Goal: Task Accomplishment & Management: Use online tool/utility

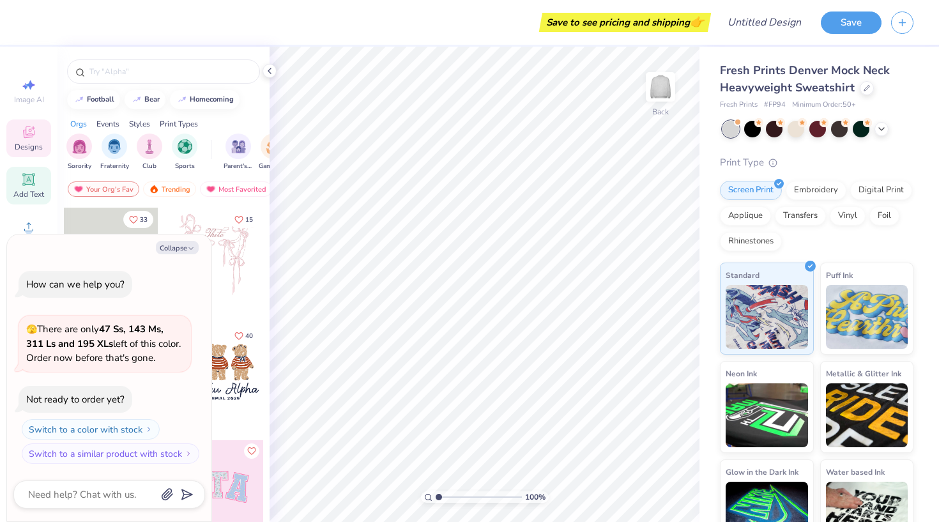
click at [26, 178] on icon at bounding box center [29, 179] width 10 height 10
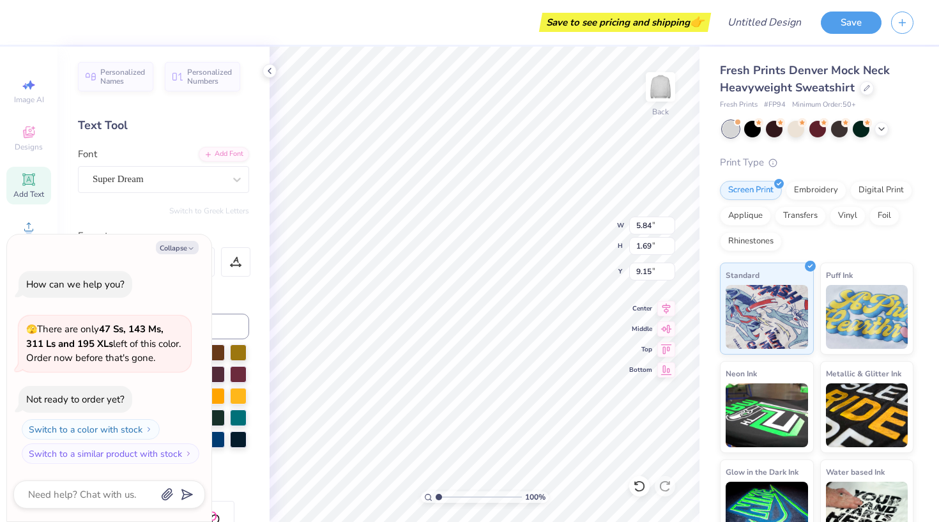
type textarea "x"
type input "2.49"
click at [185, 252] on button "Collapse" at bounding box center [177, 247] width 43 height 13
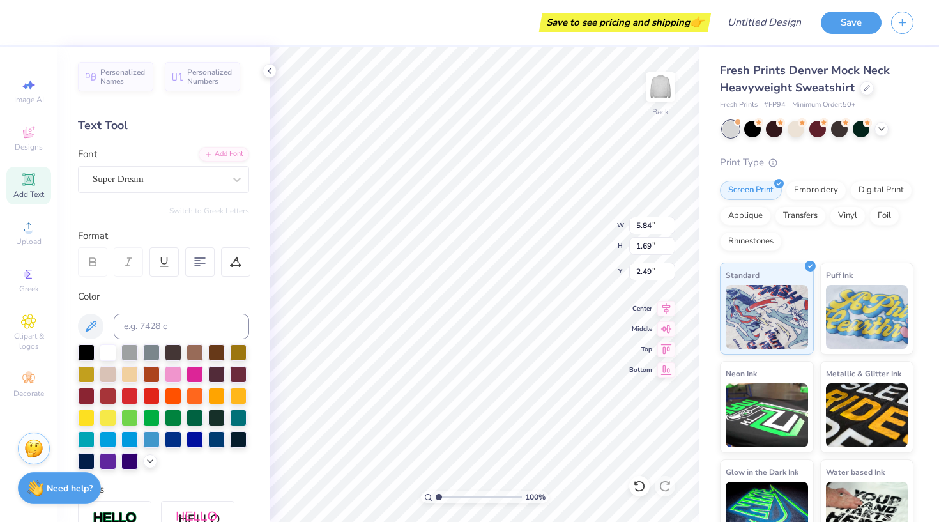
type textarea "x"
click at [165, 332] on input at bounding box center [181, 327] width 135 height 26
type input "BELLE"
click at [107, 440] on div at bounding box center [108, 438] width 17 height 17
click at [164, 330] on input at bounding box center [181, 327] width 135 height 26
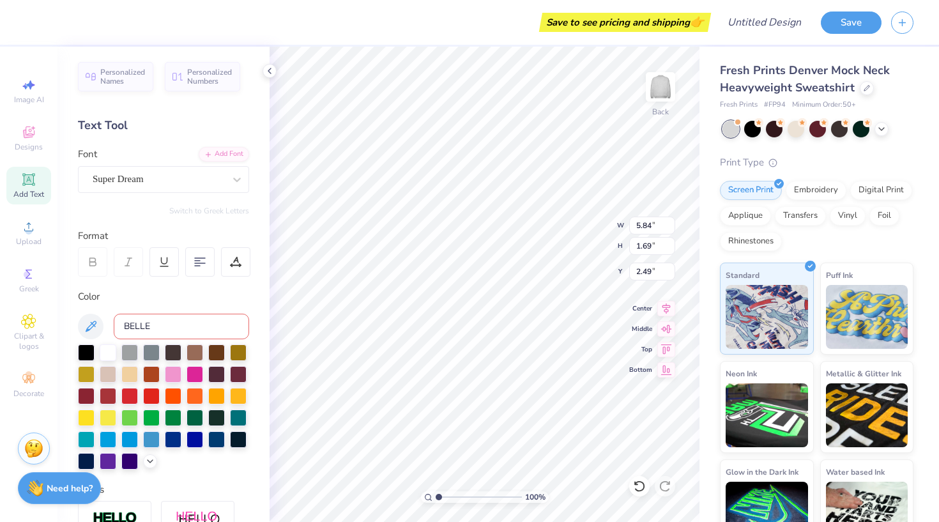
type input "BELLE"
click at [154, 291] on div "Color" at bounding box center [163, 296] width 171 height 15
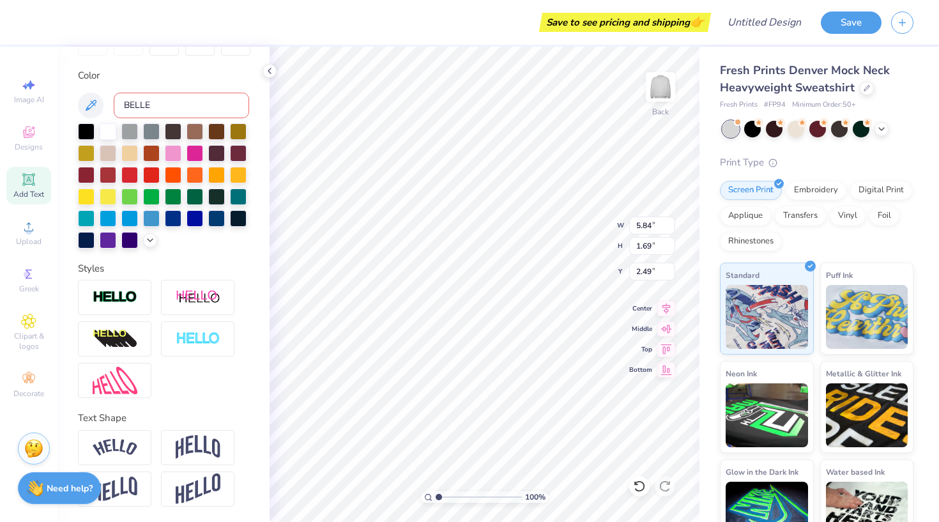
scroll to position [221, 0]
click at [192, 456] on img at bounding box center [198, 447] width 45 height 24
type input "2.41"
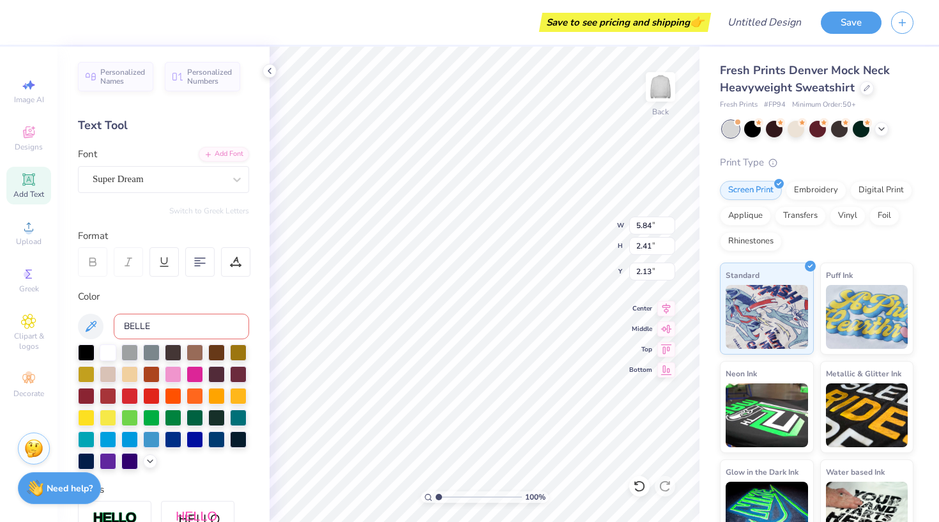
scroll to position [0, 0]
click at [173, 299] on div "Color" at bounding box center [163, 296] width 171 height 15
click at [116, 122] on div "Text Tool" at bounding box center [163, 125] width 171 height 17
type input "2.18"
type textarea "T"
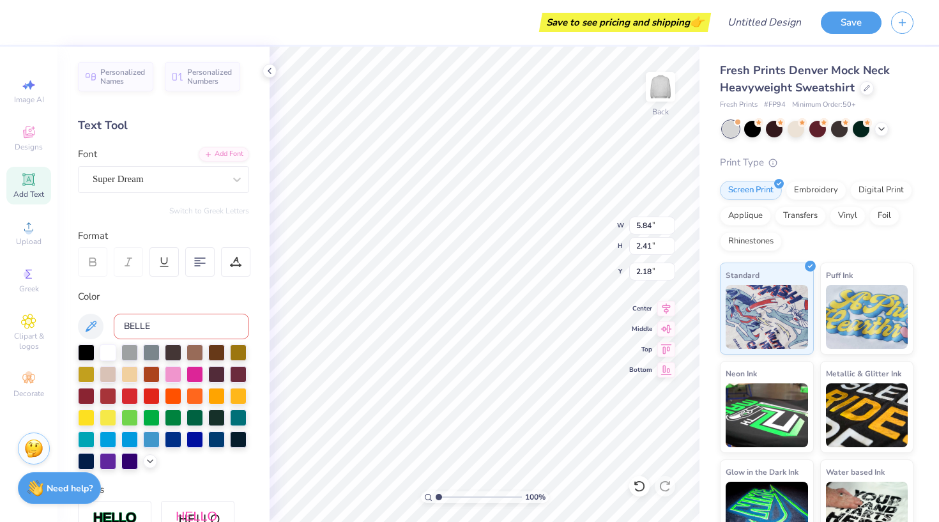
scroll to position [0, 1]
type textarea "BELLE"
click at [195, 173] on div "Super Dream" at bounding box center [158, 179] width 134 height 20
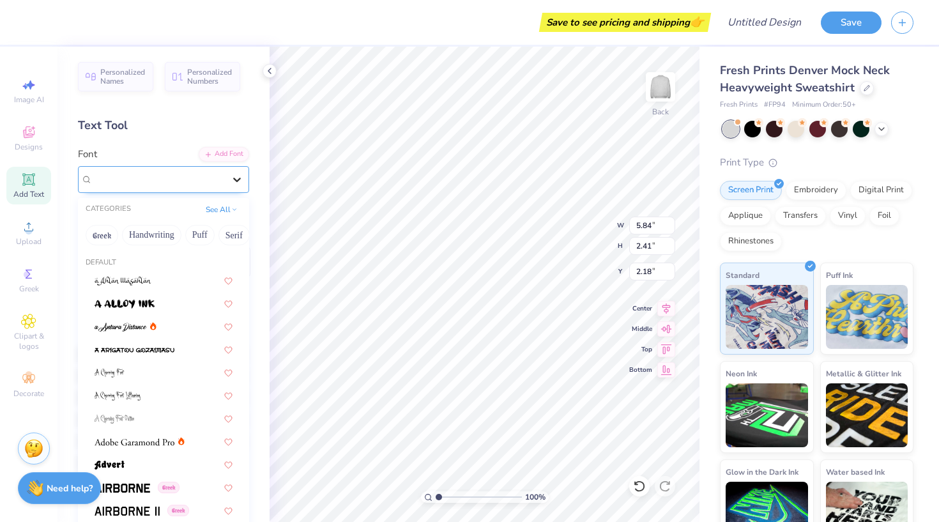
click at [236, 180] on icon at bounding box center [237, 180] width 8 height 4
click at [222, 156] on div "Add Font" at bounding box center [224, 153] width 50 height 15
click at [187, 181] on div "Super Dream" at bounding box center [158, 179] width 134 height 20
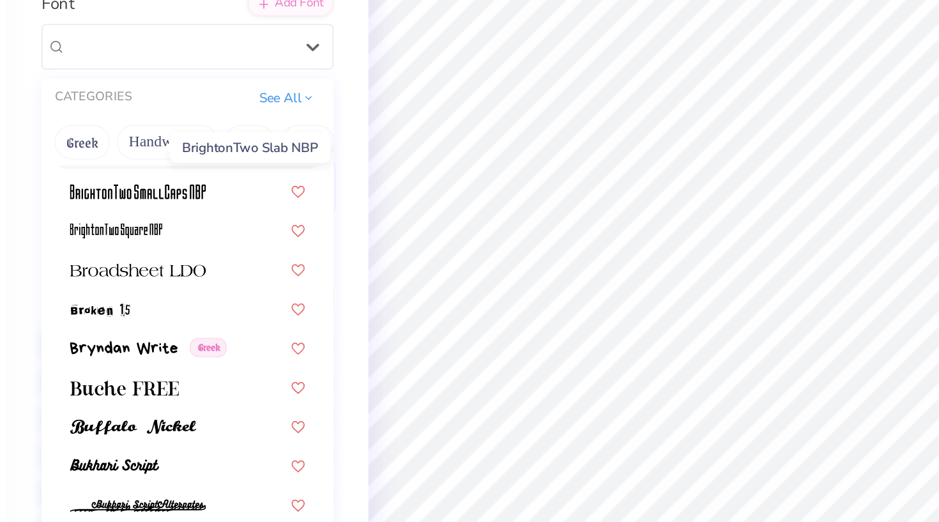
scroll to position [1055, 0]
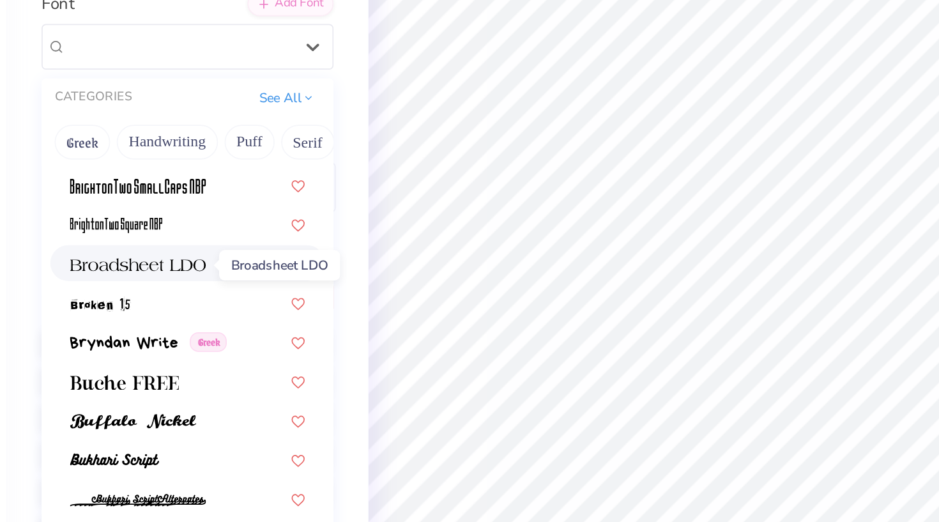
click at [95, 303] on img at bounding box center [135, 307] width 80 height 9
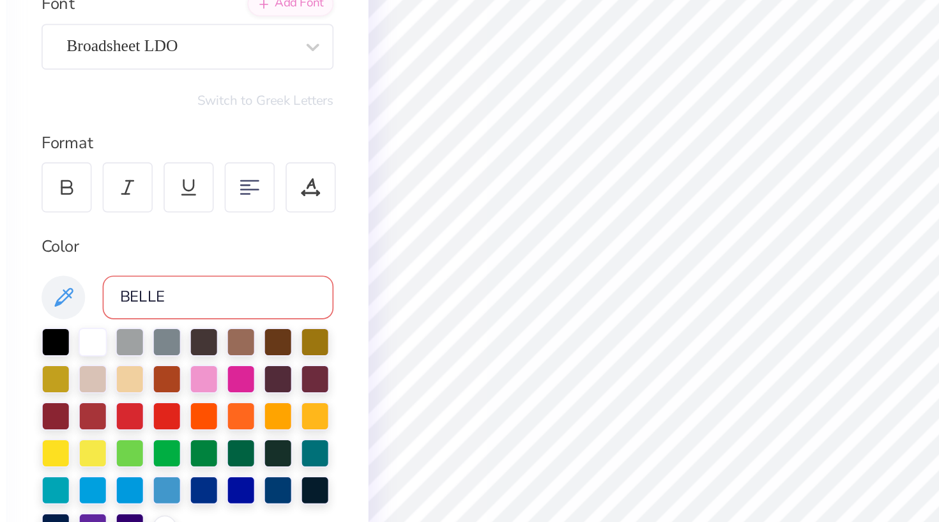
scroll to position [0, 0]
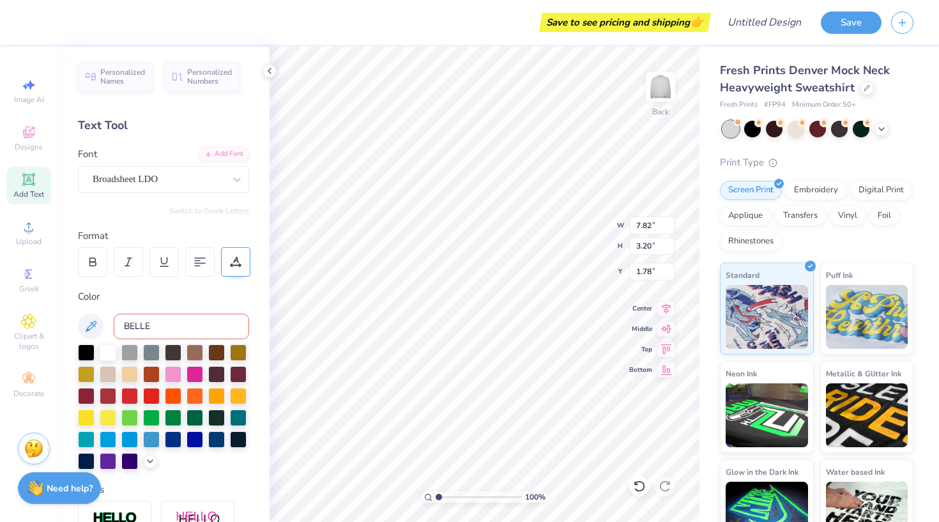
type input "11.77"
type input "4.81"
type input "2.42"
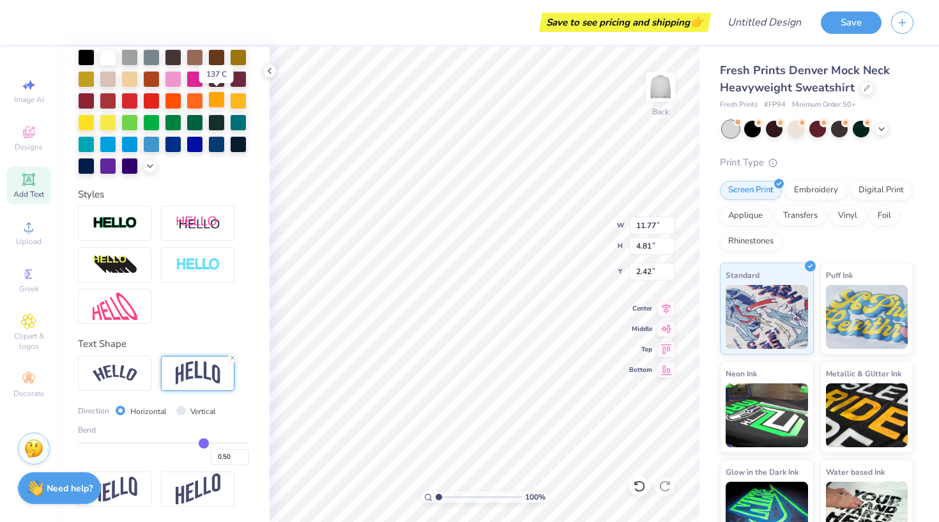
scroll to position [296, 0]
type input "0.48"
type input "0.47"
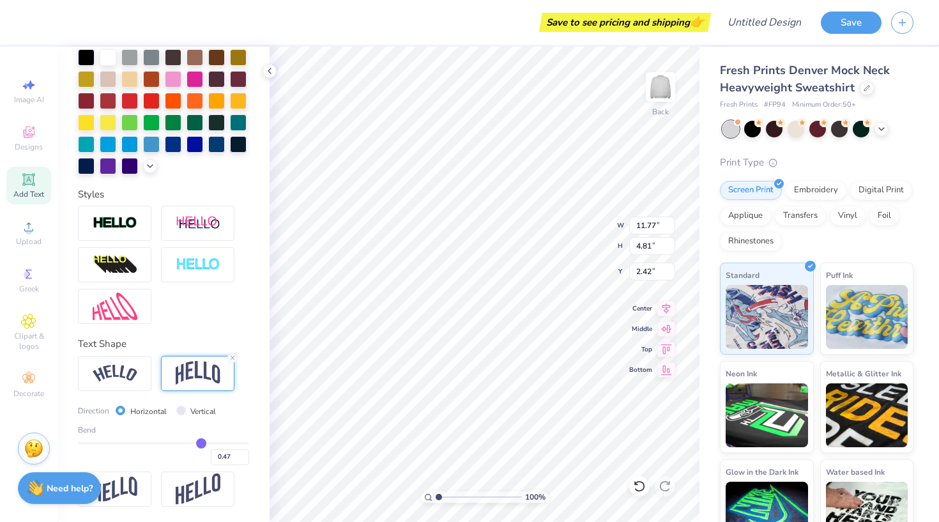
type input "0.45"
type input "0.44"
type input "0.42"
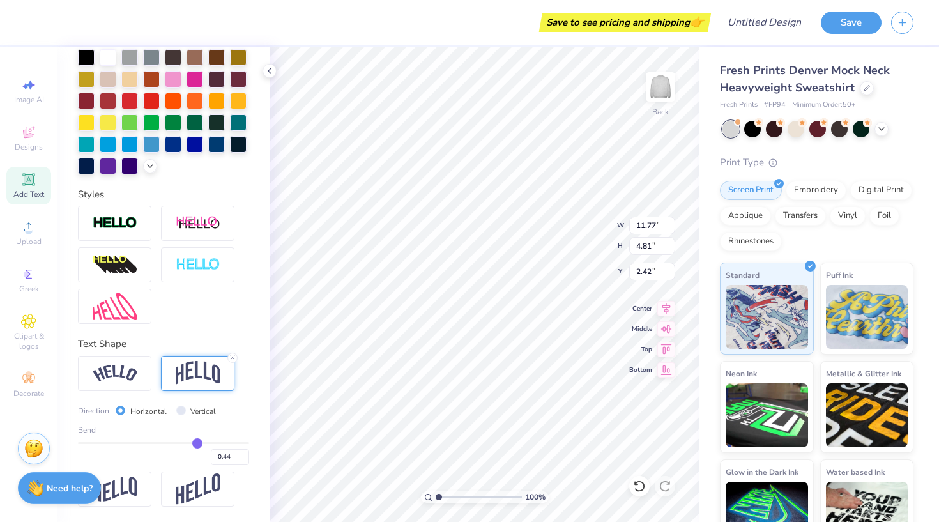
type input "0.42"
type input "0.4"
type input "0.40"
type input "0.39"
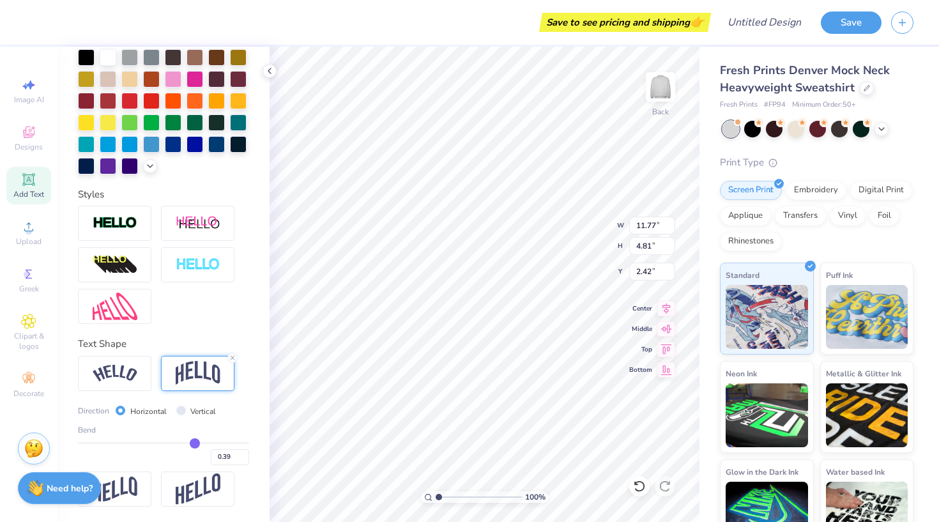
type input "0.38"
type input "0.37"
type input "0.36"
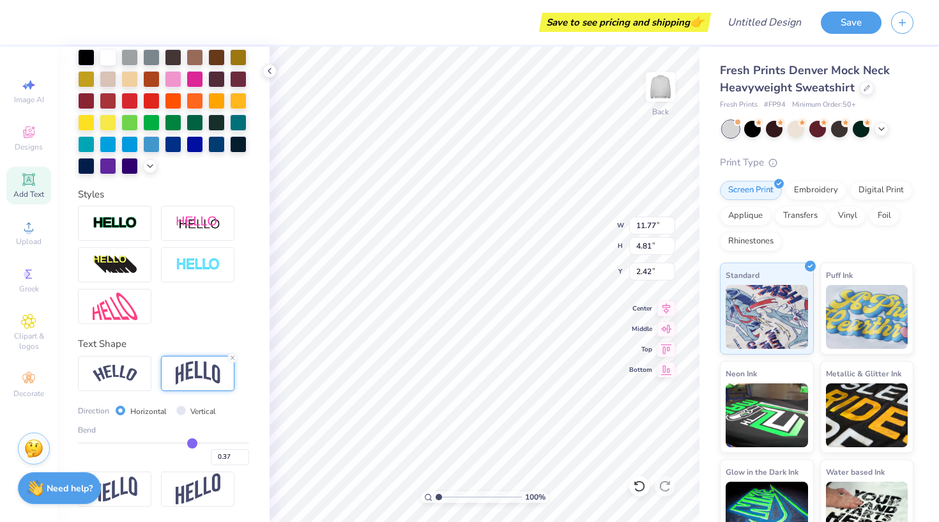
type input "0.36"
type input "0.35"
type input "0.34"
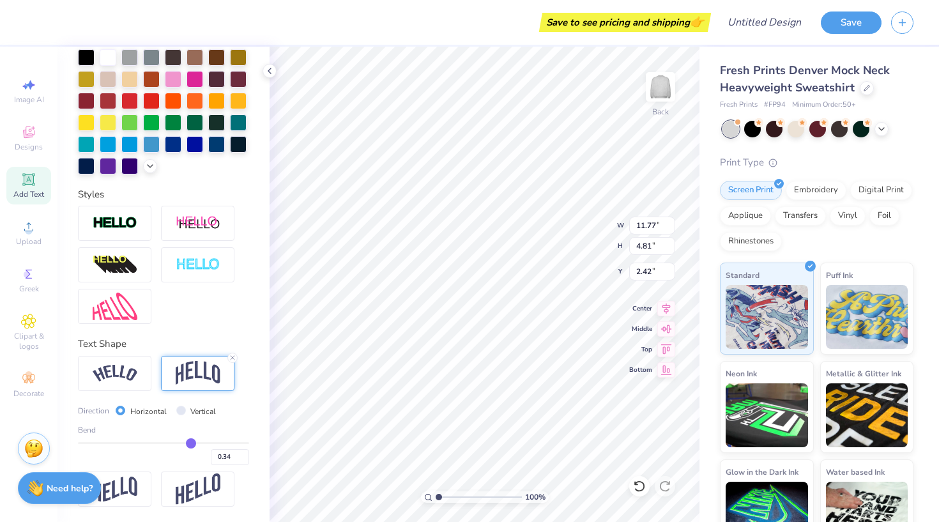
type input "0.33"
type input "0.32"
type input "0.31"
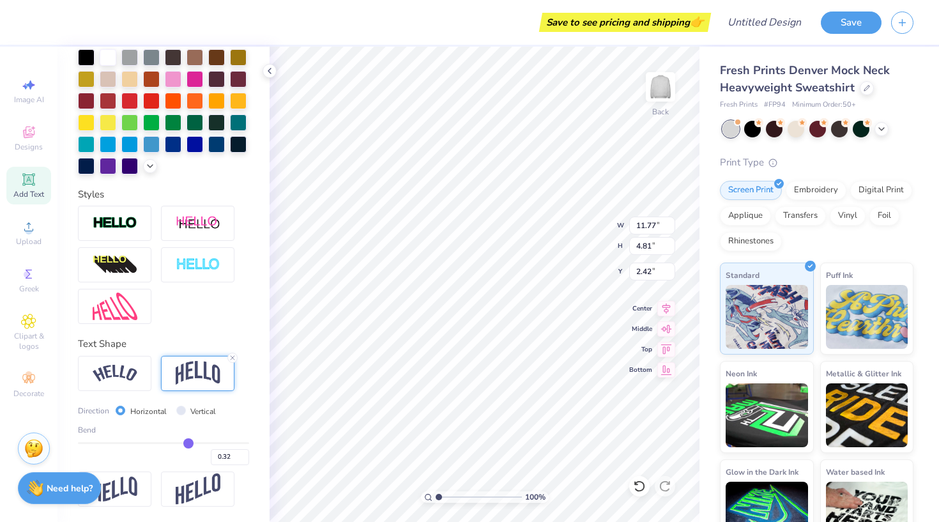
type input "0.31"
type input "0.3"
type input "0.30"
type input "0.29"
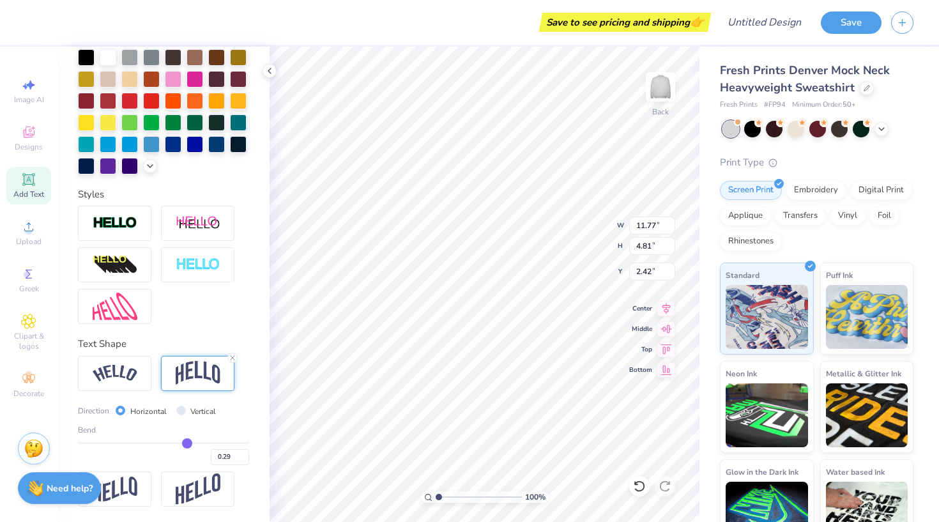
type input "0.28"
type input "0.27"
type input "0.26"
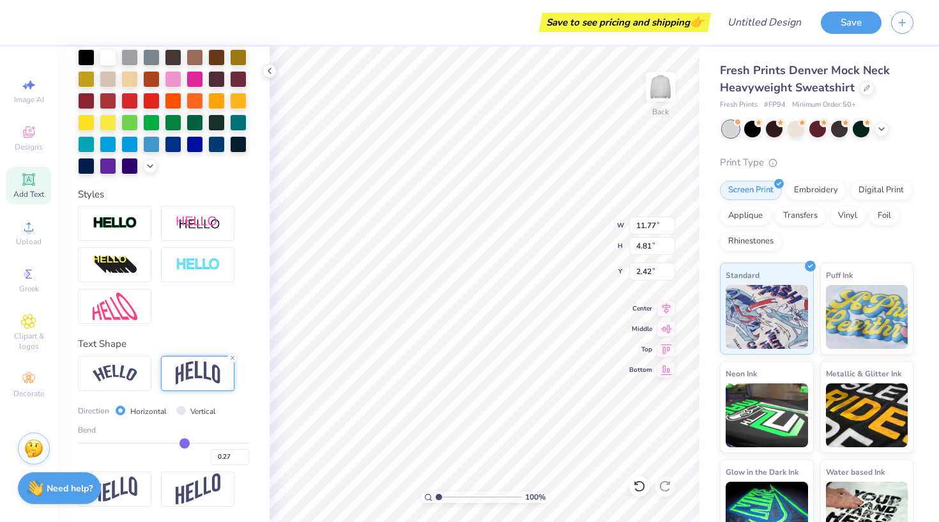
type input "0.26"
type input "0.25"
type input "0.24"
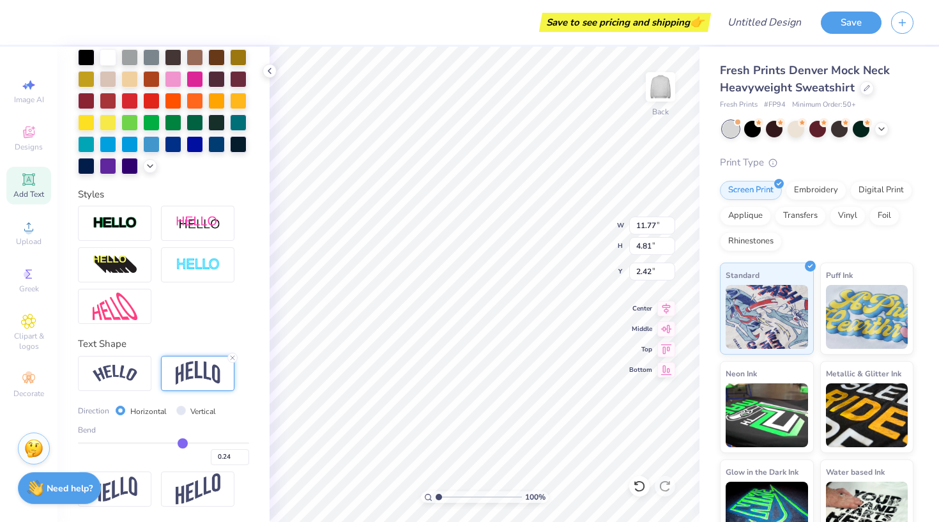
type input "0.23"
type input "0.22"
type input "0.21"
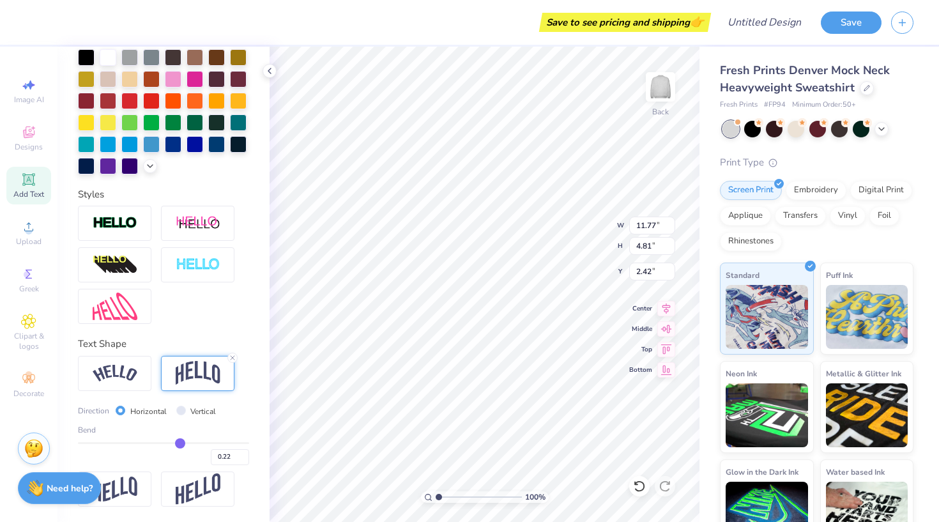
type input "0.21"
type input "0.2"
type input "0.20"
type input "0.19"
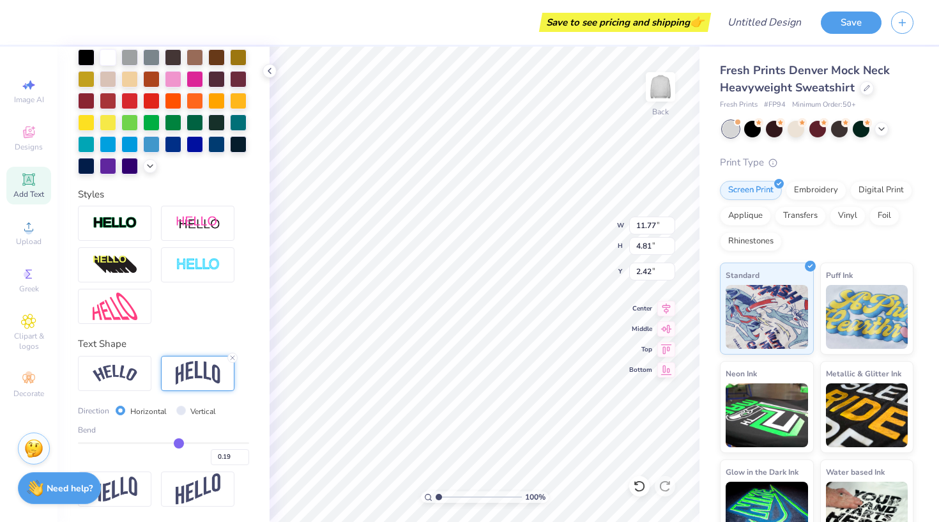
type input "0.18"
type input "0.17"
type input "0.16"
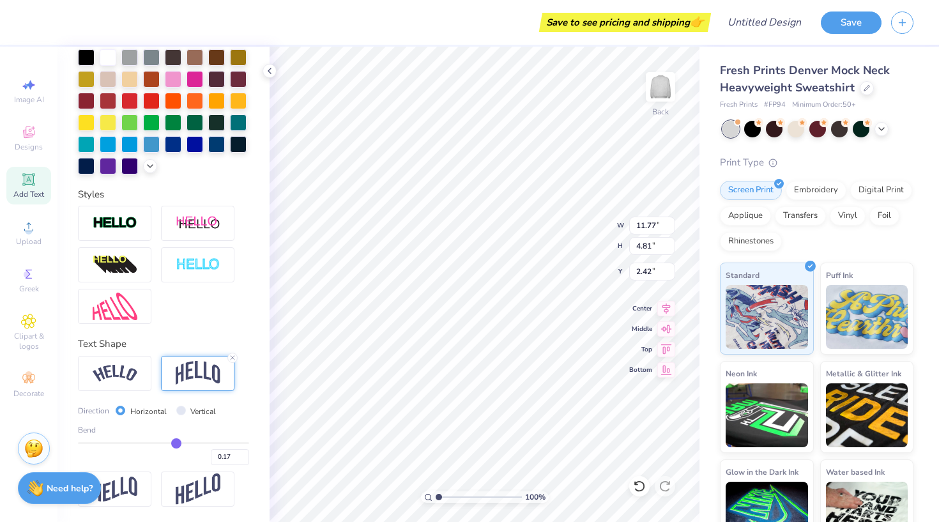
type input "0.16"
type input "0.15"
type input "0.13"
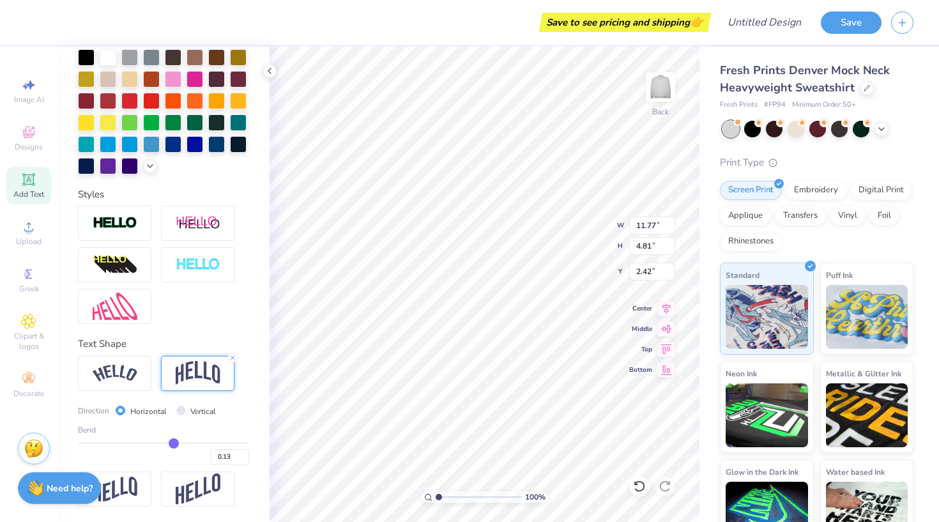
type input "0.12"
type input "0.11"
type input "0.1"
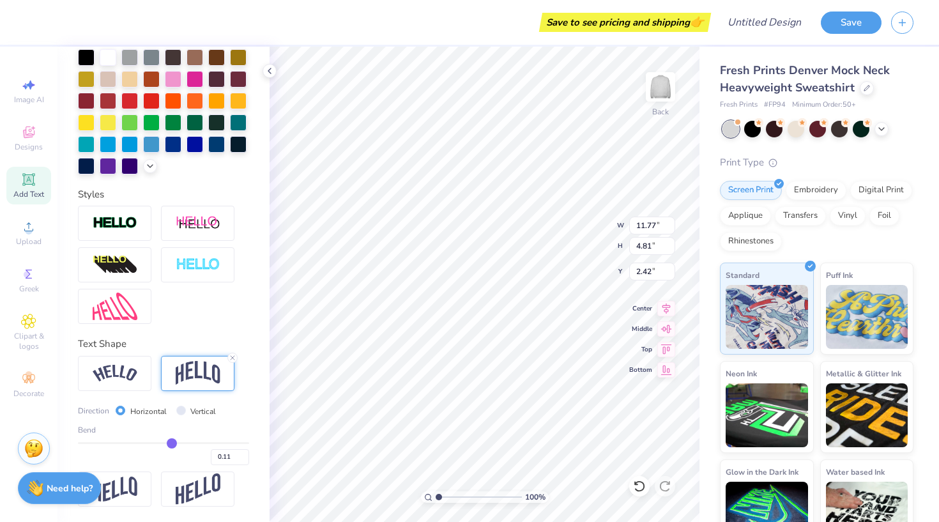
type input "0.10"
drag, startPoint x: 202, startPoint y: 445, endPoint x: 172, endPoint y: 442, distance: 30.1
type input "0.1"
click at [172, 442] on input "range" at bounding box center [163, 443] width 171 height 2
type input "2.84"
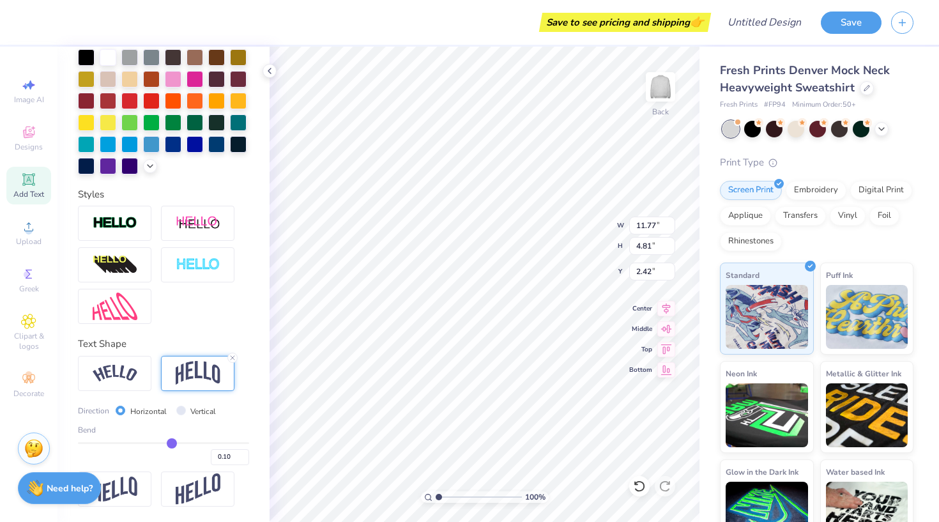
type input "3.41"
type input "0.11"
type input "0.12"
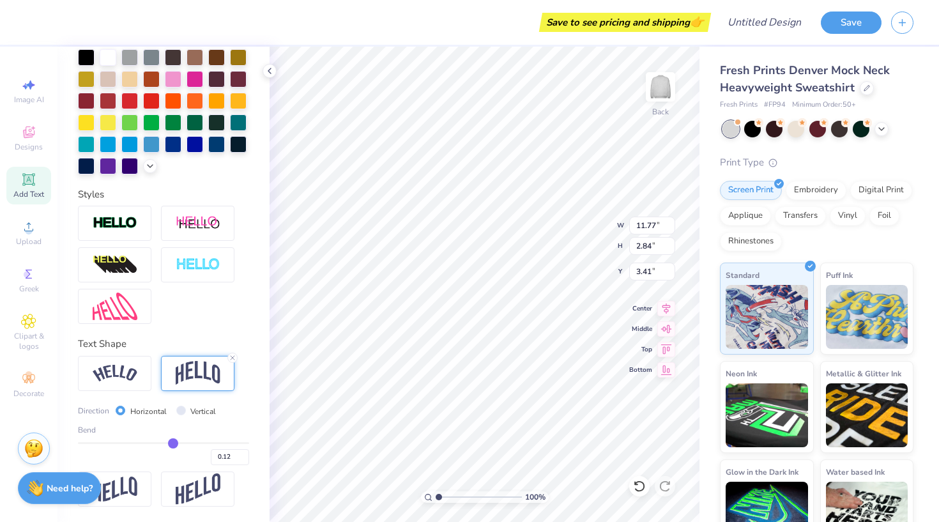
type input "0.13"
type input "0.14"
type input "0.15"
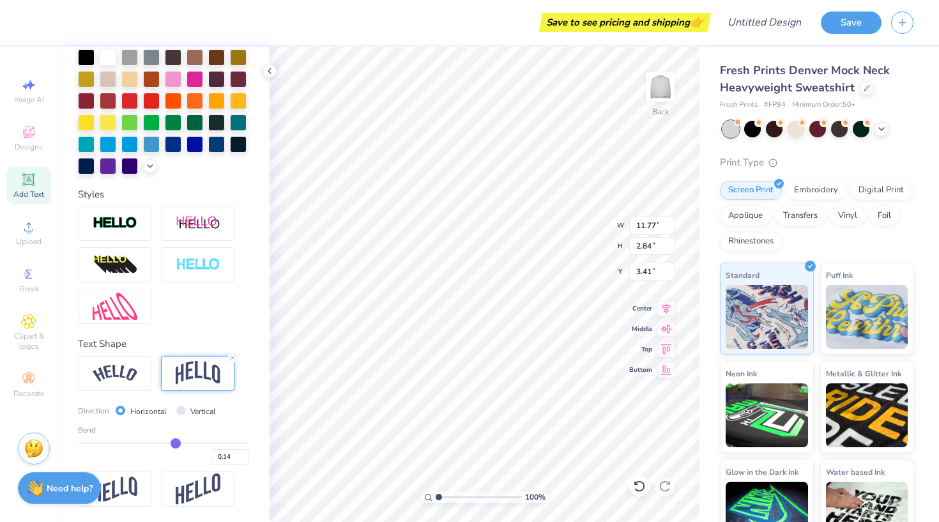
type input "0.15"
type input "0.16"
type input "0.17"
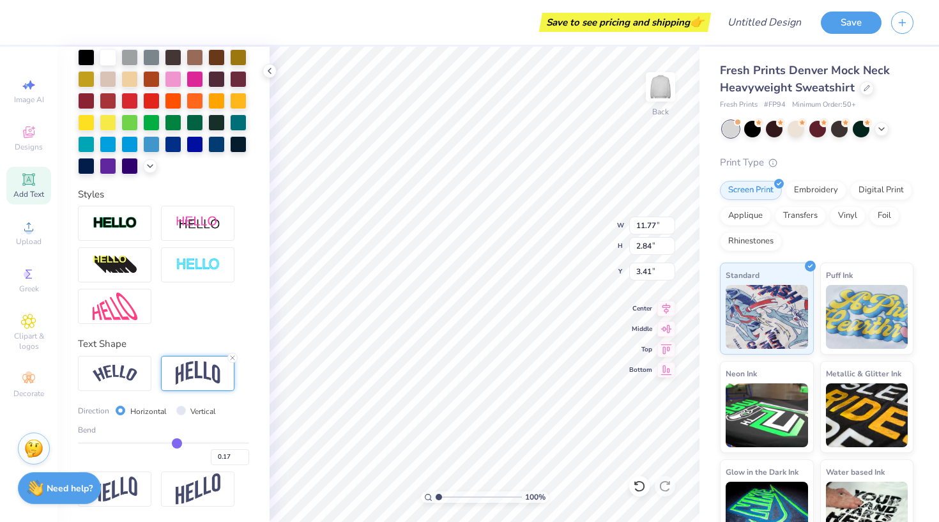
type input "0.18"
type input "0.2"
type input "0.20"
type input "0.21"
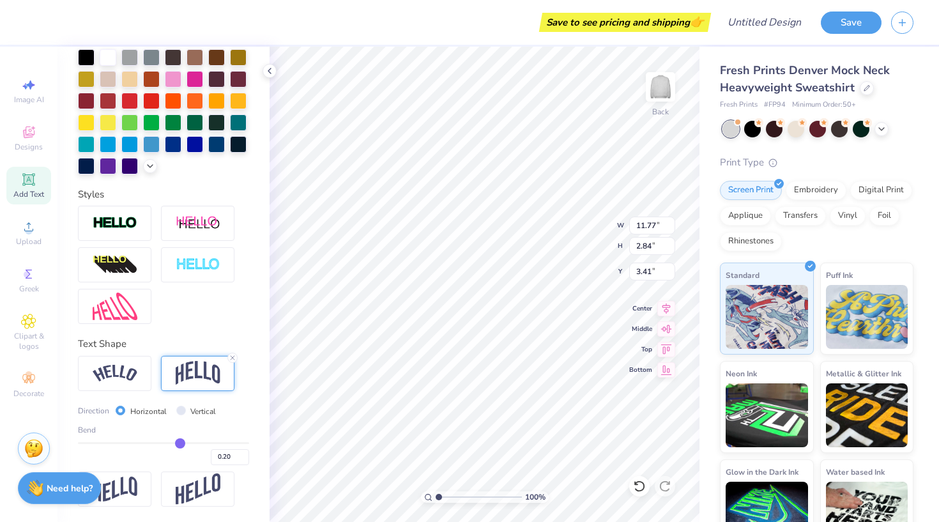
type input "0.21"
type input "0.22"
type input "0.23"
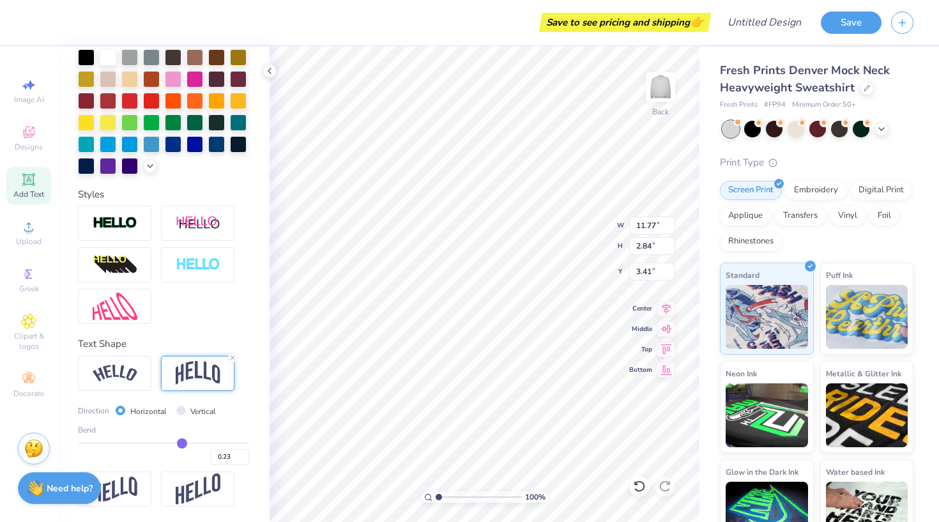
type input "0.24"
type input "0.25"
drag, startPoint x: 172, startPoint y: 442, endPoint x: 184, endPoint y: 442, distance: 12.1
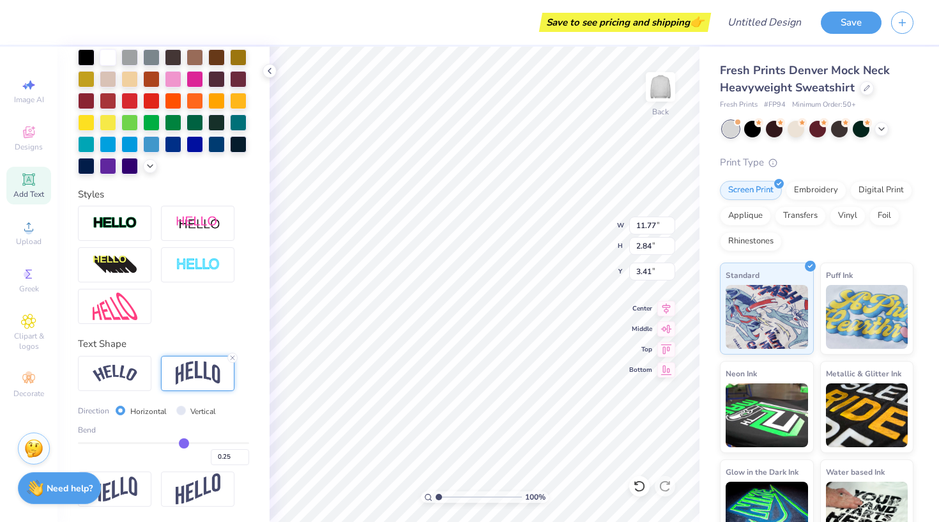
type input "0.25"
click at [184, 442] on input "range" at bounding box center [163, 443] width 171 height 2
type input "3.54"
type input "3.06"
type input "0.26"
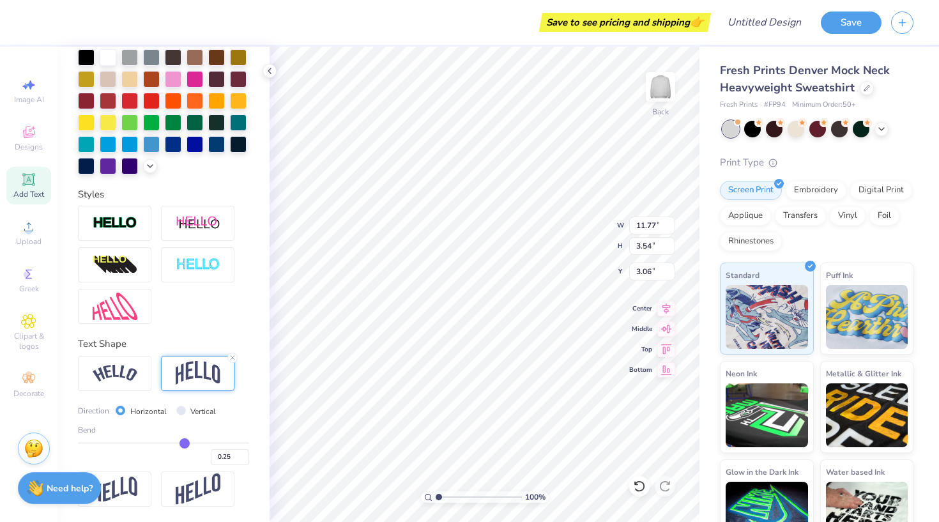
type input "0.26"
type input "0.28"
type input "0.29"
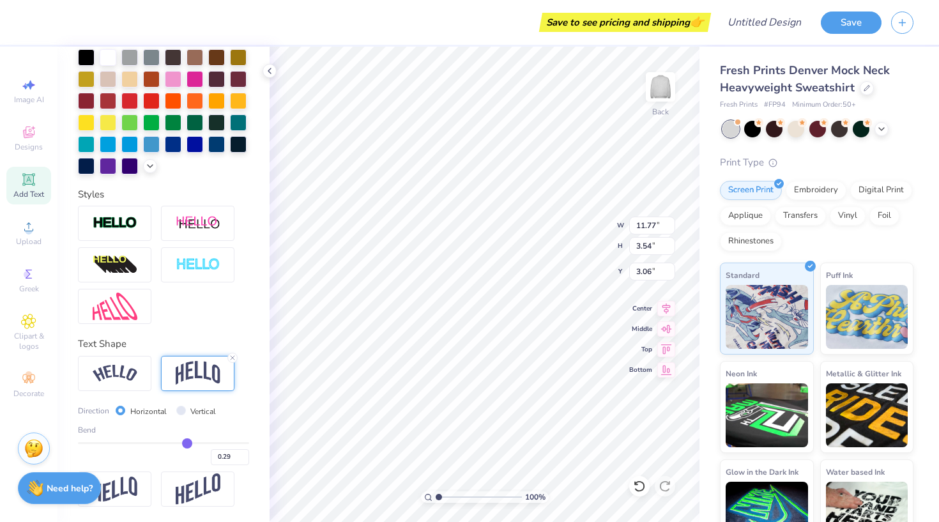
type input "0.3"
type input "0.30"
type input "0.32"
type input "0.33"
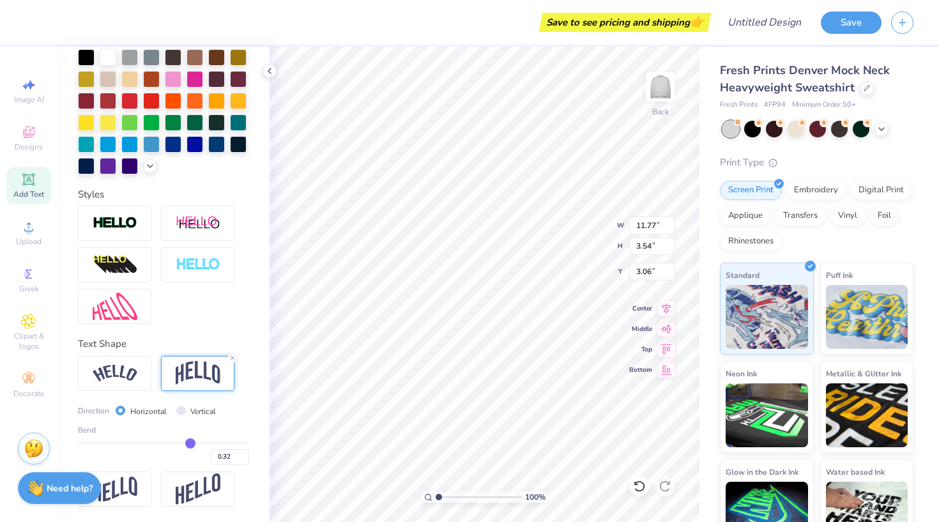
type input "0.33"
type input "0.35"
type input "0.37"
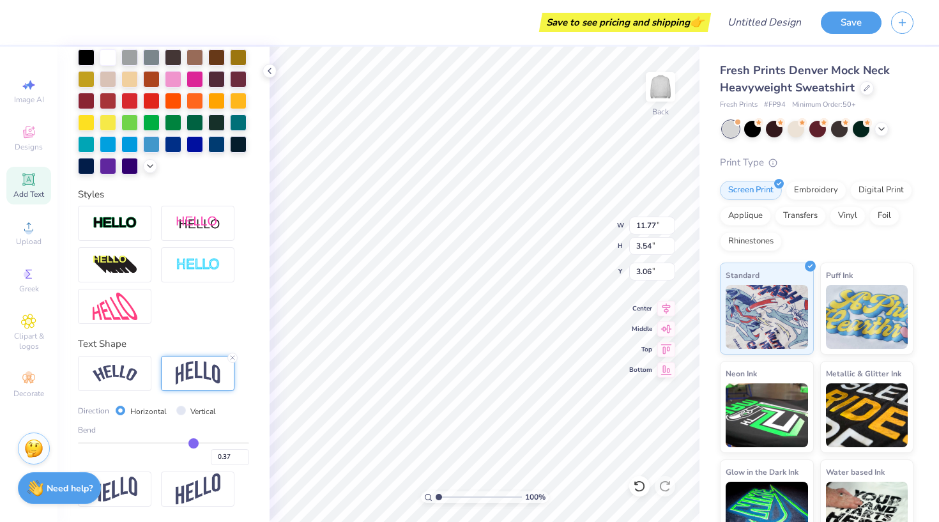
type input "0.39"
type input "0.4"
type input "0.40"
type input "0.42"
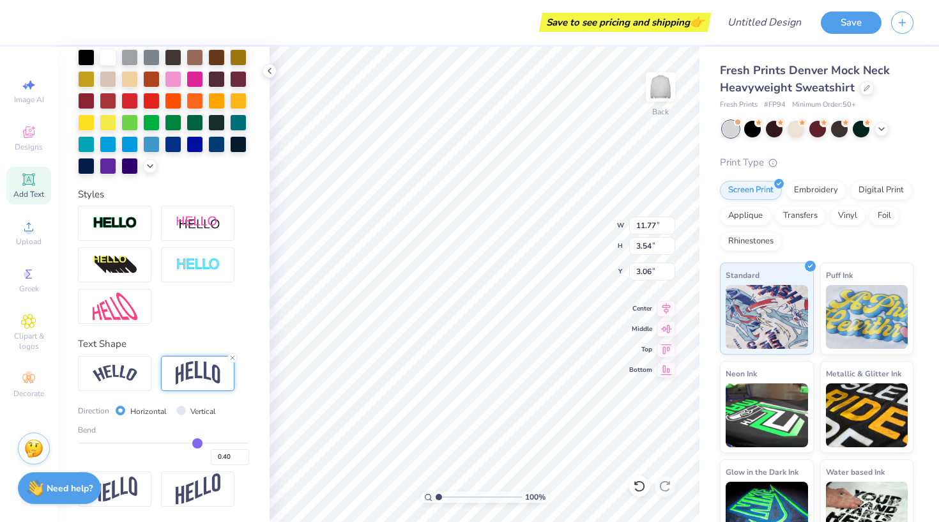
type input "0.42"
type input "0.44"
type input "0.45"
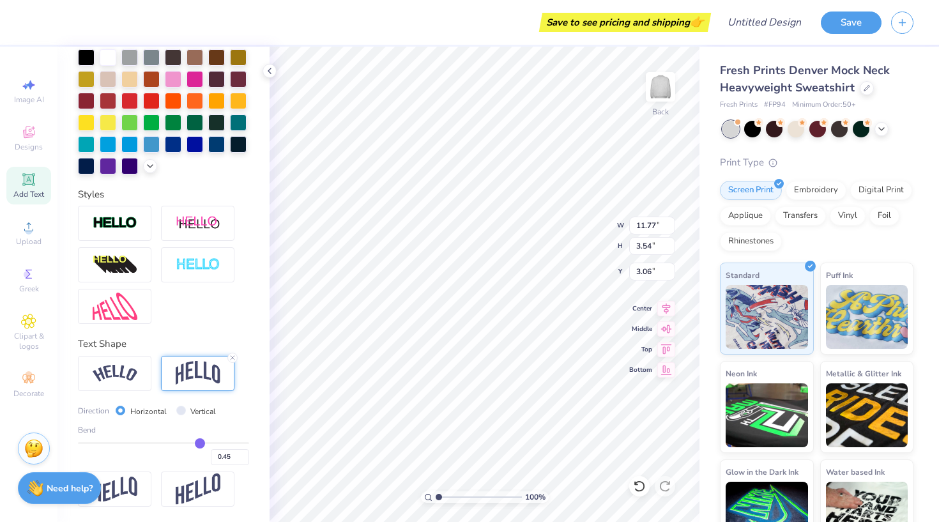
type input "0.46"
type input "0.47"
type input "0.48"
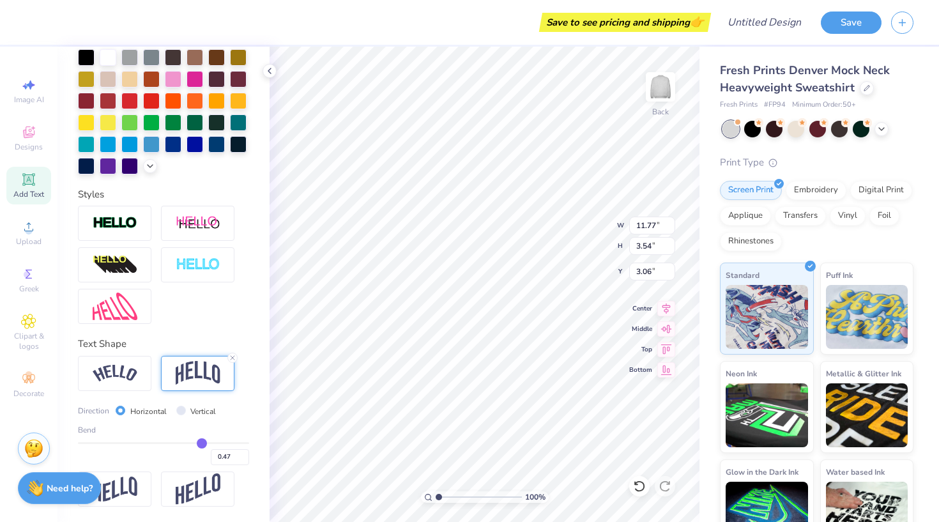
type input "0.48"
drag, startPoint x: 184, startPoint y: 442, endPoint x: 202, endPoint y: 442, distance: 17.9
type input "0.48"
click at [202, 442] on input "range" at bounding box center [163, 443] width 171 height 2
type input "4.70"
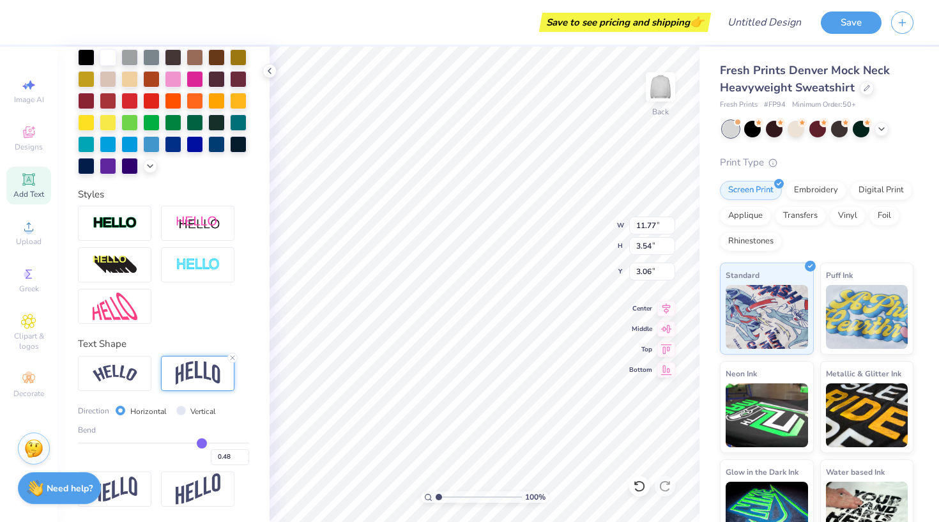
type input "2.48"
type input "0.47"
type input "0.45"
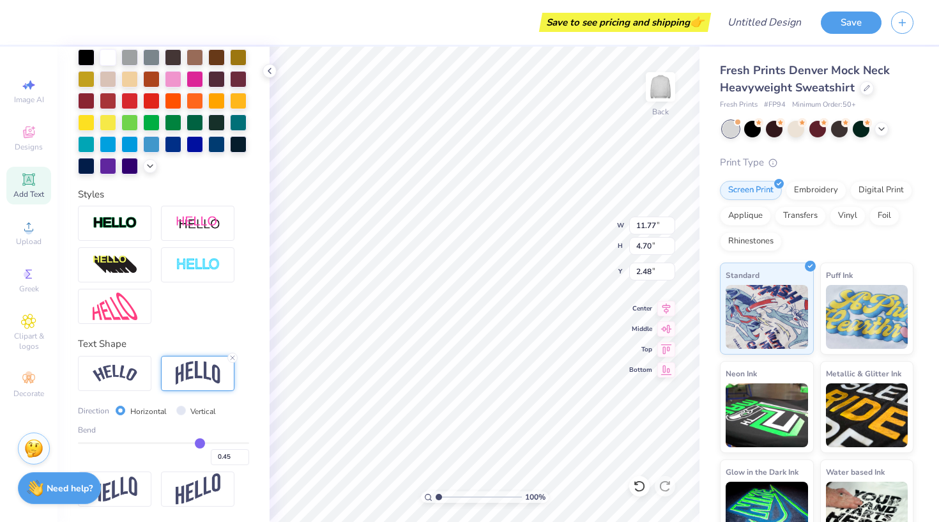
type input "0.44"
type input "0.38"
drag, startPoint x: 202, startPoint y: 442, endPoint x: 194, endPoint y: 442, distance: 7.7
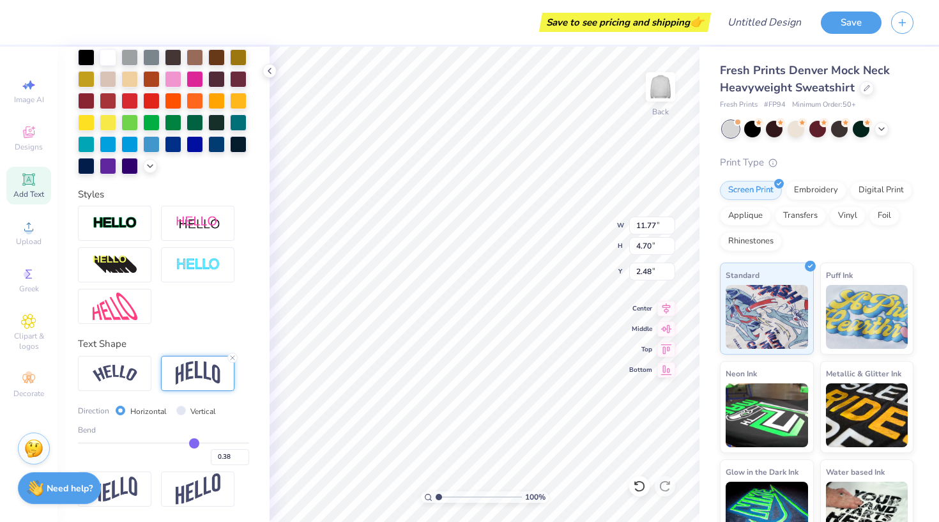
type input "0.38"
click at [194, 442] on input "range" at bounding box center [163, 443] width 171 height 2
type input "4.18"
type input "2.74"
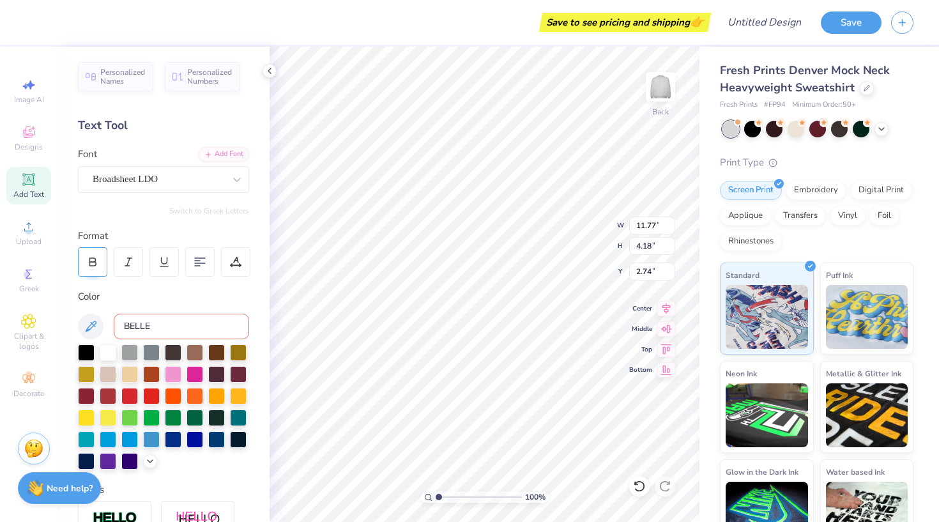
scroll to position [0, 0]
click at [94, 264] on icon at bounding box center [93, 262] width 12 height 12
type input "11.81"
type input "4.20"
type input "2.73"
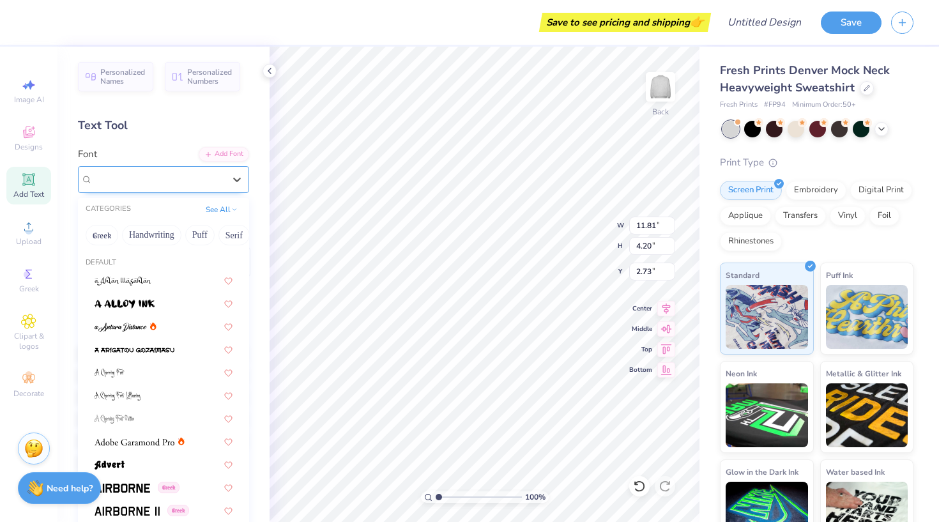
drag, startPoint x: 176, startPoint y: 180, endPoint x: 210, endPoint y: 178, distance: 33.3
click at [176, 180] on div "Broadsheet LDO" at bounding box center [158, 179] width 134 height 20
click at [102, 228] on button "Greek" at bounding box center [102, 235] width 33 height 20
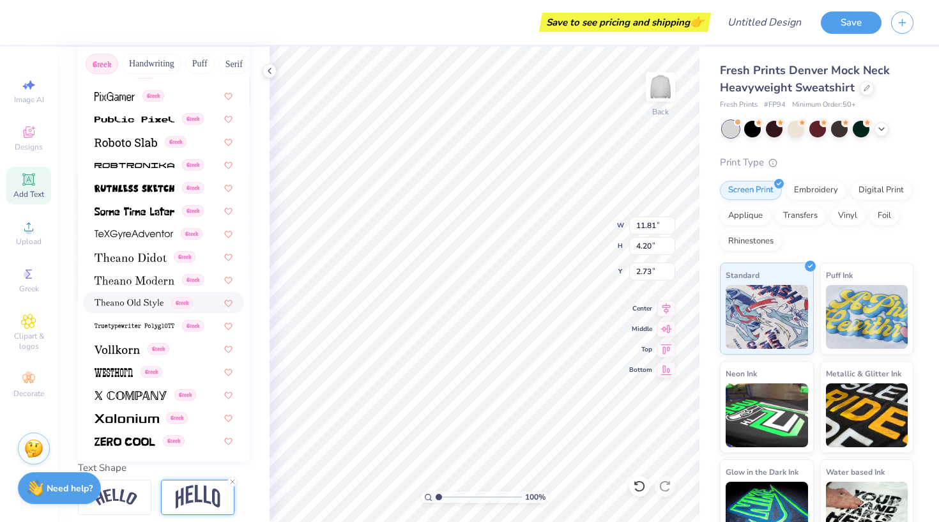
scroll to position [174, 0]
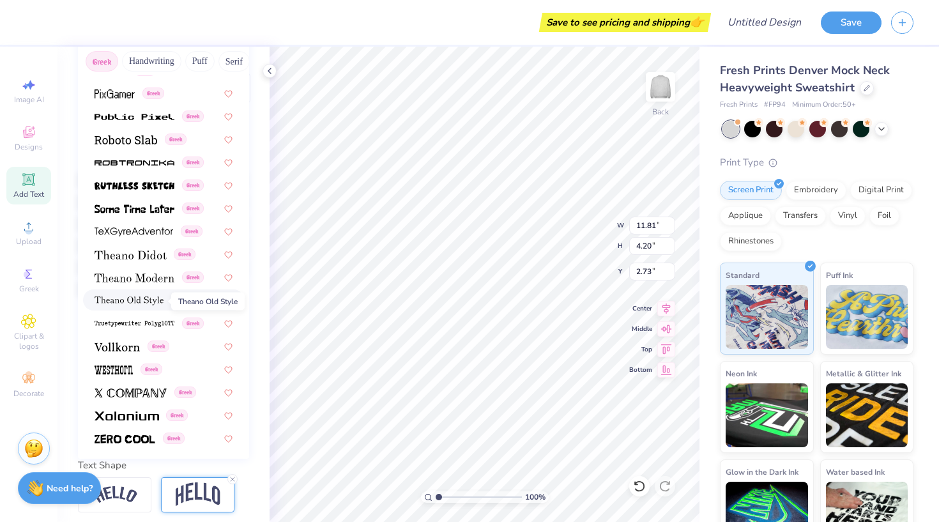
click at [138, 296] on span at bounding box center [129, 299] width 69 height 13
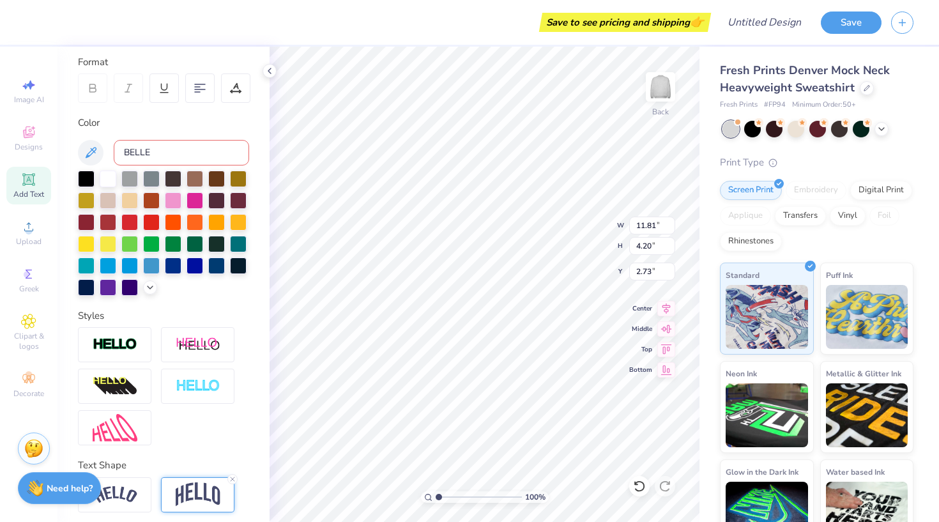
type input "12.54"
type input "4.53"
type input "2.57"
click at [96, 95] on div at bounding box center [92, 87] width 29 height 29
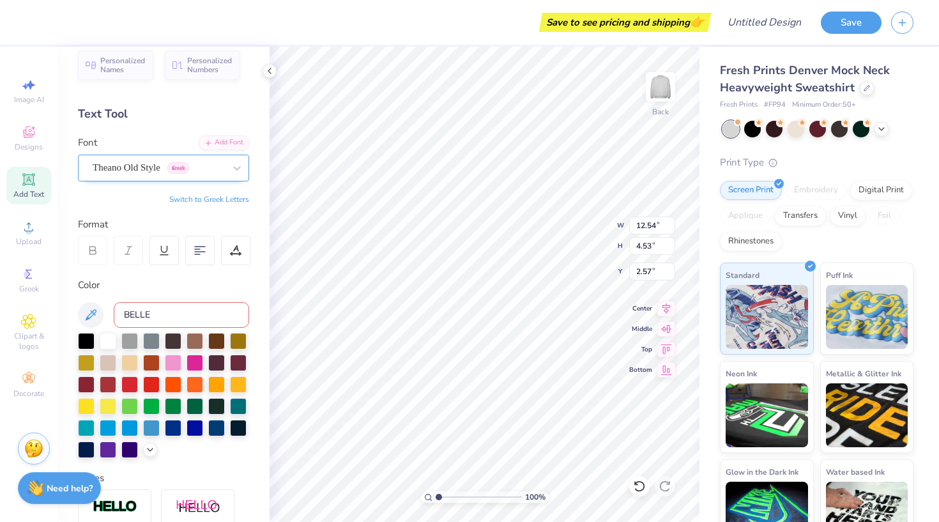
scroll to position [10, 0]
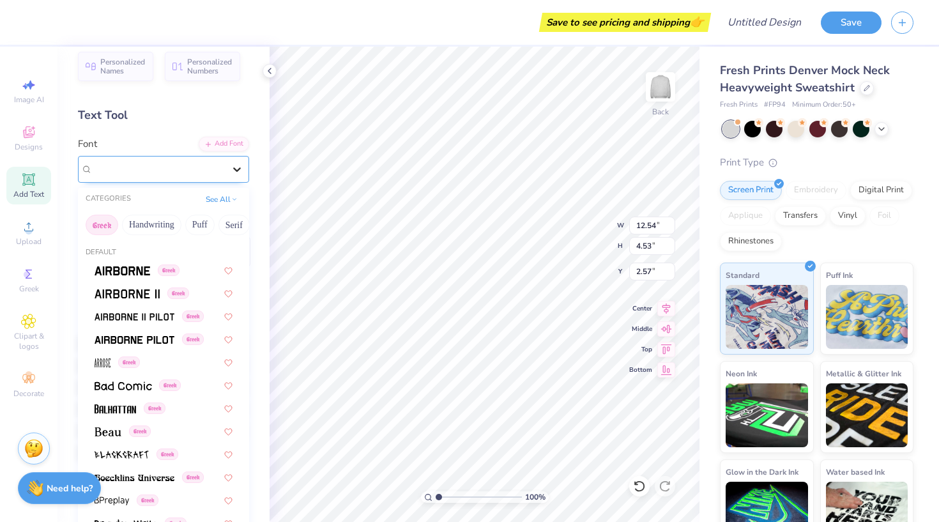
click at [238, 171] on icon at bounding box center [237, 169] width 13 height 13
click at [116, 221] on button "Retro" at bounding box center [113, 225] width 34 height 20
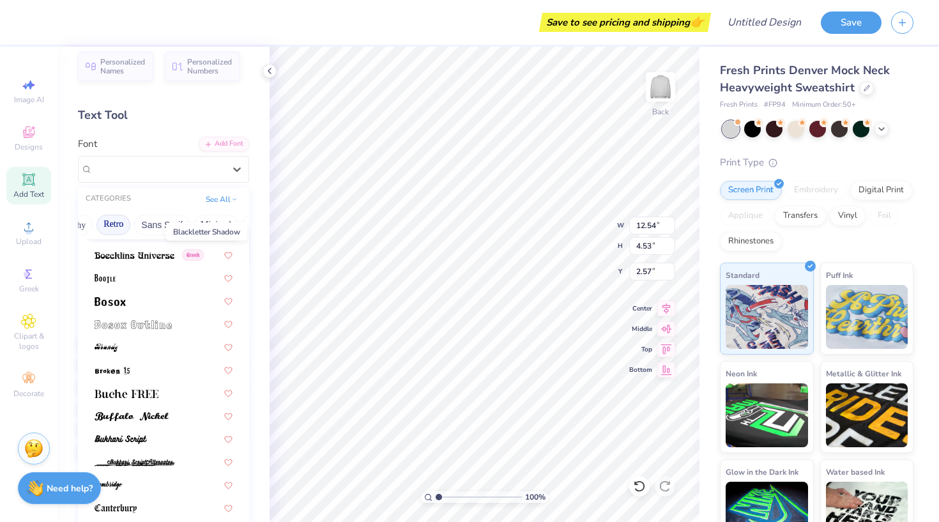
scroll to position [109, 0]
click at [132, 389] on img at bounding box center [127, 392] width 64 height 9
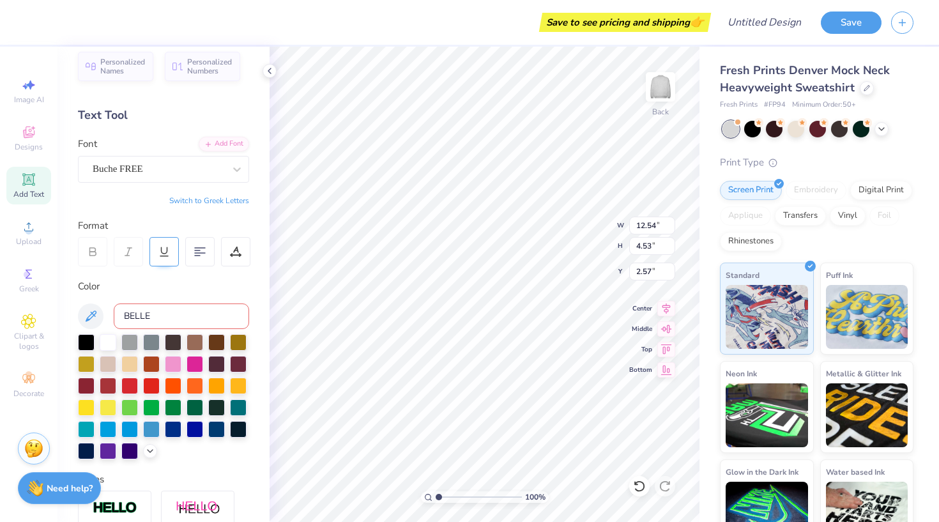
type input "9.93"
type input "3.98"
type input "2.46"
type input "12.65"
type input "5.07"
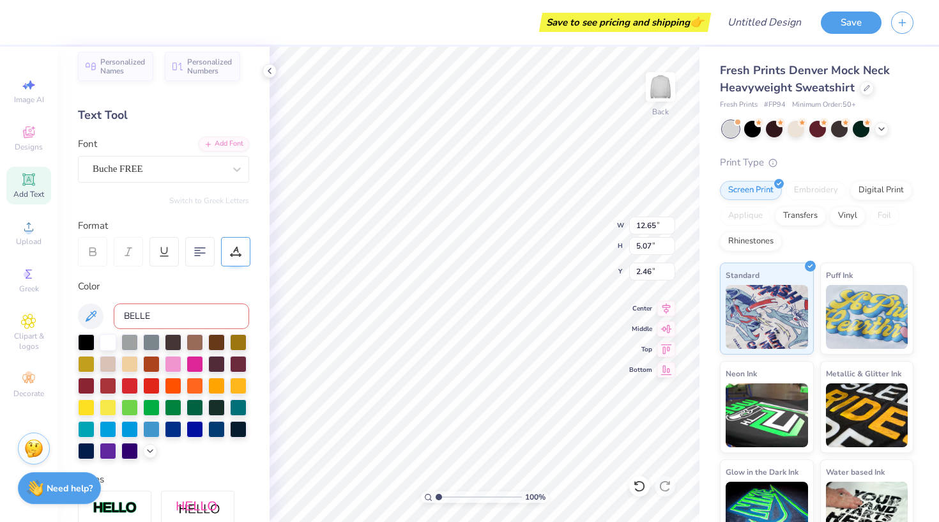
type input "1.94"
click at [92, 317] on icon at bounding box center [90, 316] width 15 height 15
click at [151, 449] on icon at bounding box center [150, 450] width 10 height 10
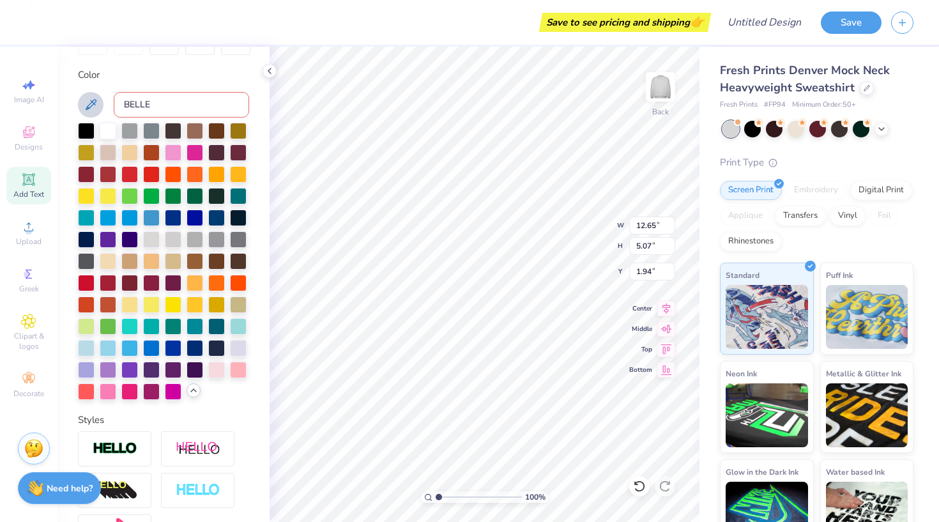
scroll to position [222, 0]
click at [109, 348] on div at bounding box center [108, 346] width 17 height 17
click at [84, 341] on div at bounding box center [86, 346] width 17 height 17
click at [133, 349] on div at bounding box center [129, 346] width 17 height 17
click at [233, 328] on div at bounding box center [238, 324] width 17 height 17
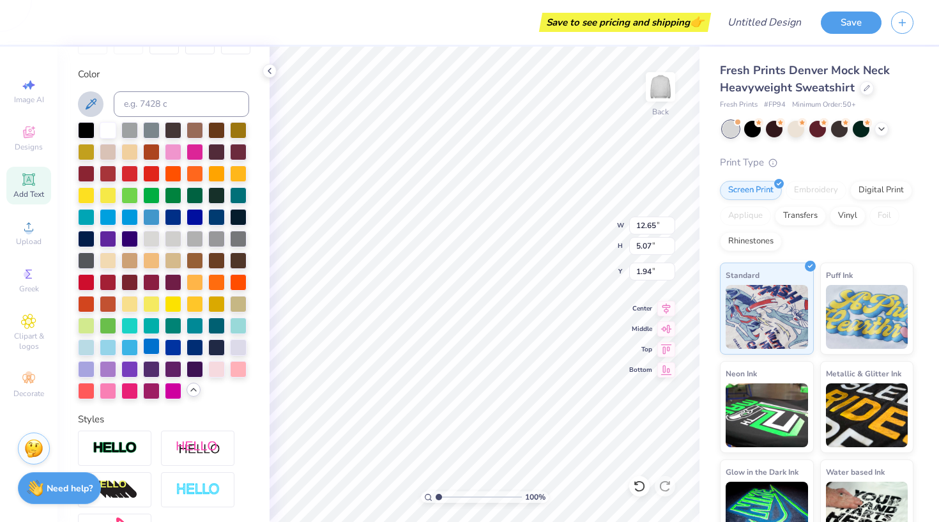
click at [144, 349] on div at bounding box center [151, 346] width 17 height 17
click at [128, 347] on div at bounding box center [129, 346] width 17 height 17
click at [152, 347] on div at bounding box center [151, 346] width 17 height 17
click at [174, 348] on div at bounding box center [173, 346] width 17 height 17
click at [152, 353] on div at bounding box center [151, 346] width 17 height 17
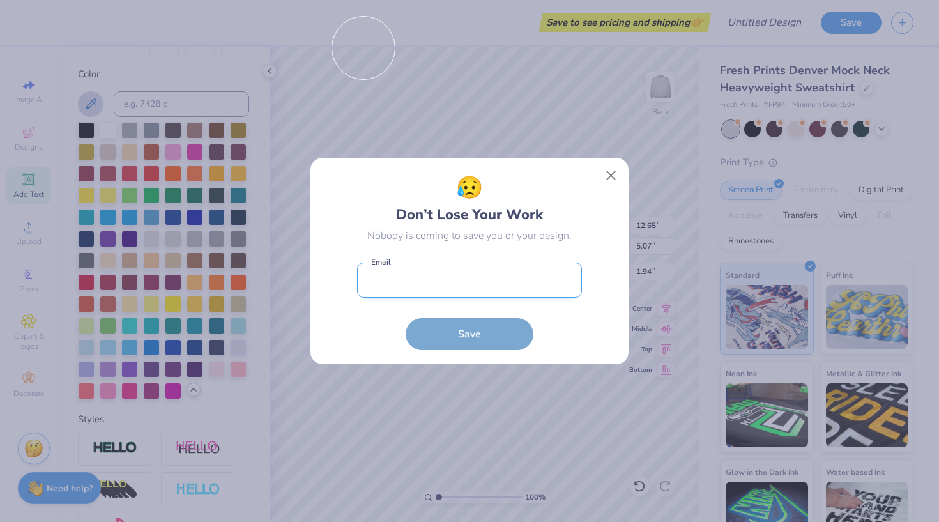
click at [521, 289] on input "email" at bounding box center [469, 280] width 225 height 35
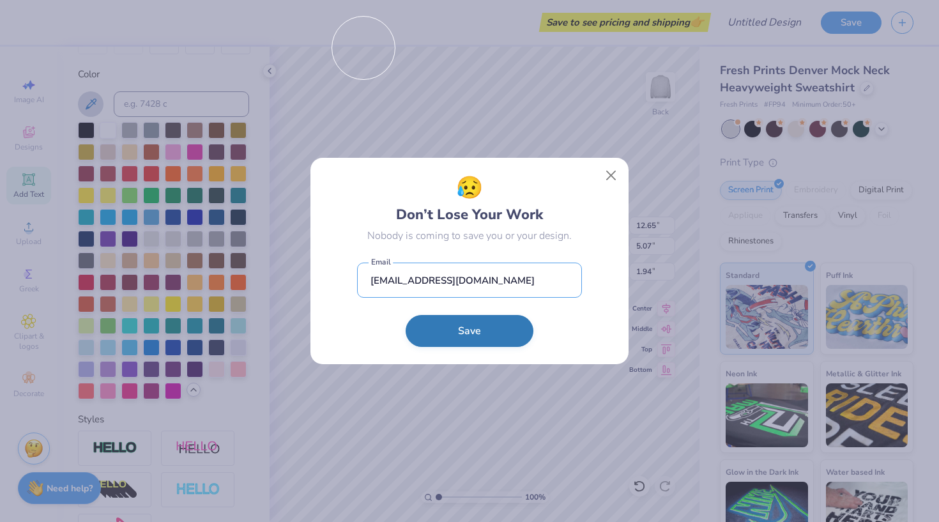
type input "[EMAIL_ADDRESS][DOMAIN_NAME]"
click at [484, 326] on button "Save" at bounding box center [470, 331] width 128 height 32
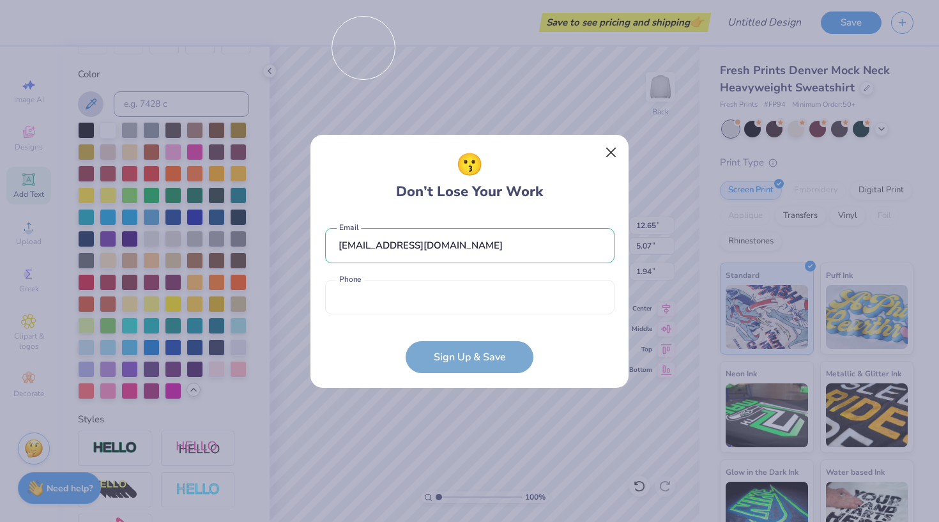
click at [612, 155] on button "Close" at bounding box center [611, 152] width 24 height 24
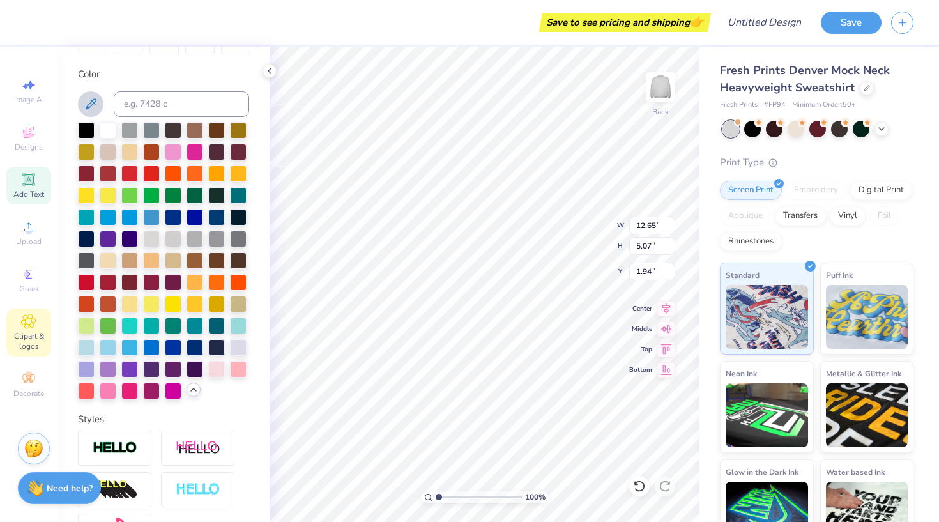
click at [30, 334] on span "Clipart & logos" at bounding box center [28, 341] width 45 height 20
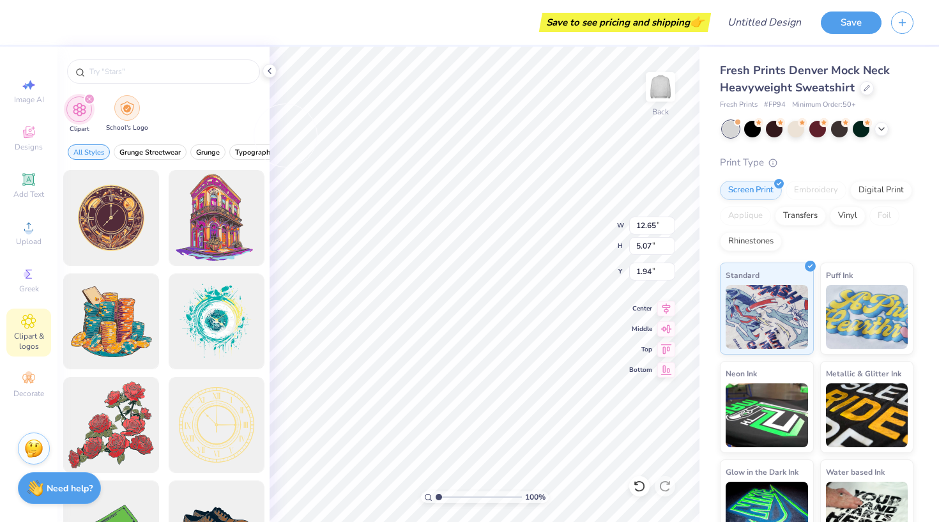
click at [128, 111] on img "filter for School's Logo" at bounding box center [127, 108] width 14 height 15
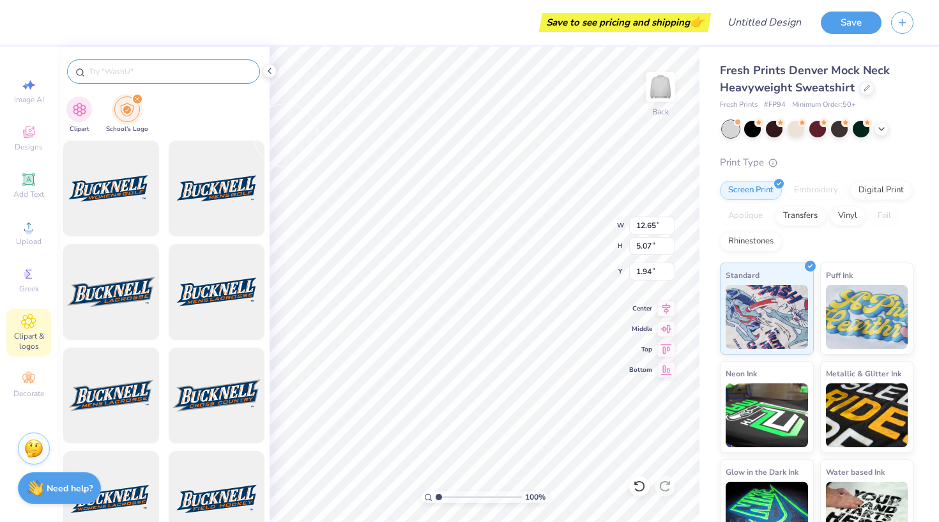
click at [169, 70] on input "text" at bounding box center [170, 71] width 164 height 13
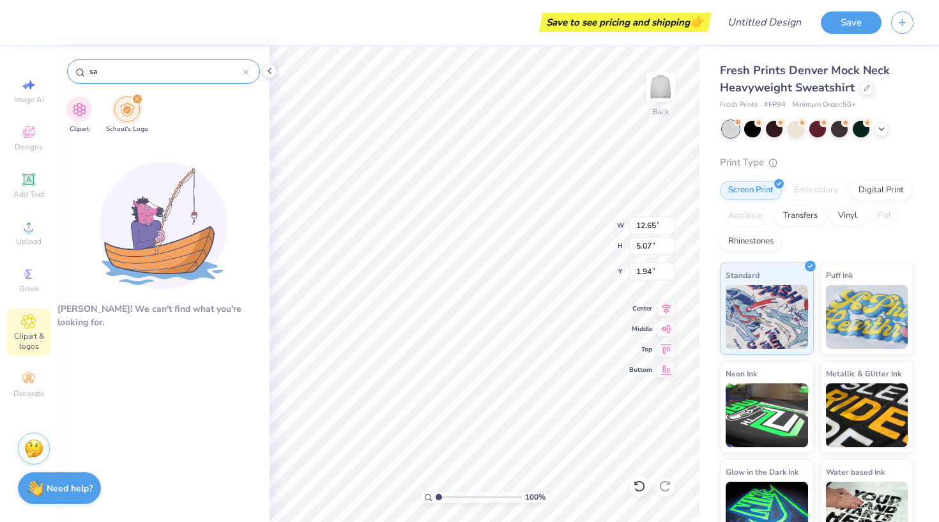
type input "s"
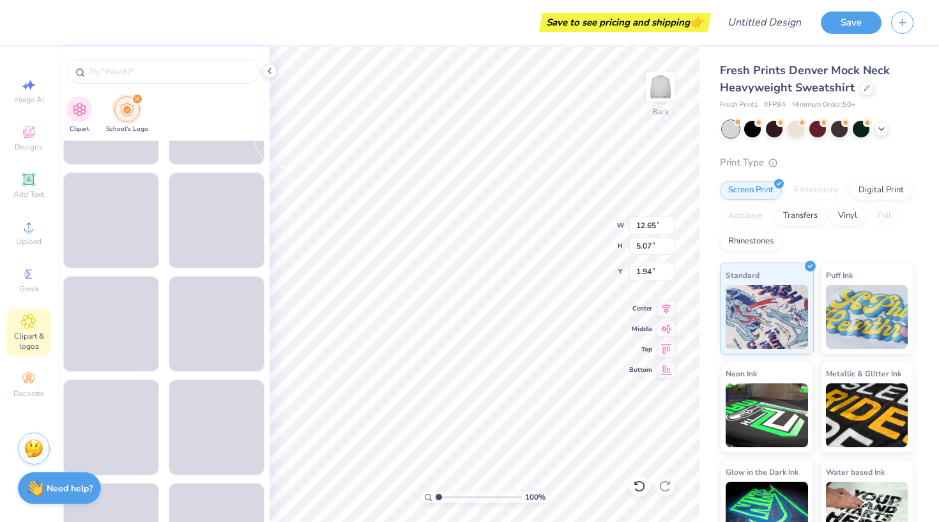
scroll to position [21507, 0]
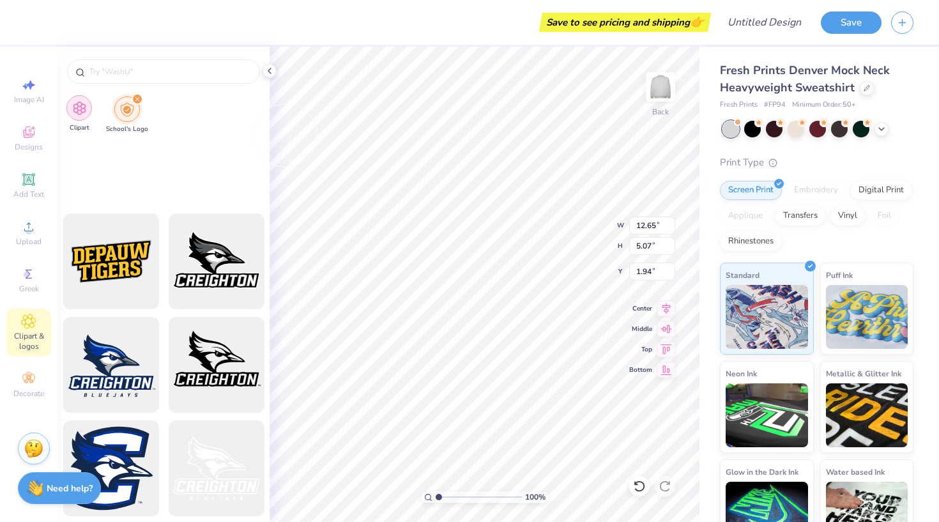
click at [81, 111] on img "filter for Clipart" at bounding box center [79, 108] width 15 height 15
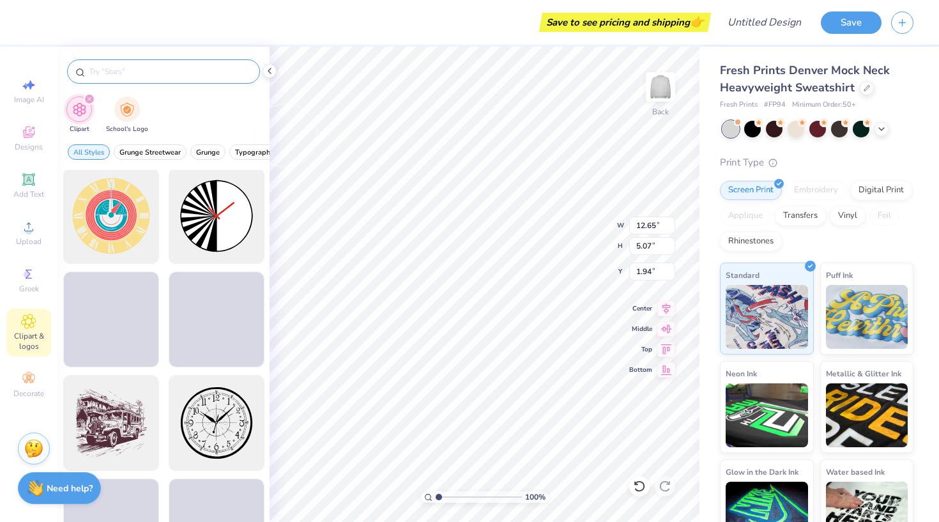
scroll to position [190, 0]
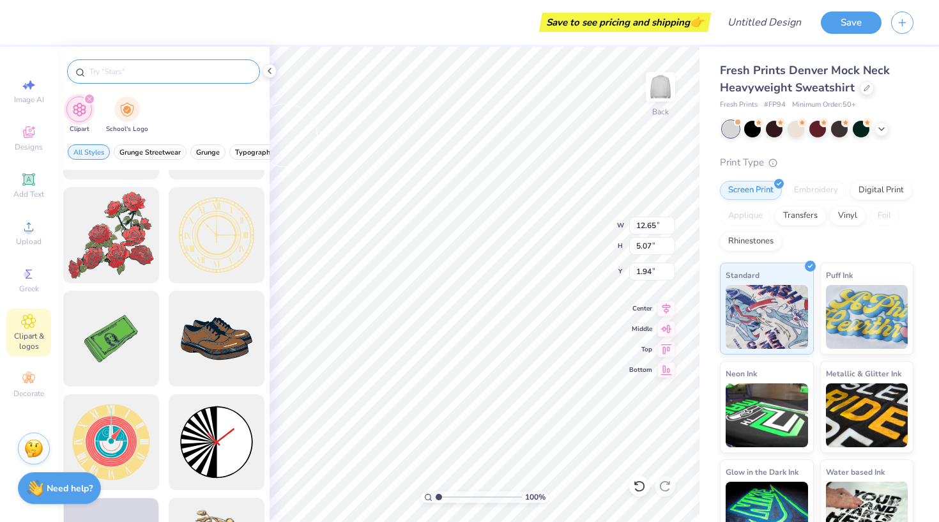
click at [154, 79] on div at bounding box center [163, 71] width 193 height 24
click at [154, 71] on input "text" at bounding box center [170, 71] width 164 height 13
type input "French cross"
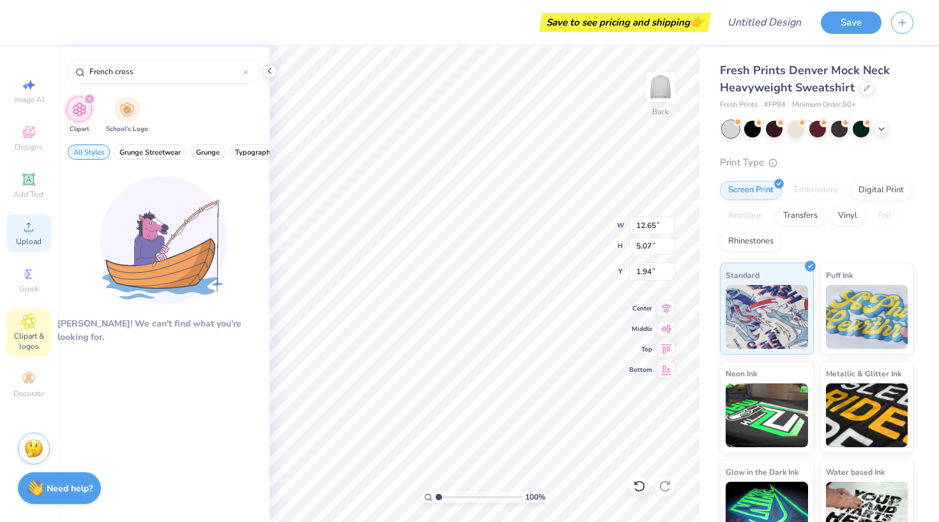
click at [28, 231] on icon at bounding box center [28, 226] width 9 height 9
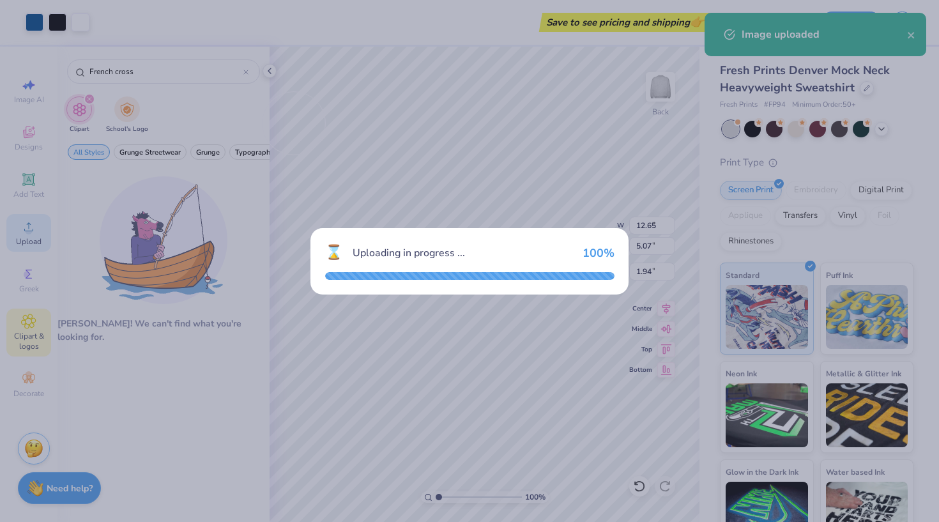
type input "4.74"
type input "4.78"
type input "6.88"
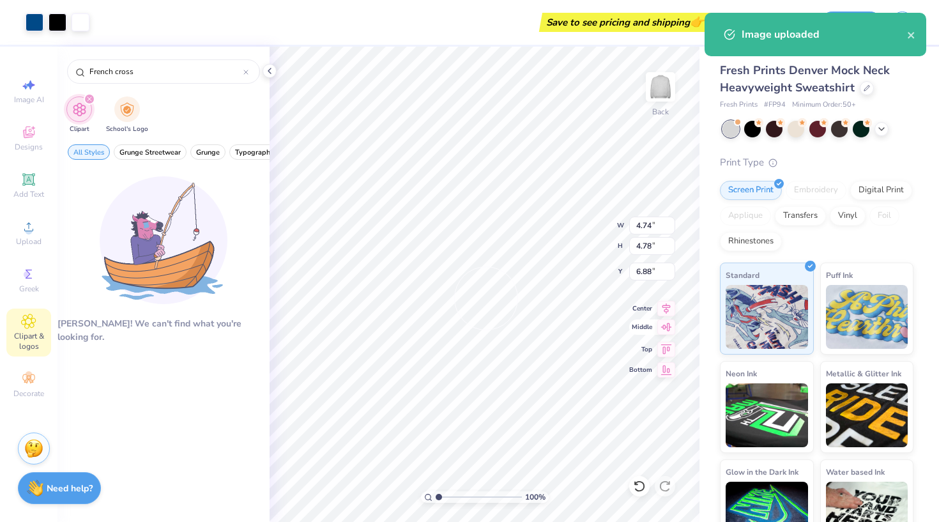
type input "12.74"
type input "4.63"
type input "2.16"
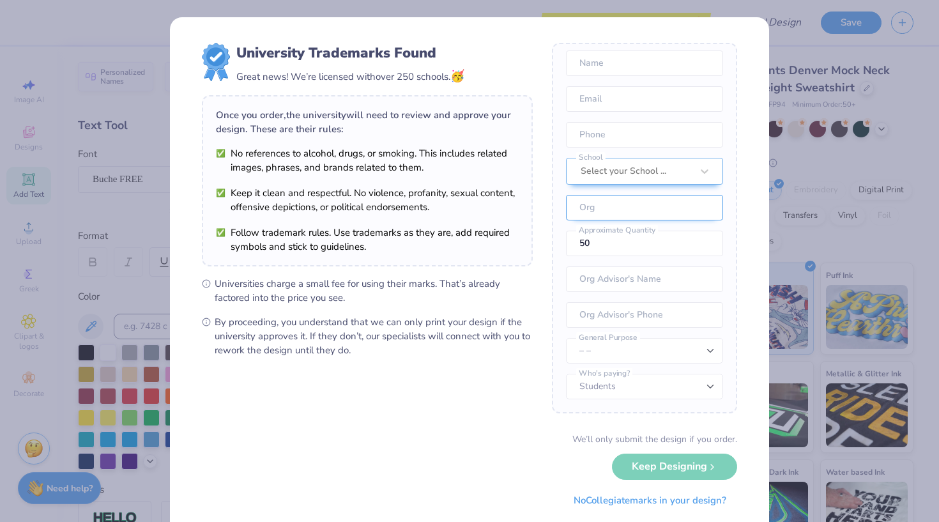
scroll to position [47, 0]
click at [631, 493] on button "No Collegiate marks in your design?" at bounding box center [650, 497] width 174 height 26
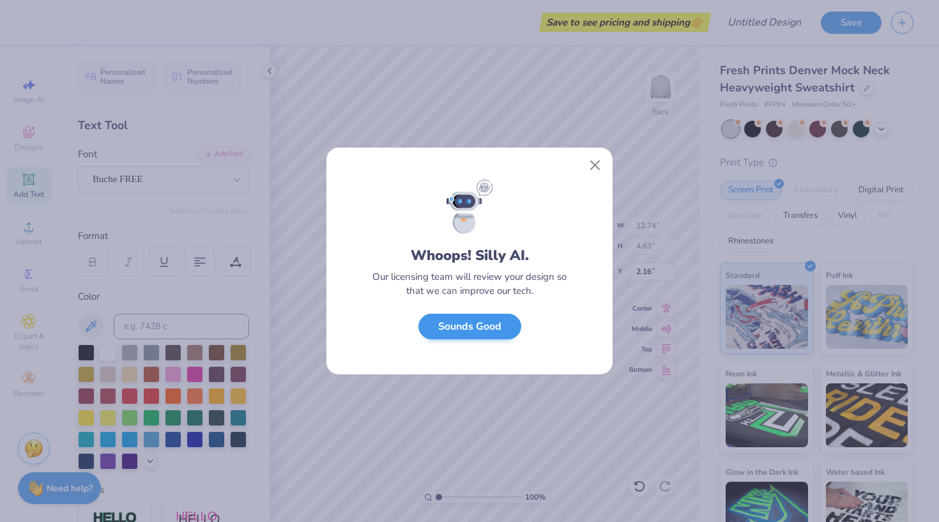
click at [486, 330] on button "Sounds Good" at bounding box center [470, 327] width 103 height 26
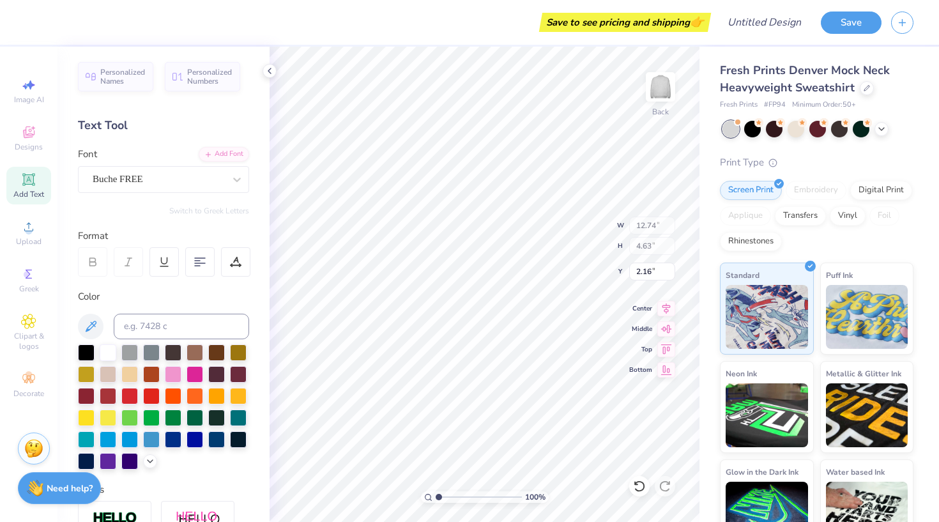
type input "4.74"
type input "4.78"
type input "5.64"
type input "12.65"
type input "5.07"
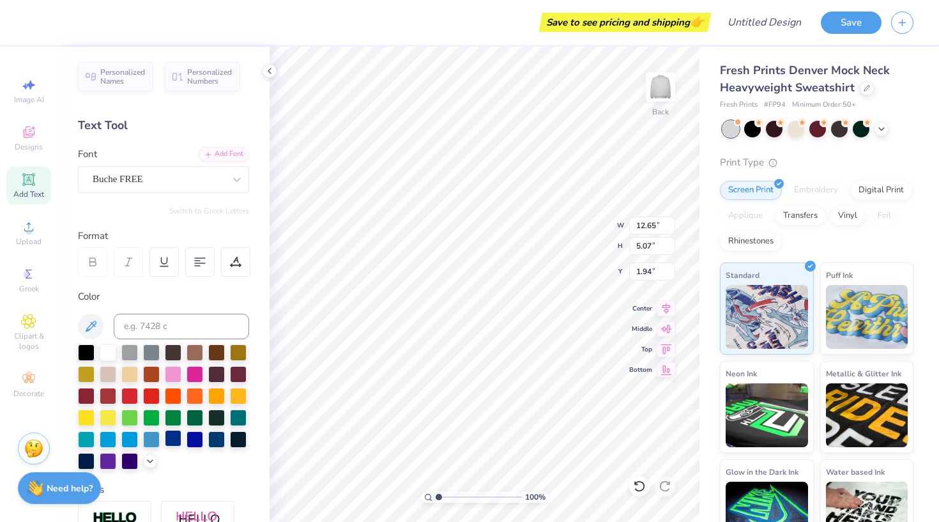
click at [165, 438] on div at bounding box center [173, 438] width 17 height 17
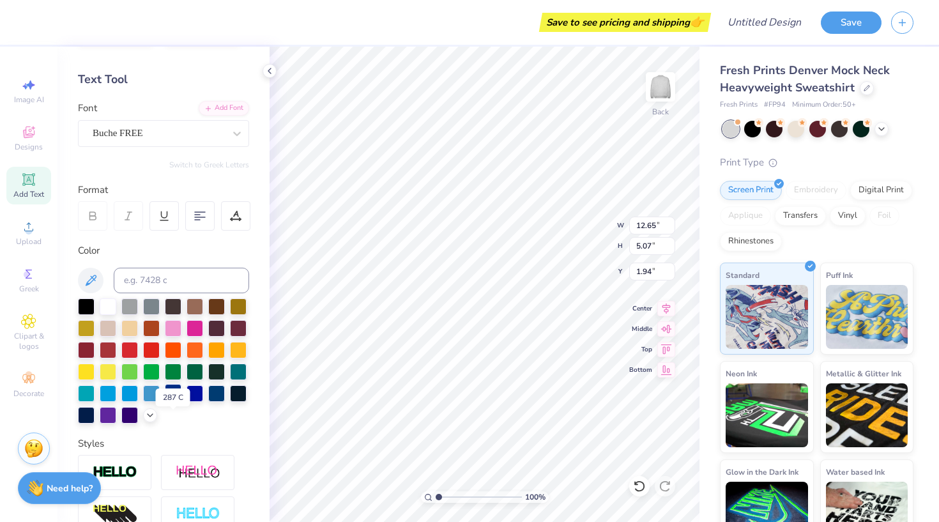
scroll to position [52, 0]
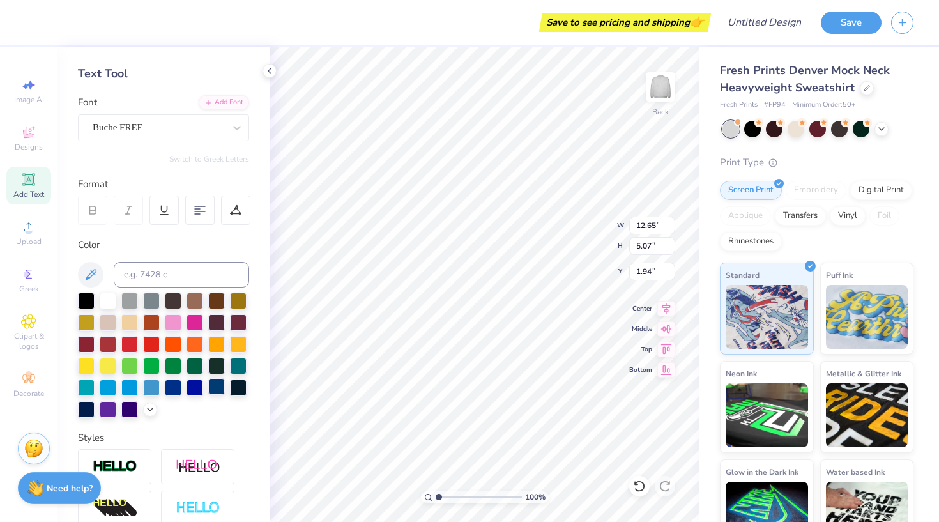
click at [212, 390] on div at bounding box center [216, 386] width 17 height 17
type input "1.00"
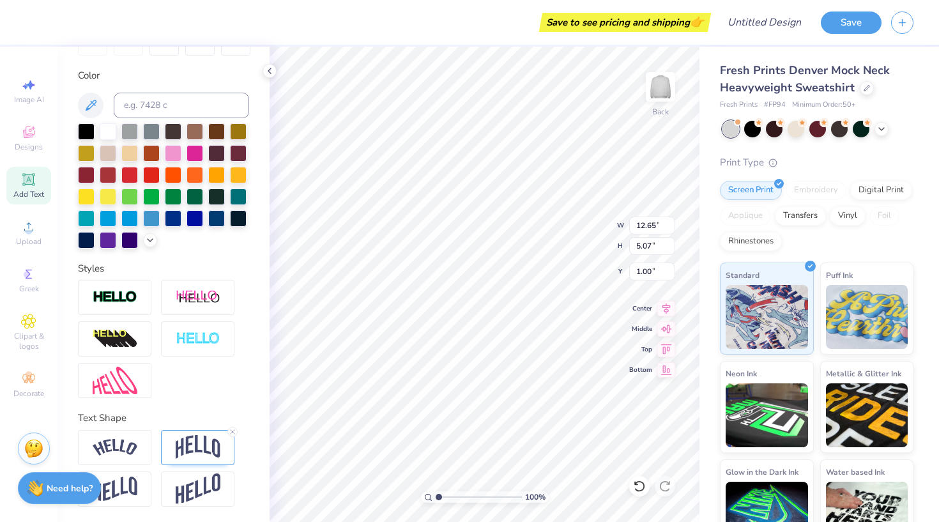
scroll to position [0, 1]
type textarea "BELLES"
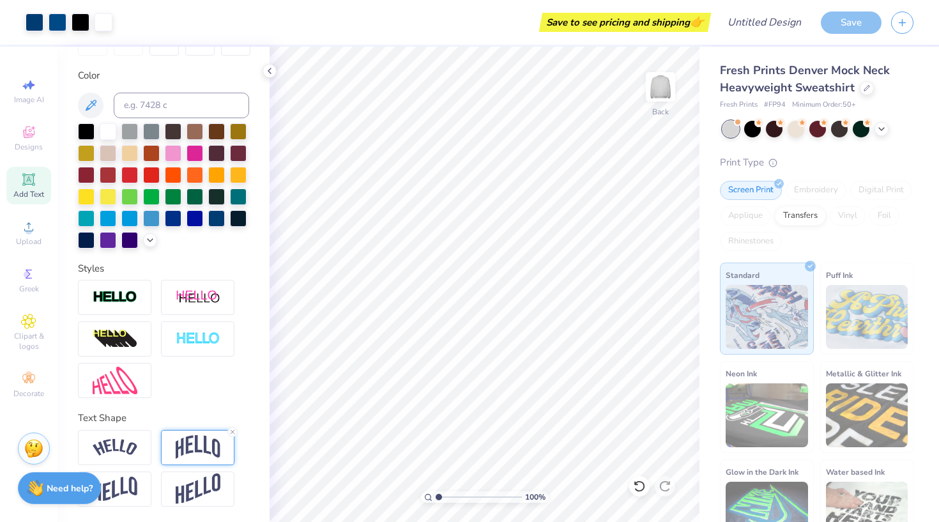
scroll to position [221, 0]
click at [181, 449] on img at bounding box center [198, 447] width 45 height 24
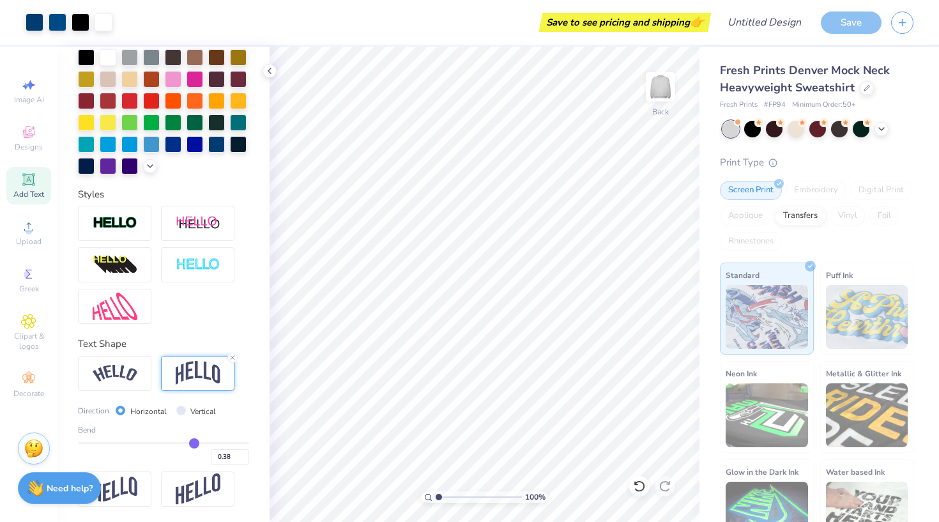
scroll to position [296, 0]
type input "0.39"
type input "0.4"
type input "0.40"
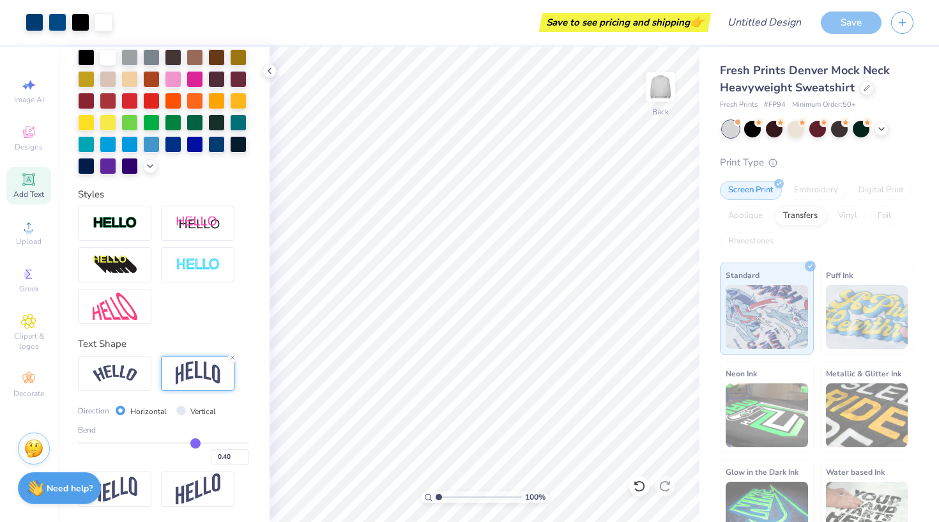
type input "0.43"
type input "0.46"
type input "0.49"
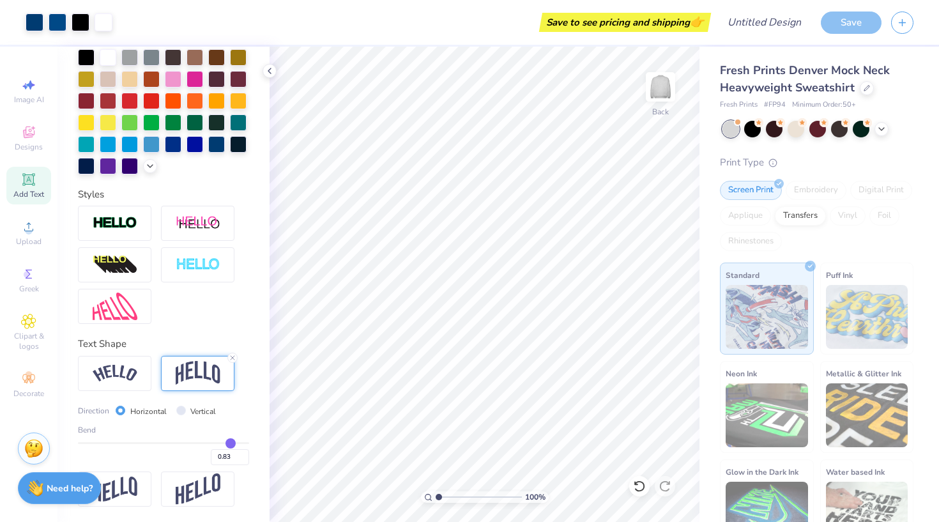
drag, startPoint x: 194, startPoint y: 442, endPoint x: 231, endPoint y: 442, distance: 36.4
click at [231, 442] on input "range" at bounding box center [163, 443] width 171 height 2
drag, startPoint x: 231, startPoint y: 442, endPoint x: 218, endPoint y: 440, distance: 12.9
click at [218, 442] on input "range" at bounding box center [163, 443] width 171 height 2
drag, startPoint x: 217, startPoint y: 442, endPoint x: 206, endPoint y: 440, distance: 10.4
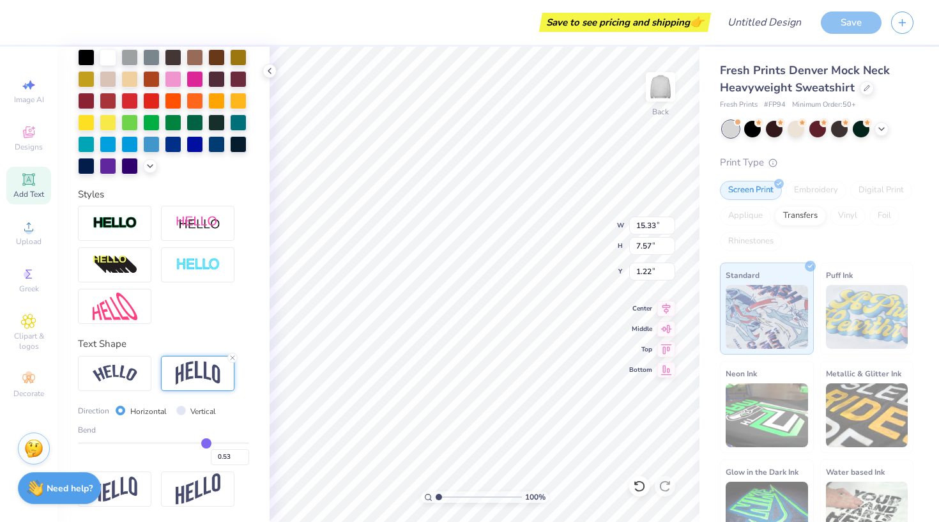
click at [206, 442] on input "range" at bounding box center [163, 443] width 171 height 2
click at [176, 409] on input "Vertical" at bounding box center [181, 411] width 10 height 10
drag, startPoint x: 204, startPoint y: 442, endPoint x: 165, endPoint y: 436, distance: 39.9
click at [165, 436] on div "Bend 0.02" at bounding box center [163, 444] width 171 height 41
drag, startPoint x: 165, startPoint y: 436, endPoint x: 224, endPoint y: 442, distance: 59.0
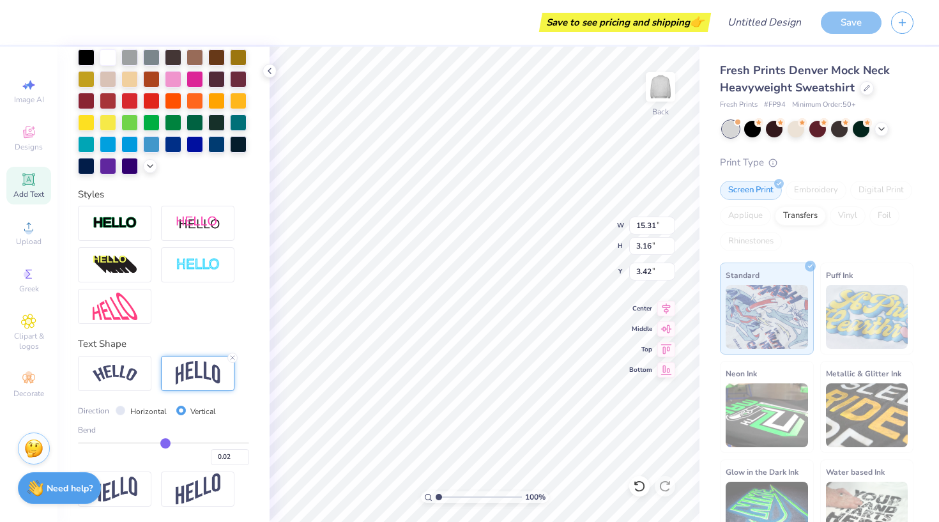
click at [224, 442] on div "Bend 0.02" at bounding box center [163, 444] width 171 height 41
click at [229, 441] on div "Bend 0.02" at bounding box center [163, 444] width 171 height 41
click at [227, 443] on input "range" at bounding box center [163, 443] width 171 height 2
click at [118, 408] on input "Horizontal" at bounding box center [121, 411] width 10 height 10
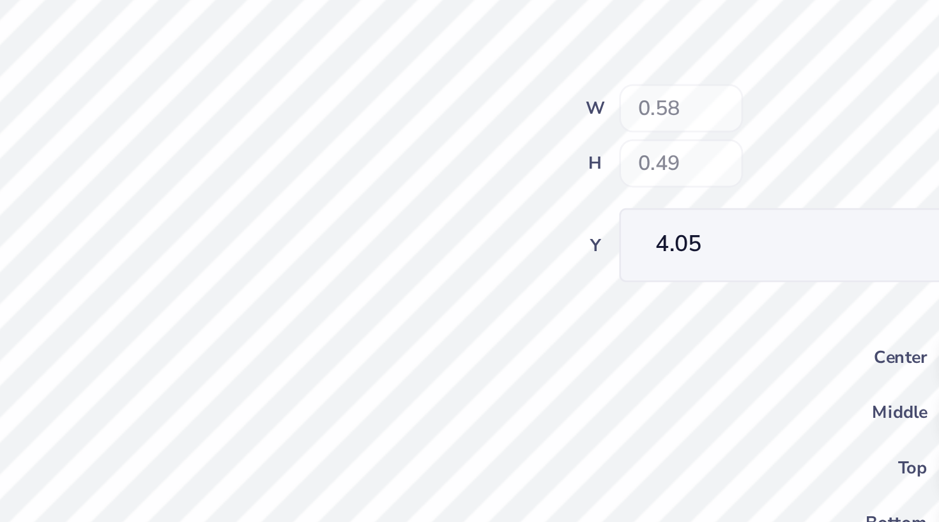
click at [282, 47] on div "100 % Back W 0.58 H 0.49 Y 4.05 Center Middle Top Bottom" at bounding box center [485, 284] width 430 height 475
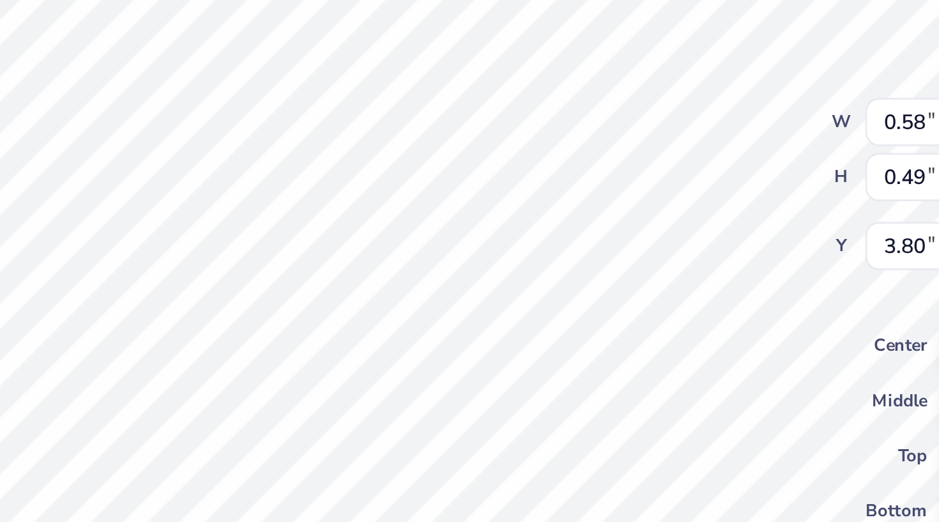
click at [281, 47] on div "100 % Back W 0.58 0.58 " H 0.49 0.49 " Y 3.80 3.80 " Center Middle Top Bottom" at bounding box center [485, 284] width 430 height 475
click at [283, 47] on div "100 % Back W 0.58 0.58 " H 0.49 0.49 " Y 3.90 3.90 " Center Middle Top Bottom" at bounding box center [485, 284] width 430 height 475
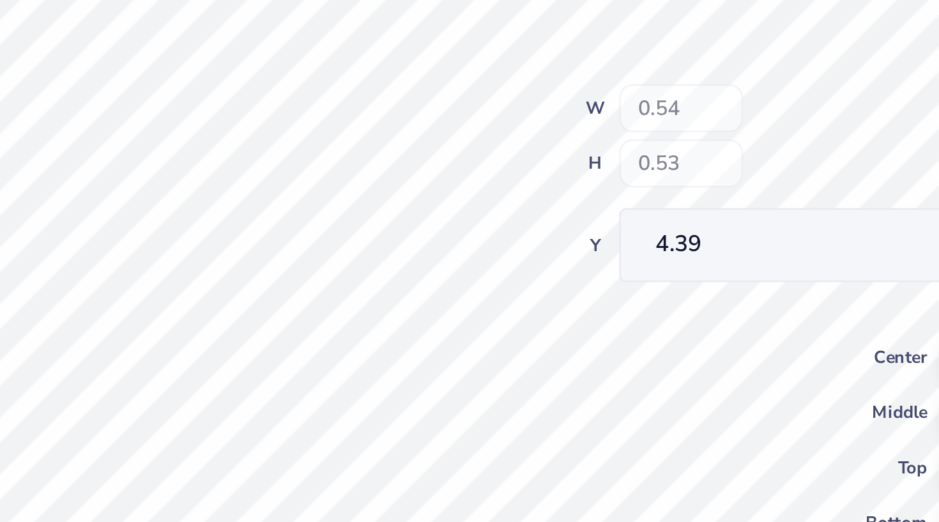
click at [279, 58] on div "100 % Back W 0.54 H 0.53 Y 4.39 Center Middle Top Bottom" at bounding box center [485, 284] width 430 height 475
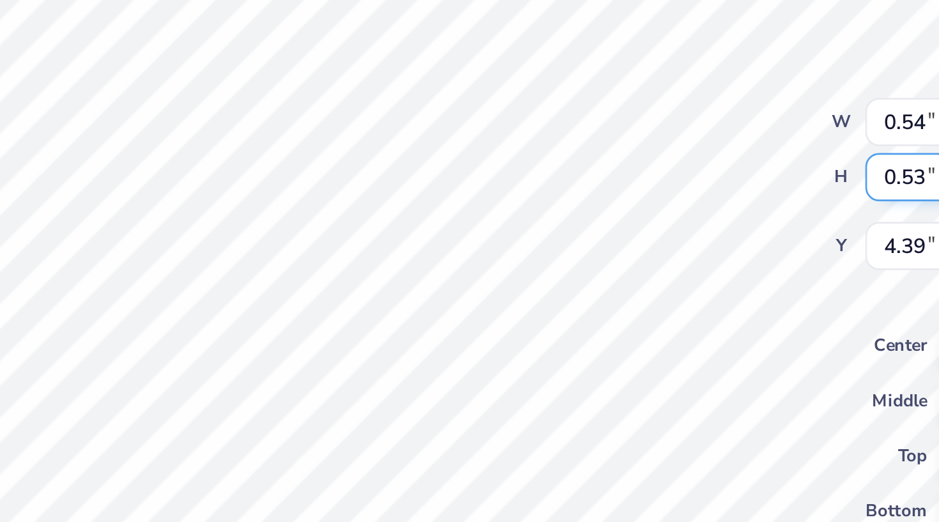
click at [270, 58] on div "100 % Back W 0.54 0.54 " H 0.53 0.53 " Y 4.39 4.40 " Center Middle Top Bottom" at bounding box center [485, 284] width 430 height 475
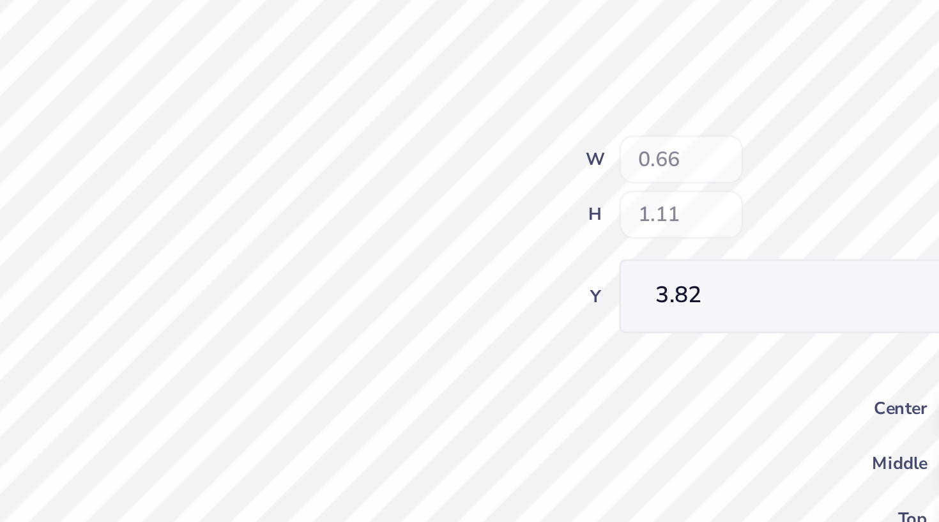
click at [270, 57] on div "100 % Back W 0.66 H 1.11 Y 3.82 Center Middle Top Bottom" at bounding box center [485, 284] width 430 height 475
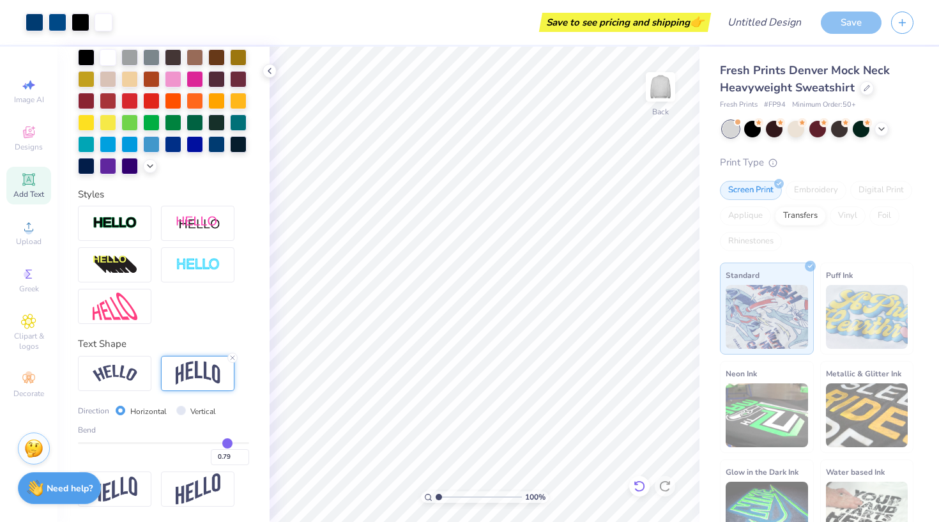
click at [640, 485] on icon at bounding box center [639, 486] width 13 height 13
click at [641, 487] on icon at bounding box center [639, 486] width 13 height 13
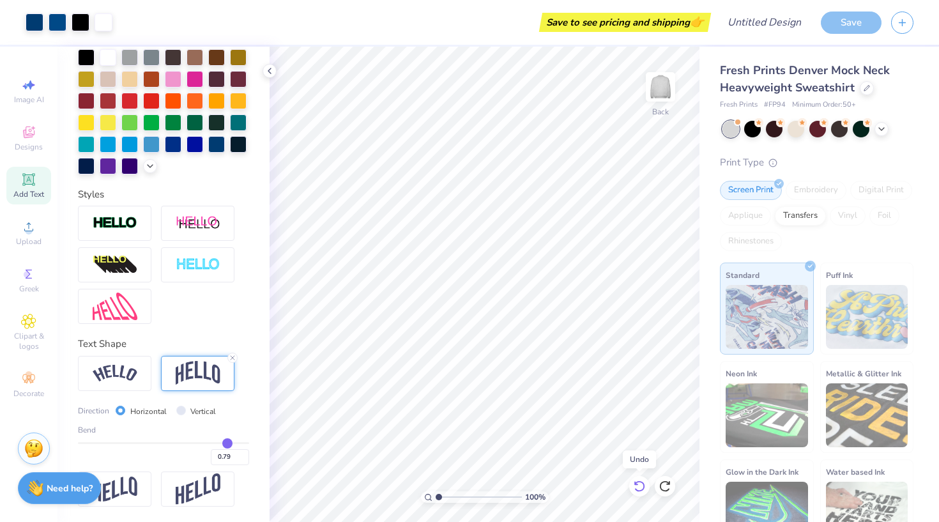
click at [641, 487] on icon at bounding box center [639, 486] width 13 height 13
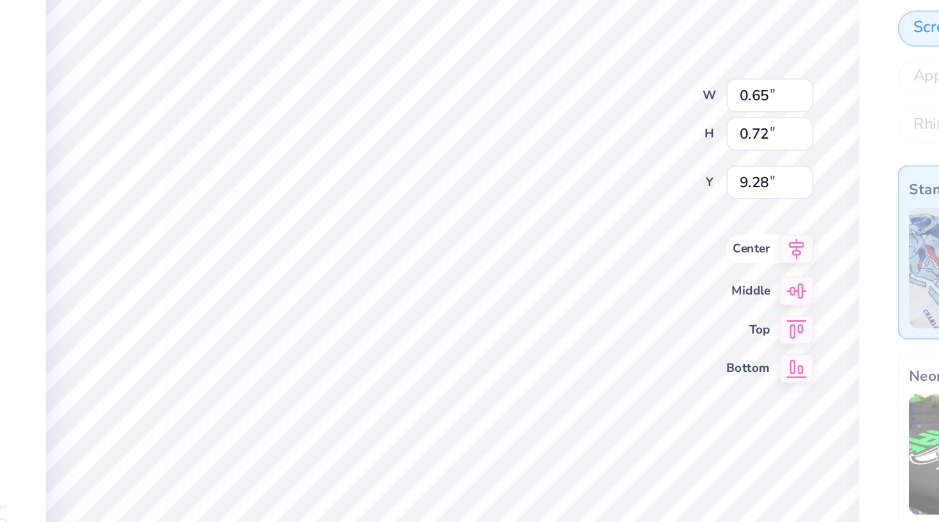
click at [658, 299] on icon at bounding box center [667, 306] width 18 height 15
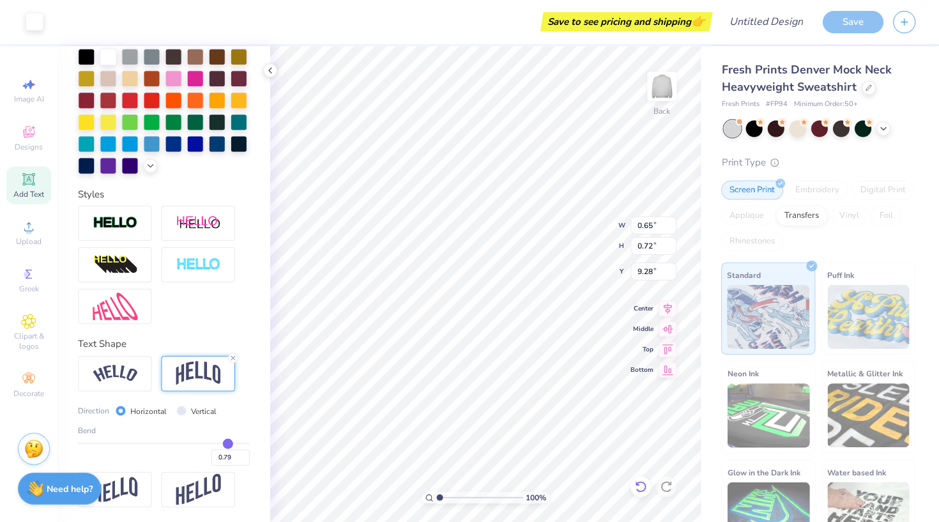
click at [643, 486] on icon at bounding box center [639, 487] width 11 height 12
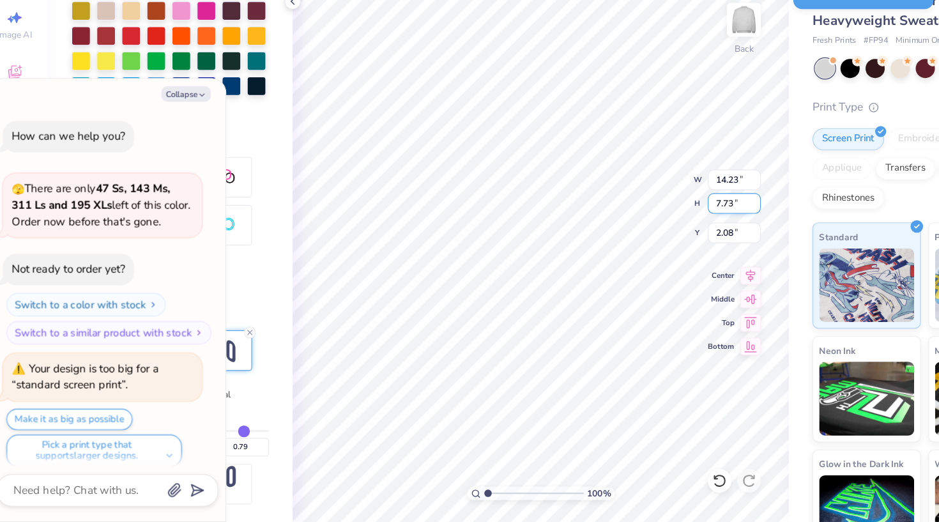
scroll to position [8, 0]
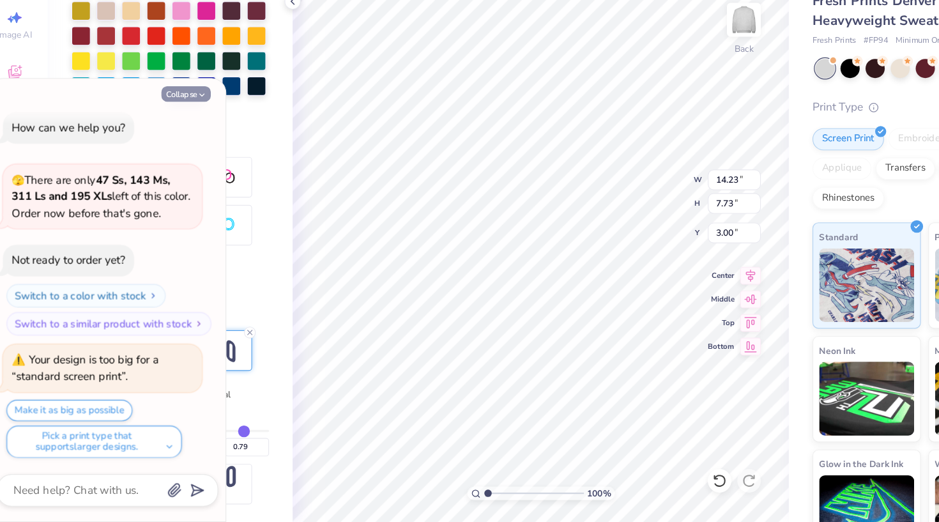
click at [166, 144] on button "Collapse" at bounding box center [177, 150] width 43 height 13
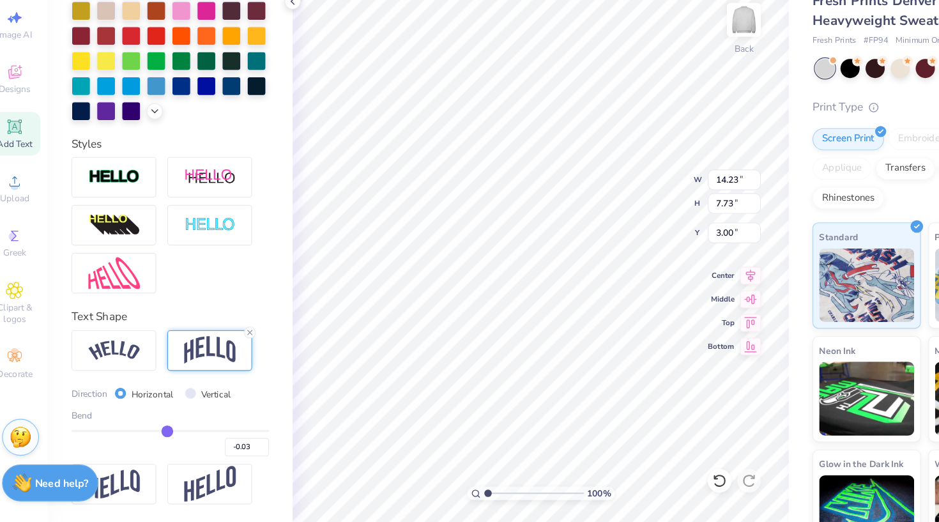
drag, startPoint x: 210, startPoint y: 373, endPoint x: 144, endPoint y: 367, distance: 66.0
click at [144, 424] on div "Bend -0.03" at bounding box center [163, 444] width 171 height 41
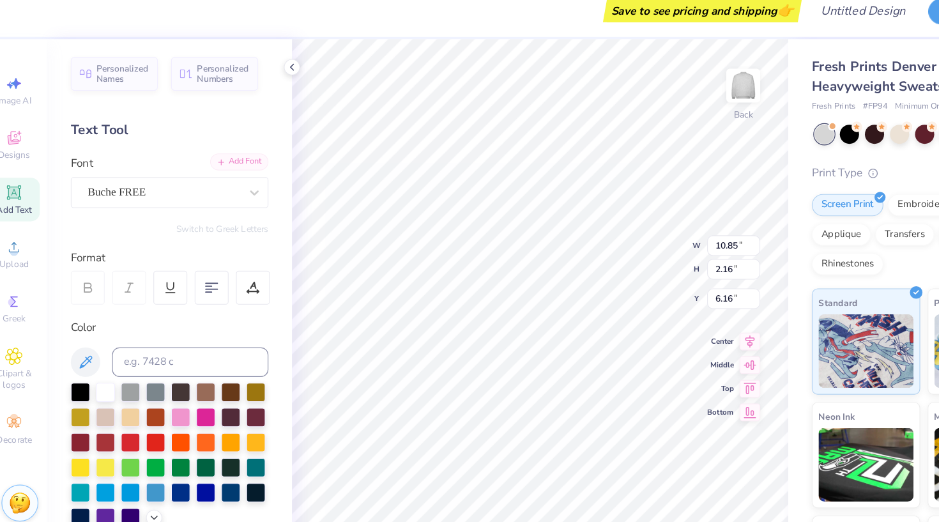
scroll to position [0, 1]
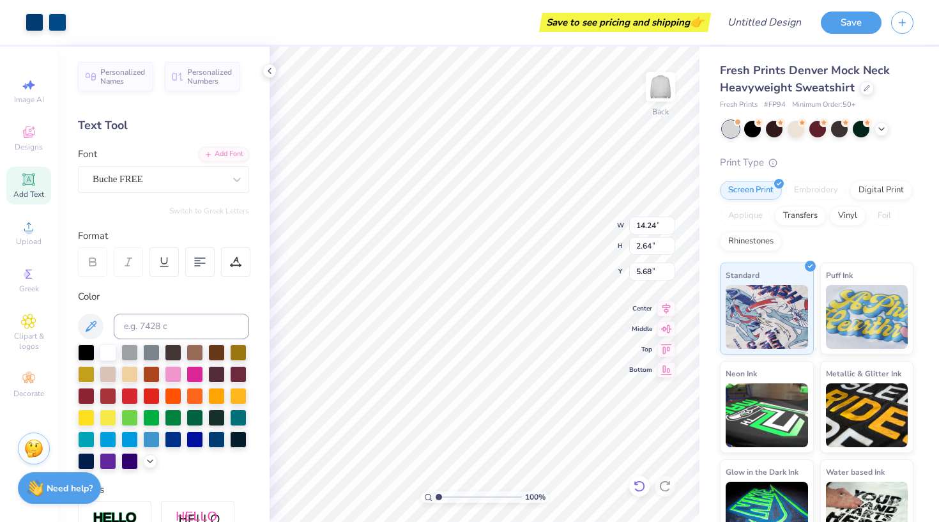
click at [637, 484] on icon at bounding box center [636, 483] width 3 height 3
click at [105, 358] on div at bounding box center [108, 351] width 17 height 17
click at [883, 130] on icon at bounding box center [882, 128] width 10 height 10
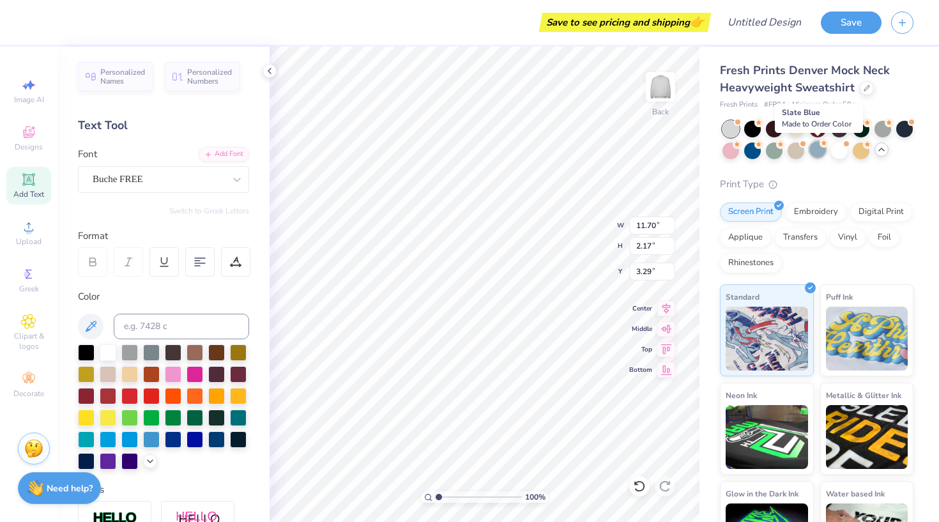
click at [817, 153] on div at bounding box center [818, 149] width 17 height 17
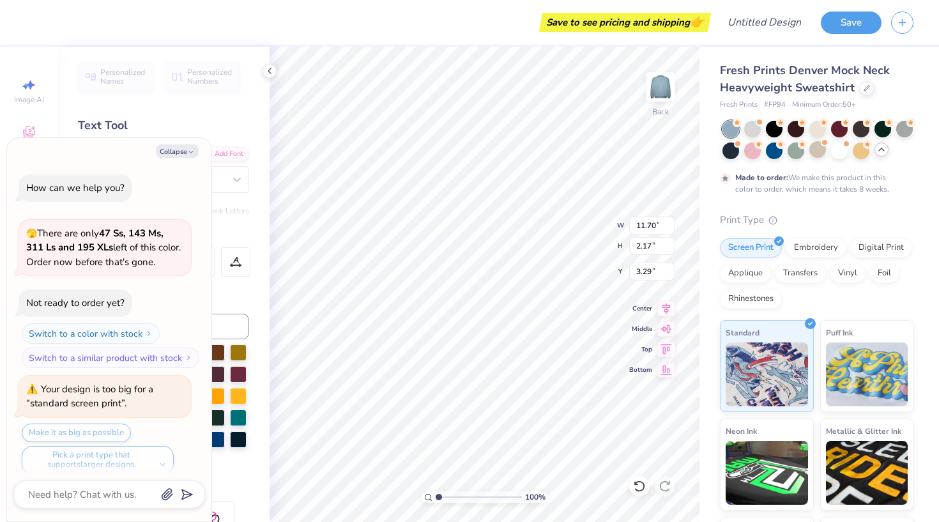
scroll to position [113, 0]
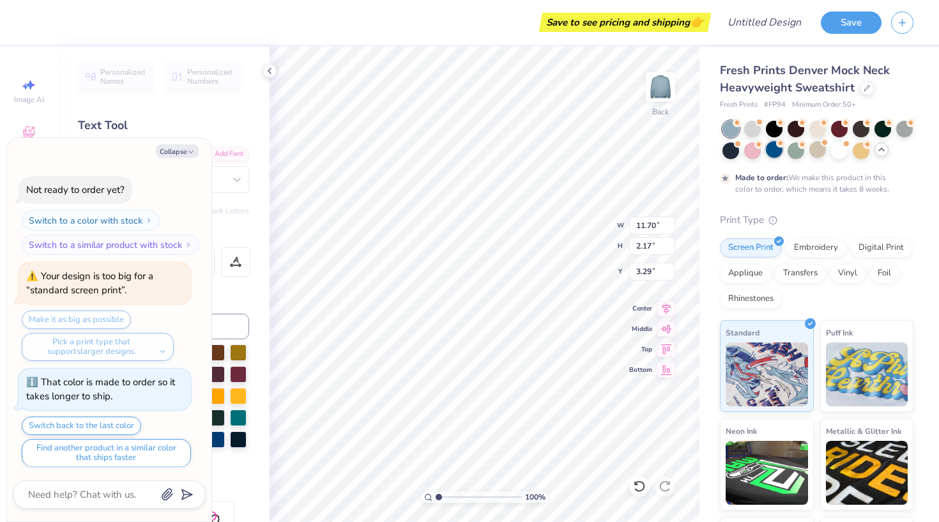
click at [773, 151] on div at bounding box center [774, 149] width 17 height 17
click at [839, 150] on div at bounding box center [839, 149] width 17 height 17
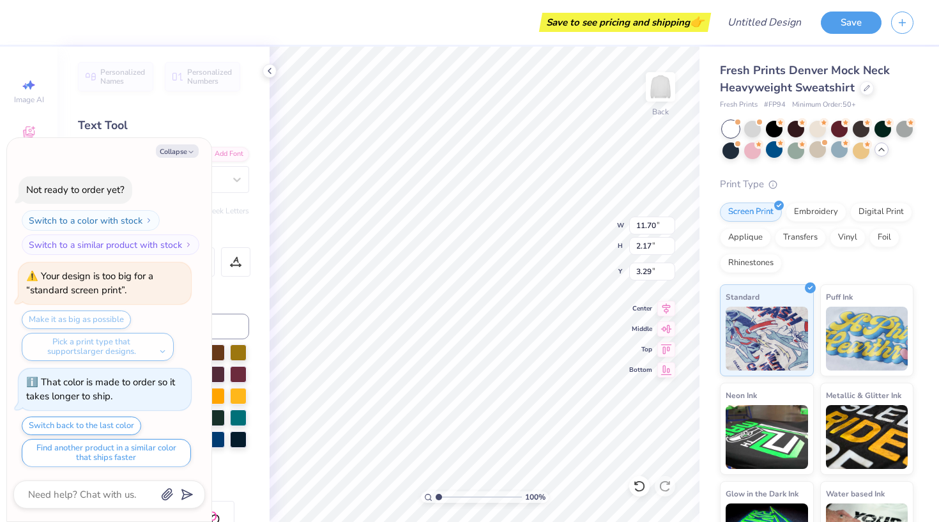
scroll to position [341, 0]
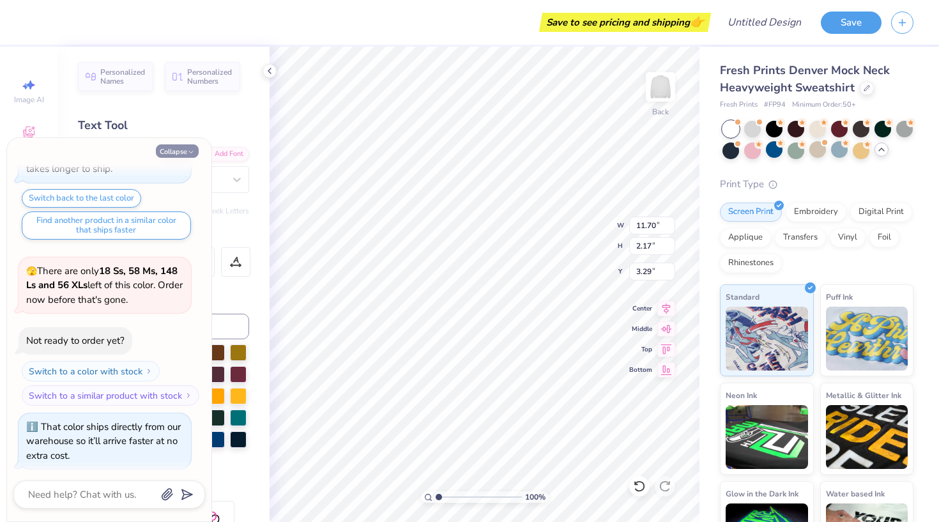
click at [189, 155] on icon "button" at bounding box center [191, 152] width 8 height 8
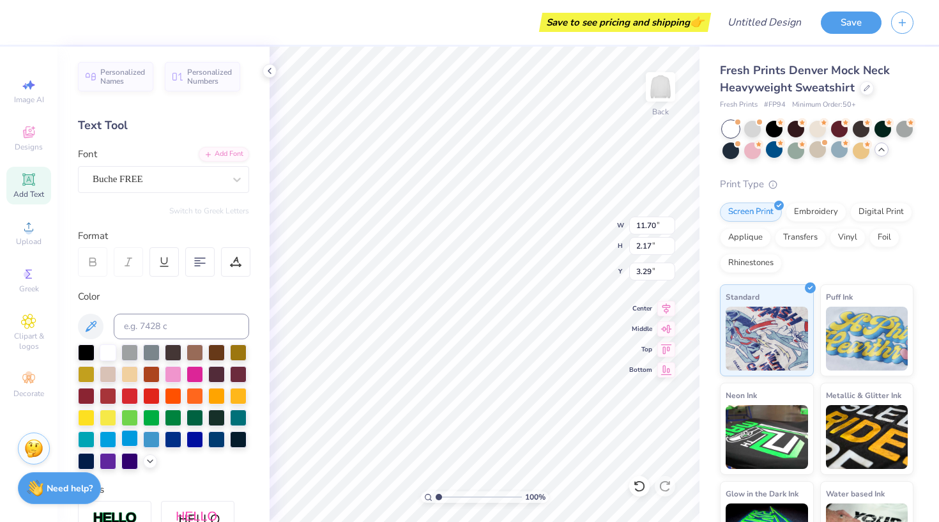
click at [130, 443] on div at bounding box center [129, 438] width 17 height 17
click at [150, 461] on polyline at bounding box center [150, 460] width 5 height 3
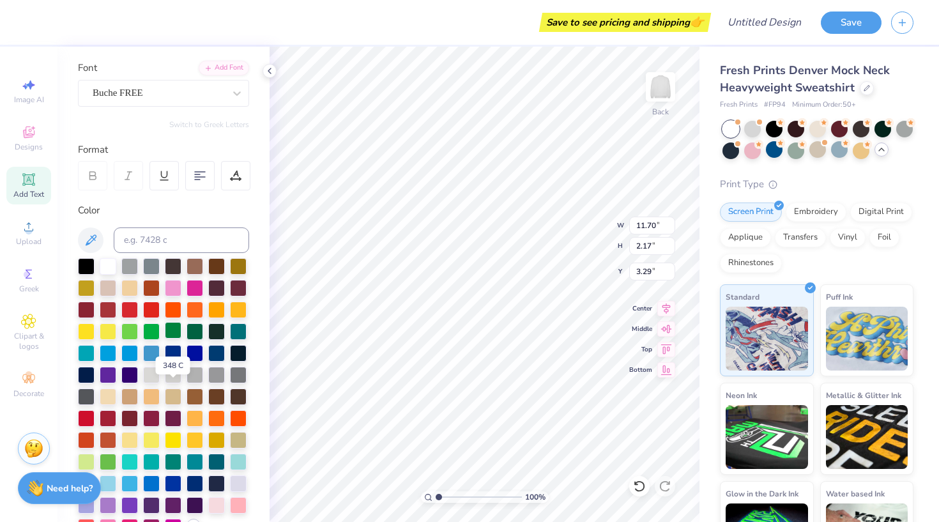
scroll to position [91, 0]
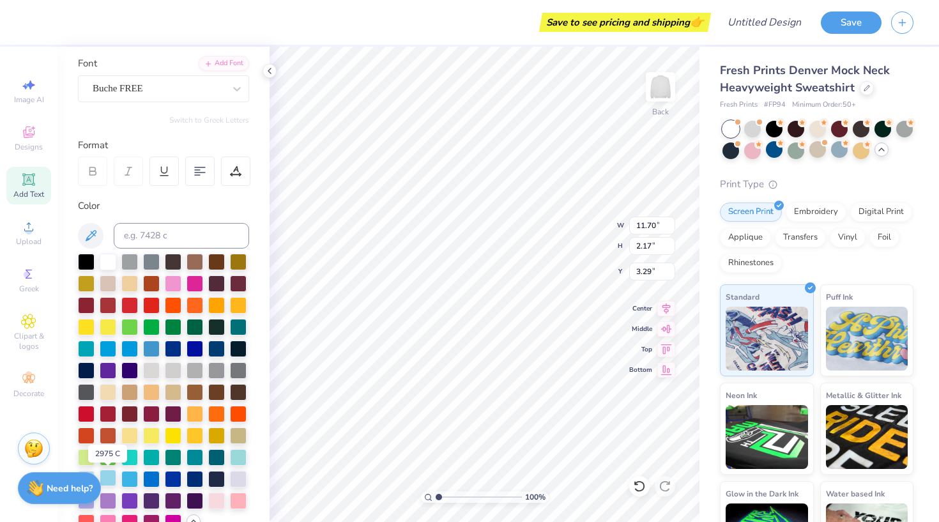
click at [107, 477] on div at bounding box center [108, 478] width 17 height 17
click at [883, 154] on div at bounding box center [882, 149] width 14 height 14
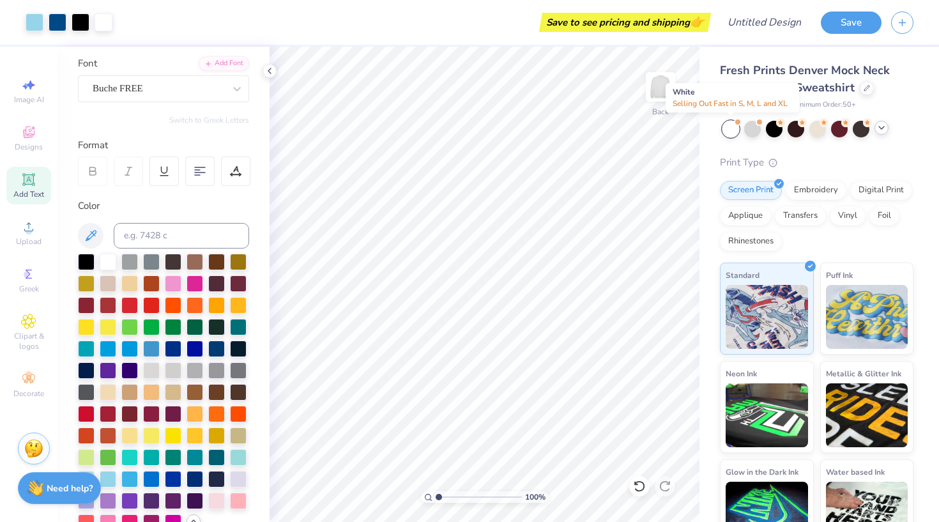
click at [730, 128] on div at bounding box center [731, 129] width 17 height 17
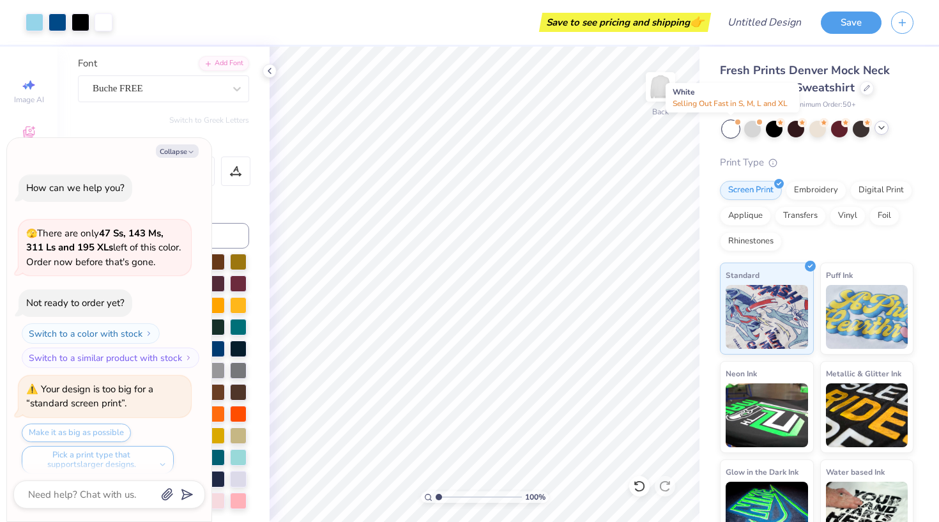
scroll to position [505, 0]
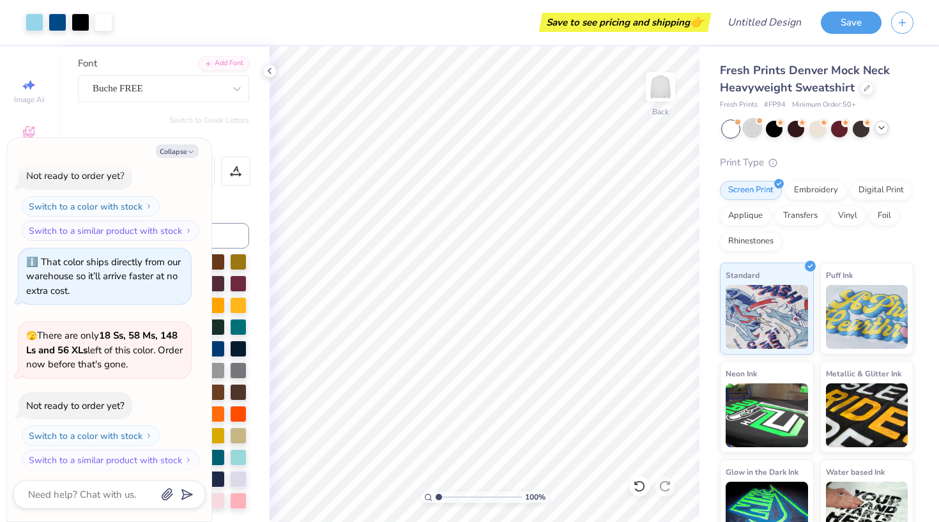
click at [750, 128] on div at bounding box center [752, 127] width 17 height 17
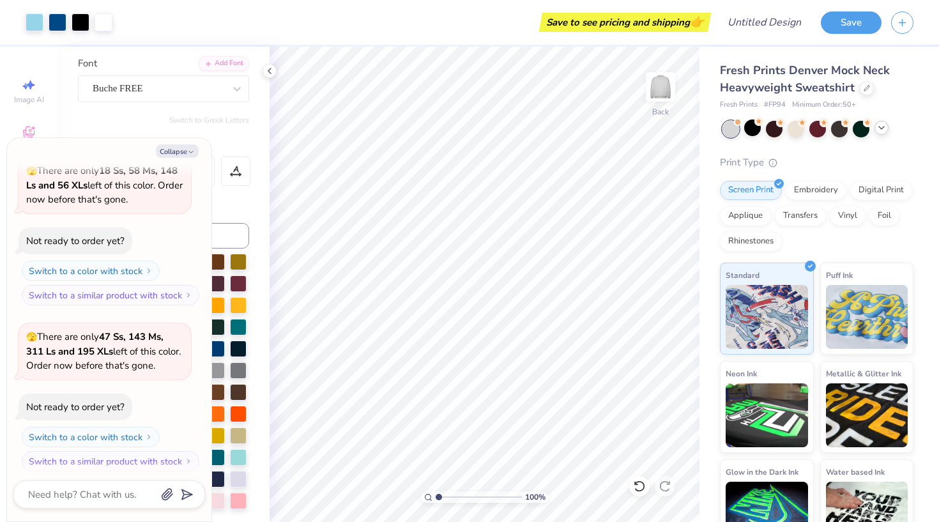
click at [723, 133] on div at bounding box center [731, 129] width 17 height 17
click at [886, 126] on icon at bounding box center [882, 128] width 10 height 10
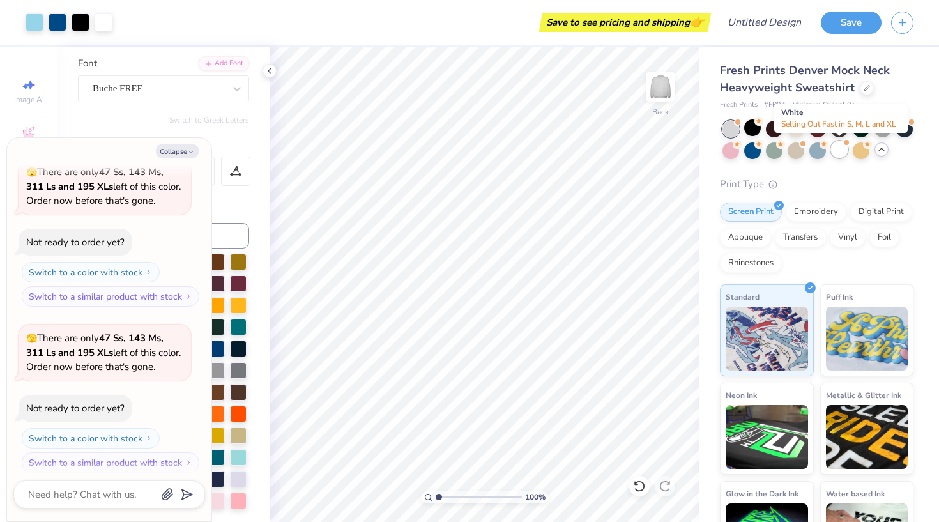
click at [839, 153] on div at bounding box center [839, 149] width 17 height 17
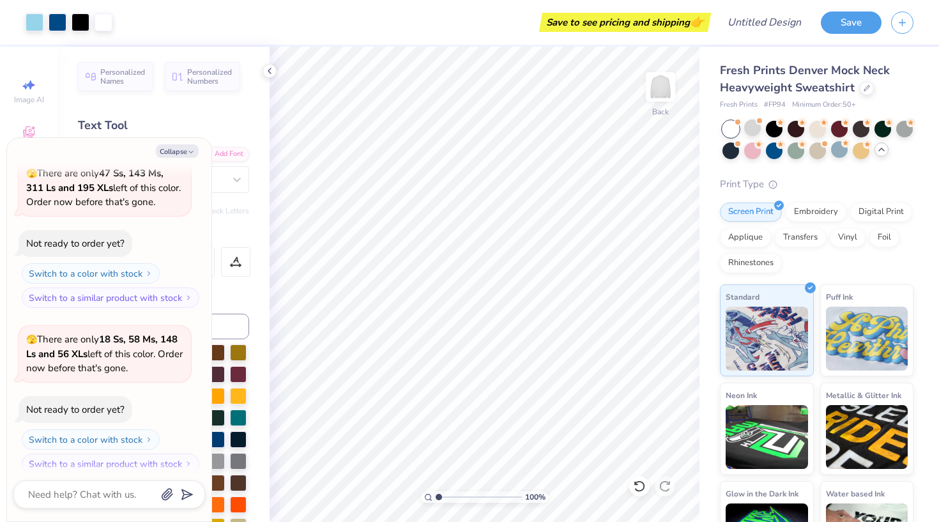
scroll to position [0, 0]
click at [181, 151] on button "Collapse" at bounding box center [177, 150] width 43 height 13
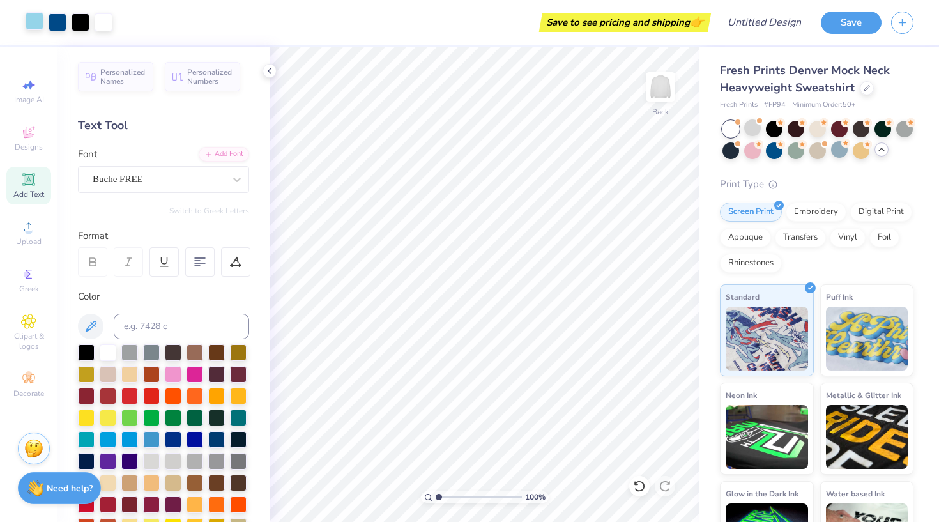
click at [31, 25] on div at bounding box center [35, 21] width 18 height 18
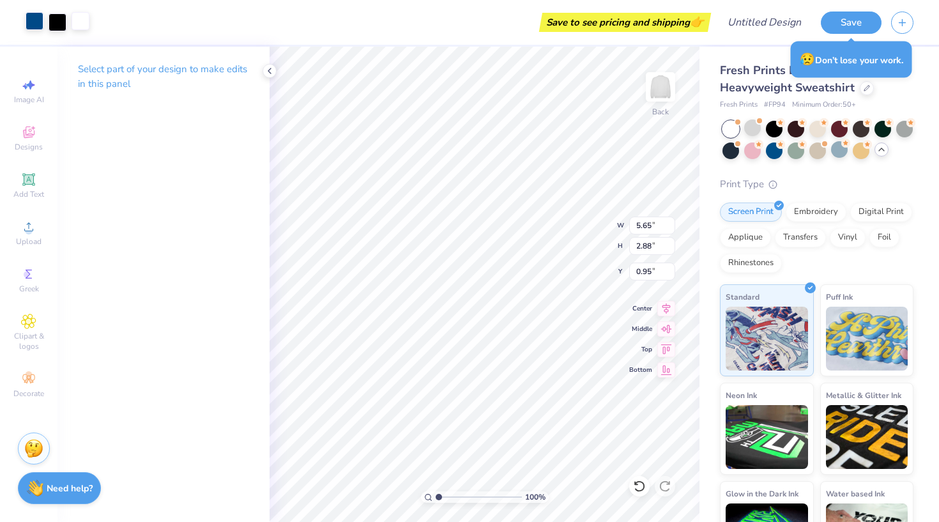
click at [80, 24] on div at bounding box center [81, 21] width 18 height 18
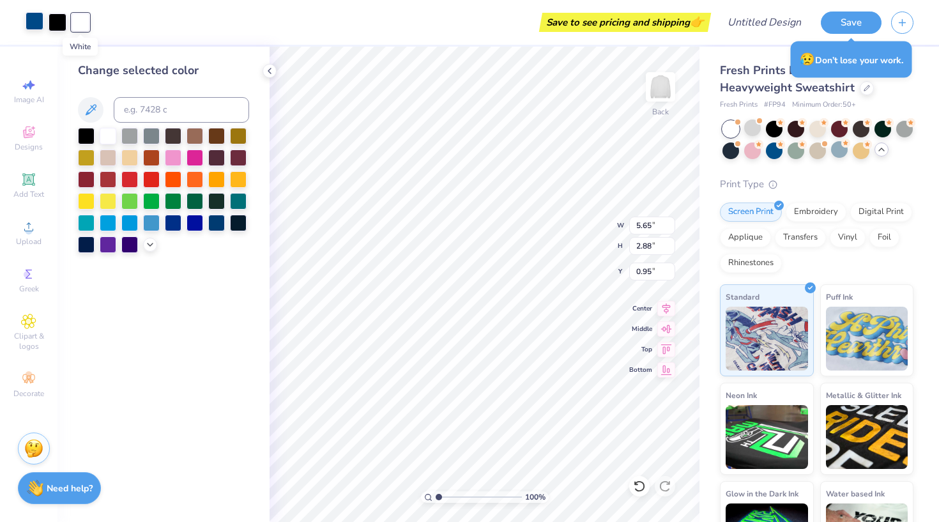
click at [80, 24] on div at bounding box center [81, 22] width 18 height 18
click at [109, 142] on div at bounding box center [108, 135] width 17 height 17
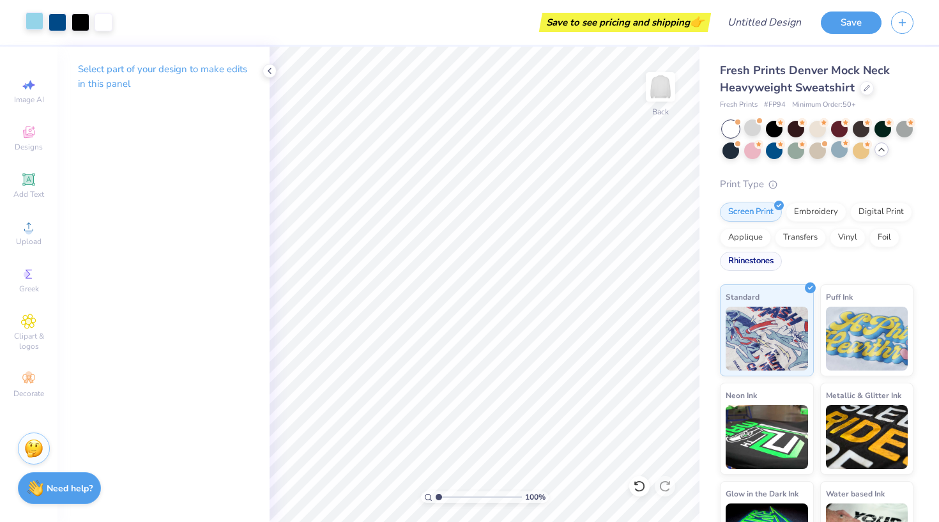
click at [747, 258] on div "Rhinestones" at bounding box center [751, 261] width 62 height 19
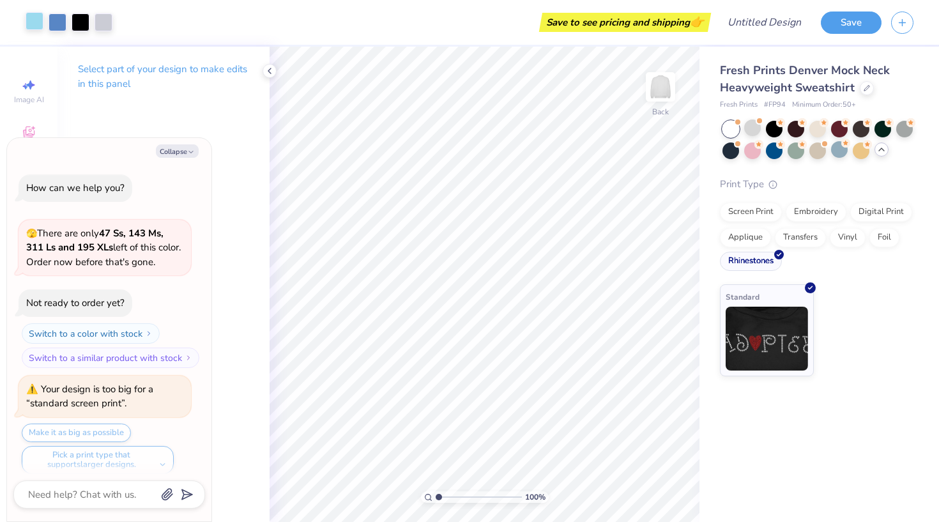
scroll to position [1077, 0]
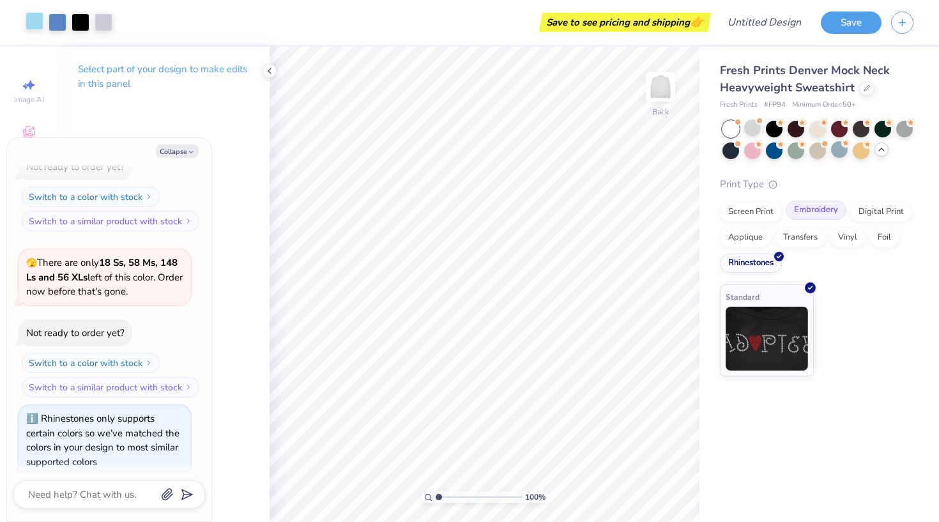
click at [804, 213] on div "Embroidery" at bounding box center [816, 210] width 61 height 19
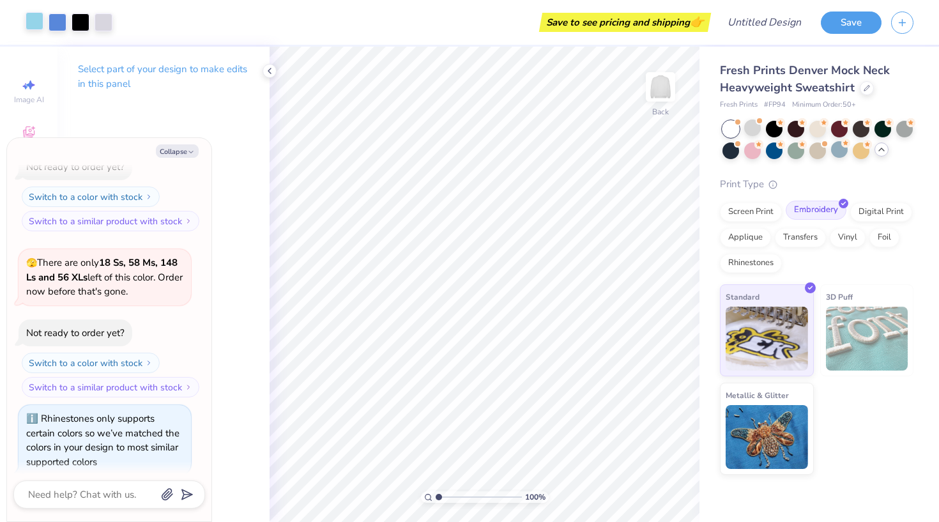
scroll to position [1153, 0]
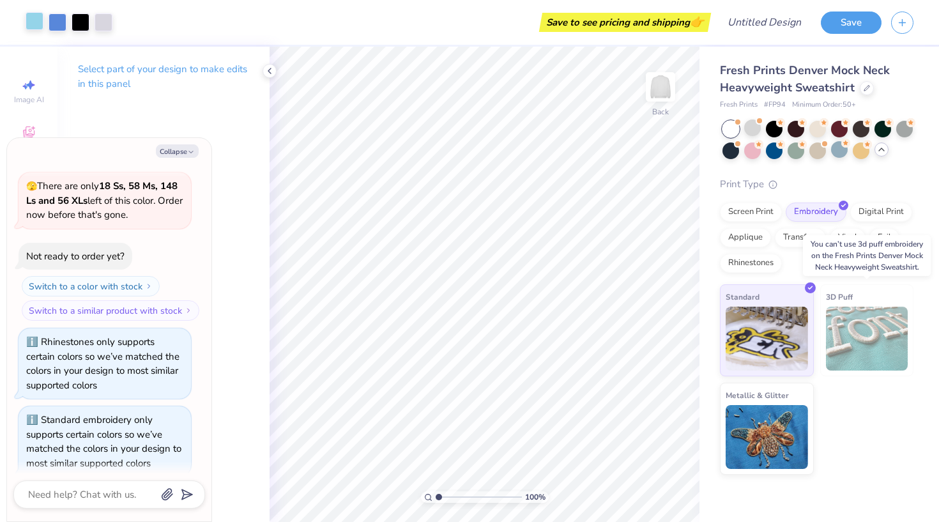
click at [845, 329] on img at bounding box center [867, 339] width 82 height 64
click at [174, 151] on button "Collapse" at bounding box center [177, 150] width 43 height 13
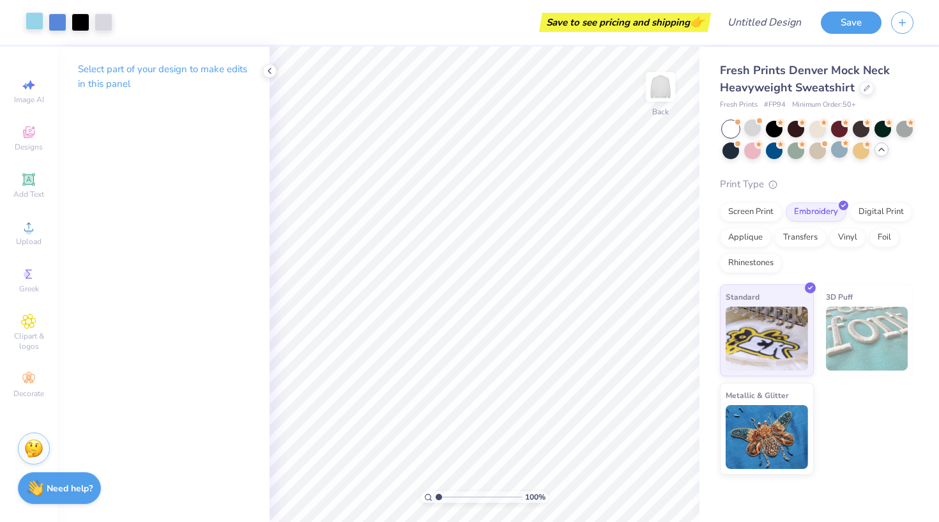
click at [702, 21] on span "👉" at bounding box center [697, 21] width 14 height 15
click at [845, 22] on button "Save" at bounding box center [851, 21] width 61 height 22
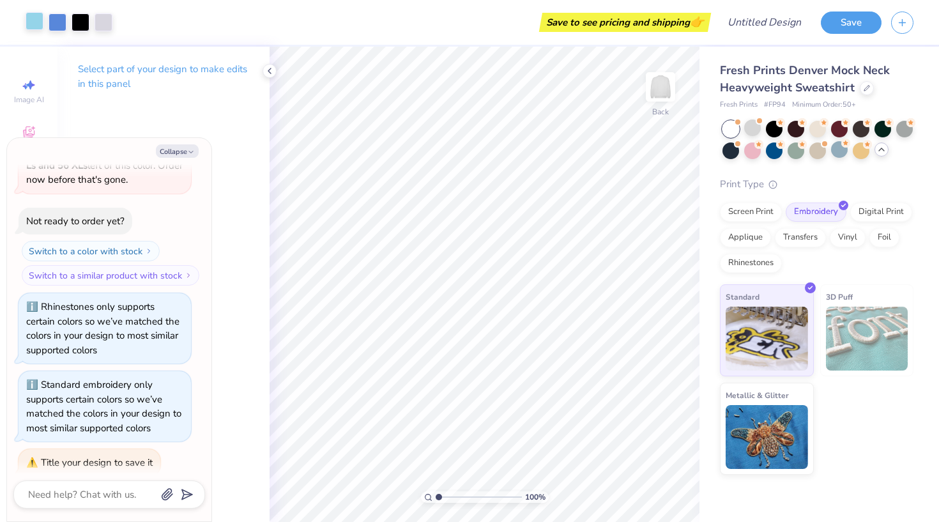
scroll to position [1188, 0]
click at [185, 150] on button "Collapse" at bounding box center [177, 150] width 43 height 13
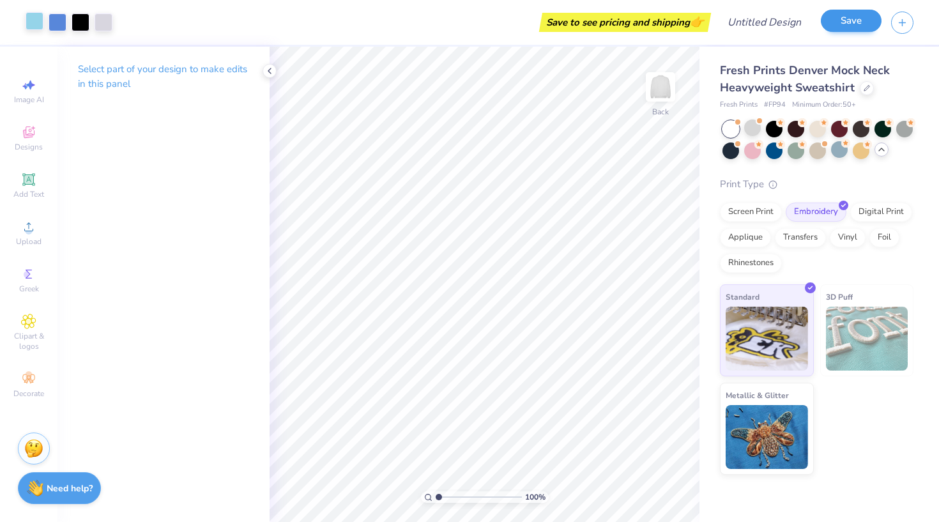
click at [851, 27] on button "Save" at bounding box center [851, 21] width 61 height 22
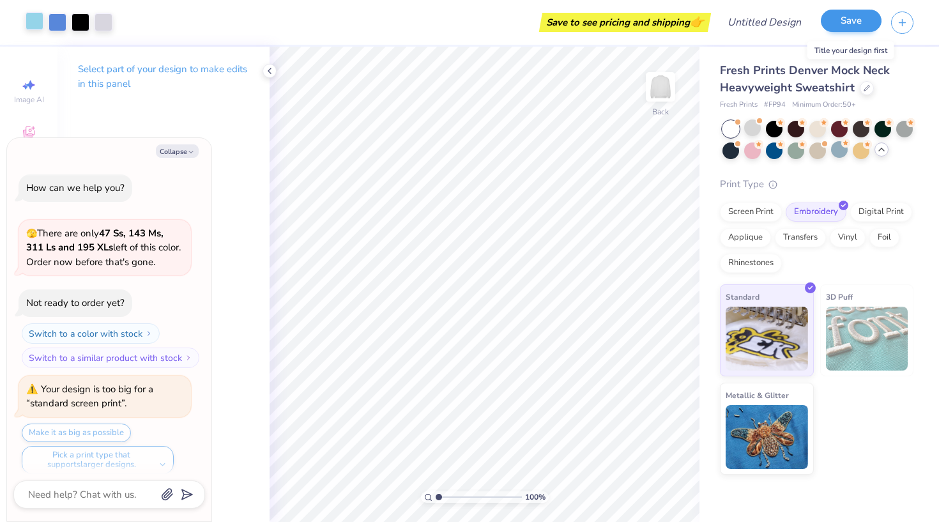
scroll to position [1222, 0]
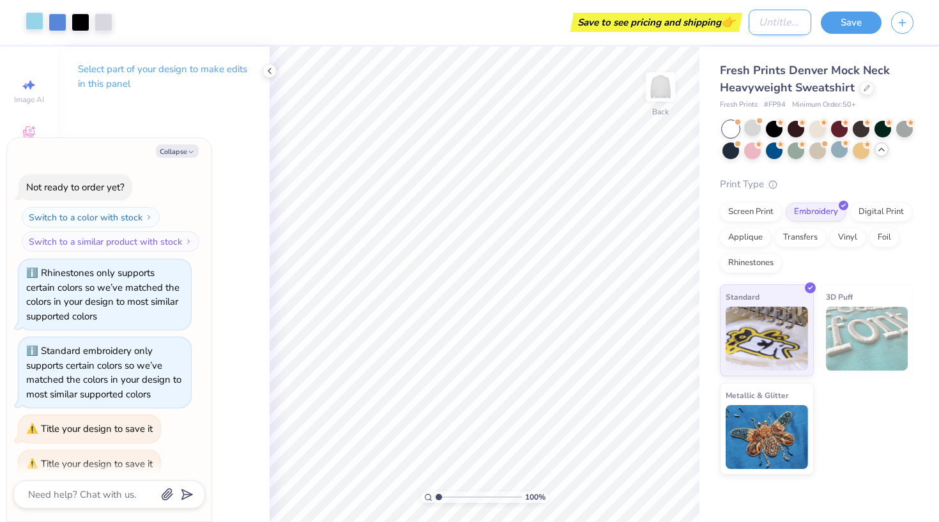
click at [758, 29] on input "Design Title" at bounding box center [780, 23] width 63 height 26
click at [852, 26] on button "Save" at bounding box center [851, 21] width 61 height 22
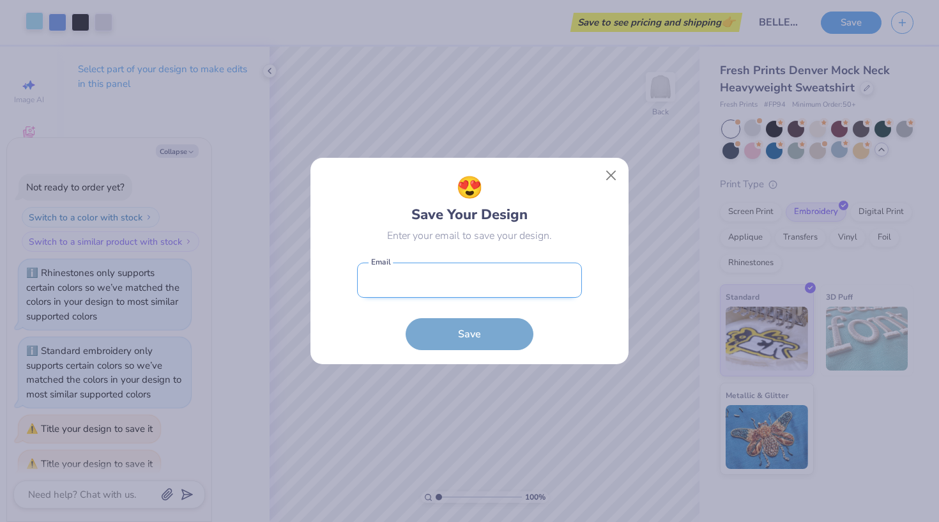
click at [493, 287] on input "email" at bounding box center [469, 280] width 225 height 35
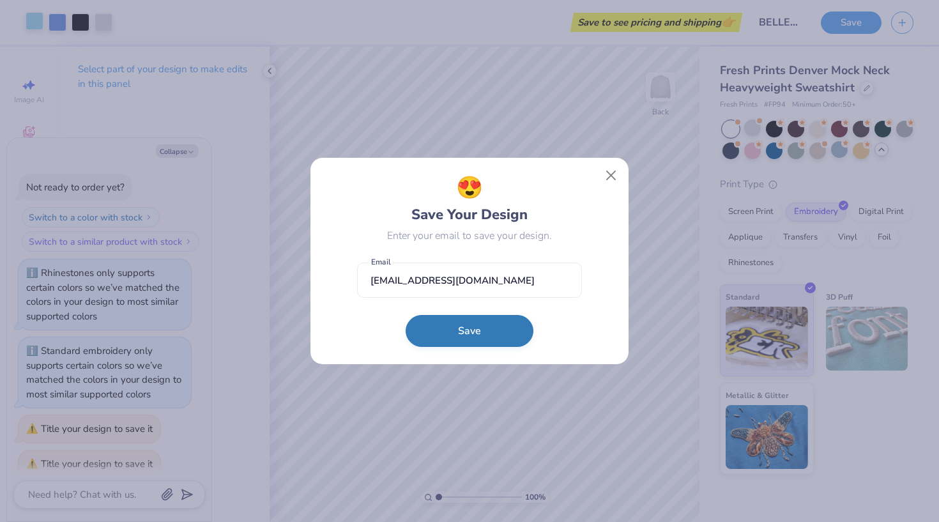
click at [457, 346] on button "Save" at bounding box center [470, 331] width 128 height 32
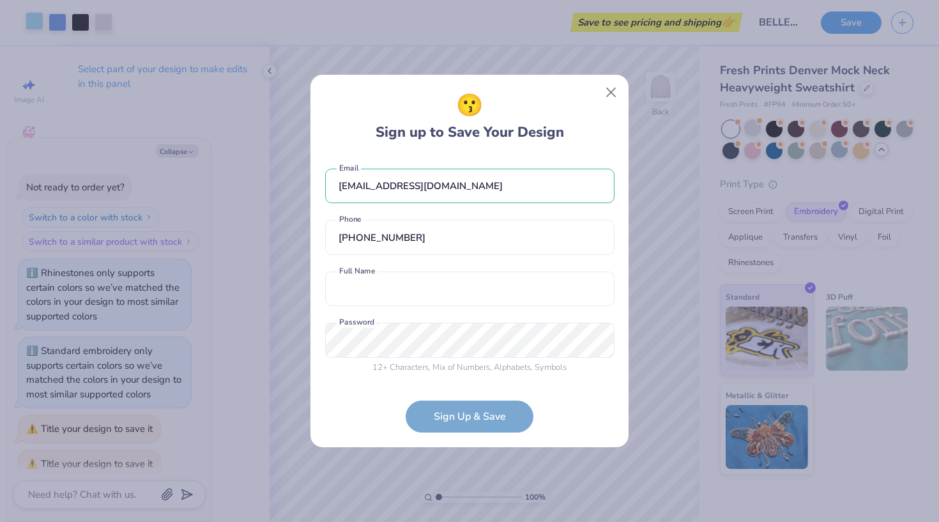
click at [541, 318] on div "[EMAIL_ADDRESS][DOMAIN_NAME] Email [PHONE_NUMBER] Phone Full Name is a required…" at bounding box center [469, 268] width 289 height 225
click at [500, 415] on form "[EMAIL_ADDRESS][DOMAIN_NAME] Email [PHONE_NUMBER] Phone [PERSON_NAME] Full Name…" at bounding box center [469, 294] width 289 height 277
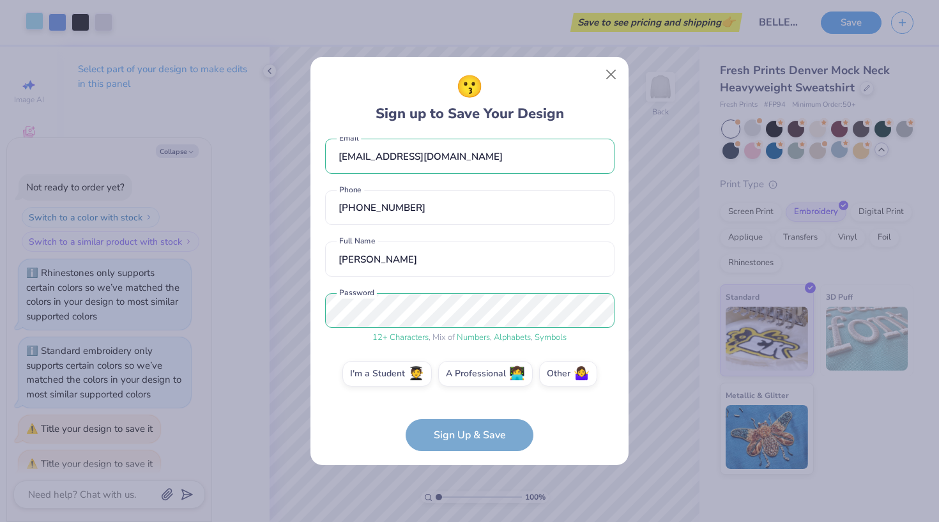
click at [446, 435] on form "[EMAIL_ADDRESS][DOMAIN_NAME] Email [PHONE_NUMBER] Phone [PERSON_NAME] Full Name…" at bounding box center [469, 294] width 289 height 314
click at [368, 367] on label "I'm a Student 🧑‍🎓" at bounding box center [387, 372] width 89 height 26
click at [466, 384] on input "I'm a Student 🧑‍🎓" at bounding box center [470, 388] width 8 height 8
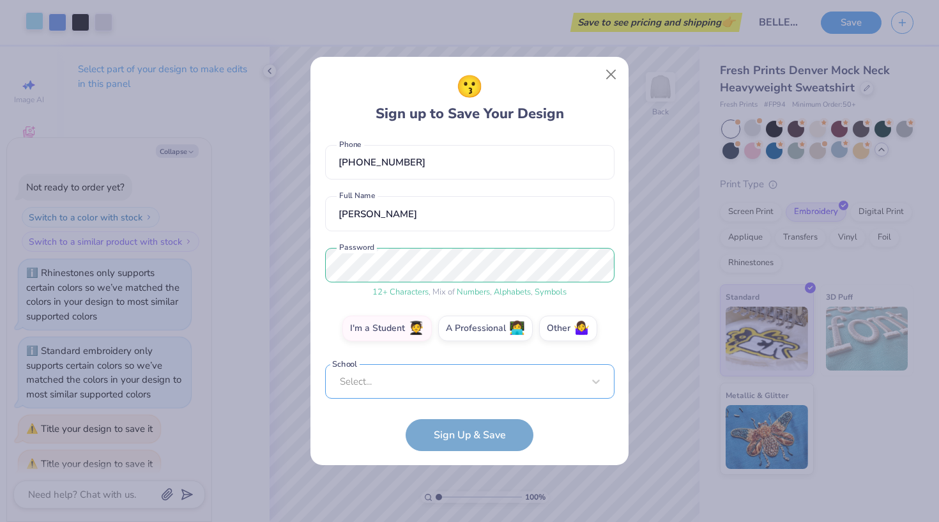
click at [449, 384] on div "Select..." at bounding box center [469, 381] width 289 height 35
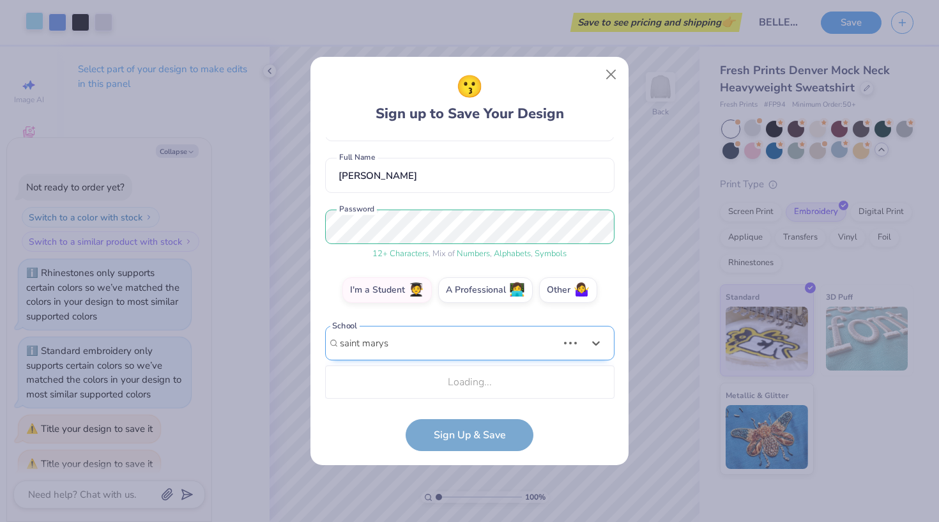
scroll to position [95, 0]
click at [407, 386] on span "Add School : " saint marys "" at bounding box center [395, 382] width 105 height 12
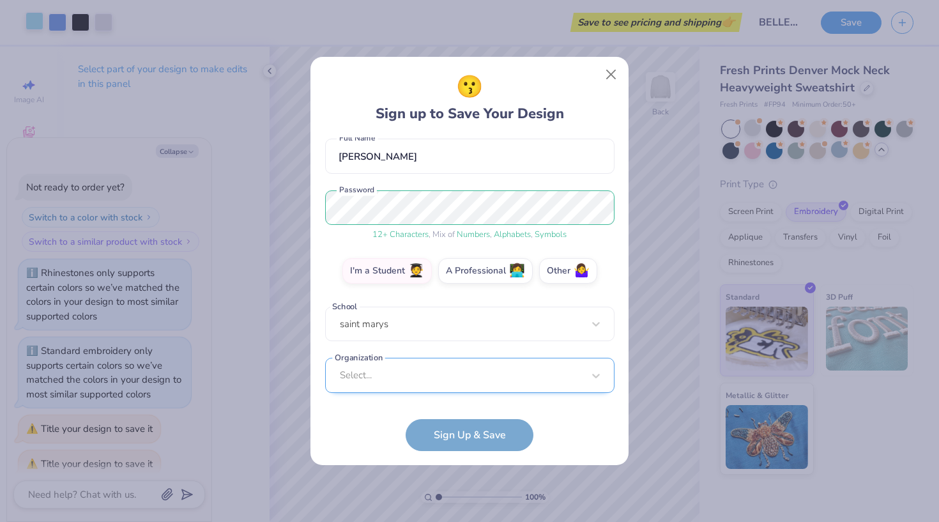
click at [426, 380] on div "Select..." at bounding box center [469, 375] width 289 height 35
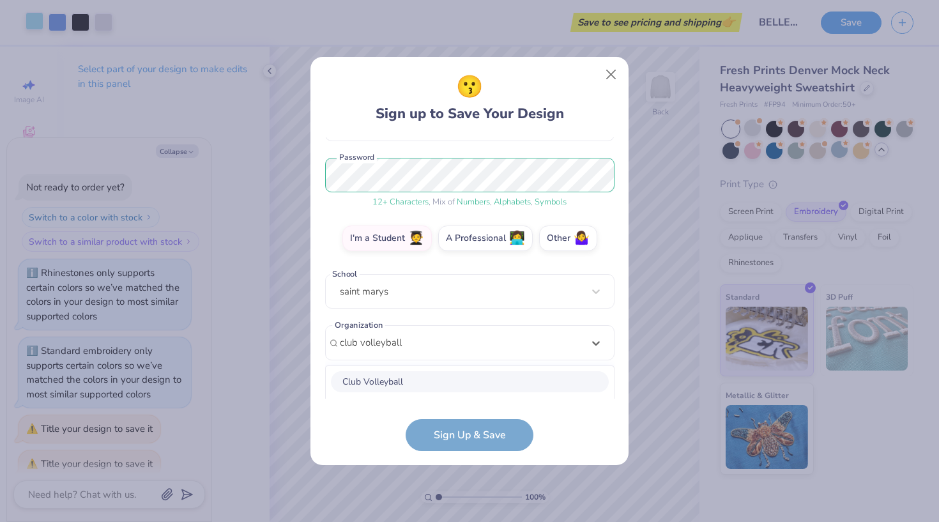
scroll to position [307, 0]
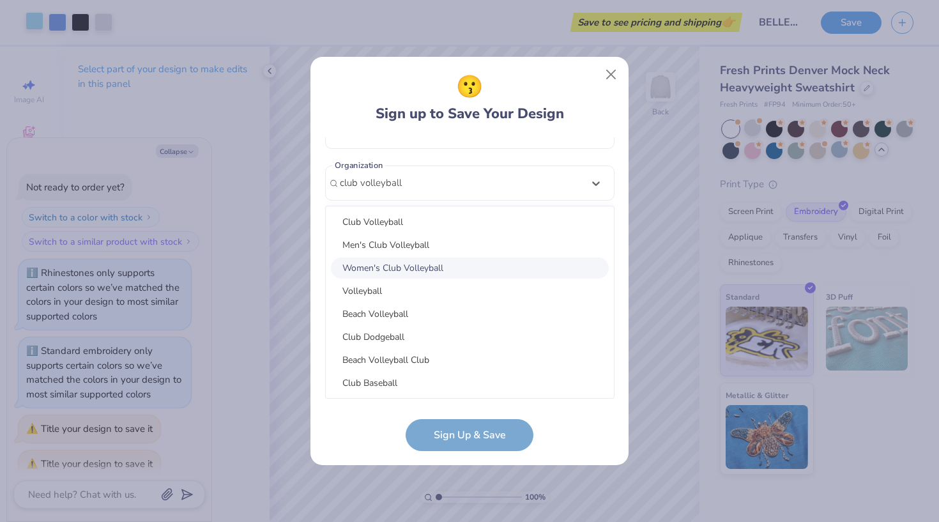
click at [422, 268] on div "Women's Club Volleyball" at bounding box center [470, 268] width 278 height 21
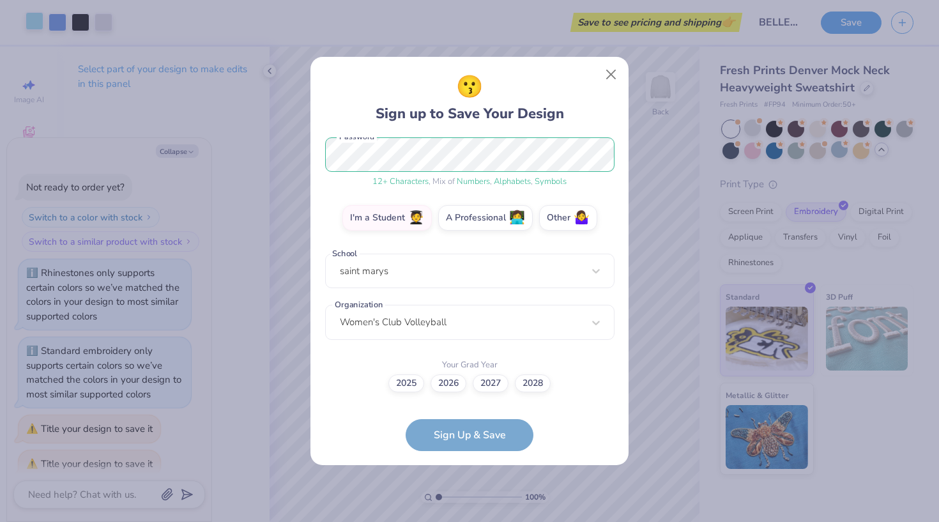
scroll to position [167, 0]
click at [450, 381] on label "2026" at bounding box center [449, 382] width 36 height 18
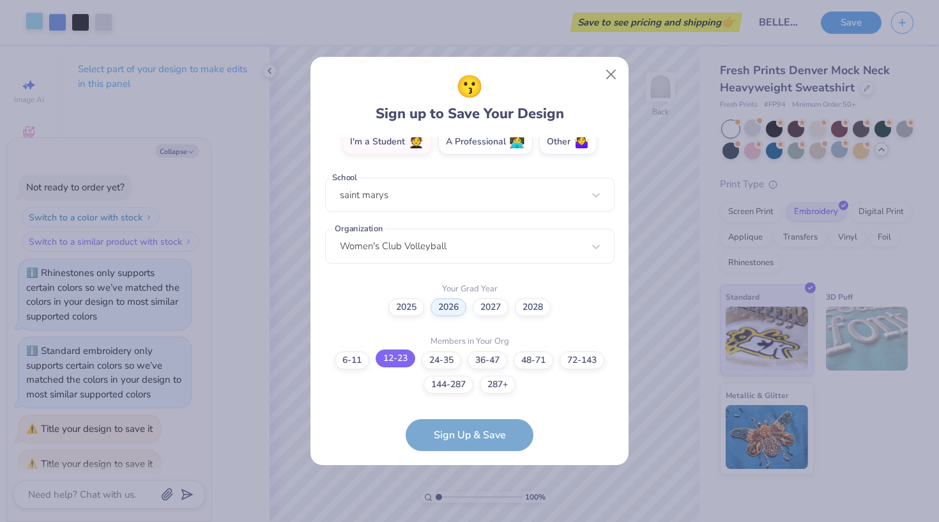
click at [382, 365] on label "12-23" at bounding box center [396, 359] width 40 height 18
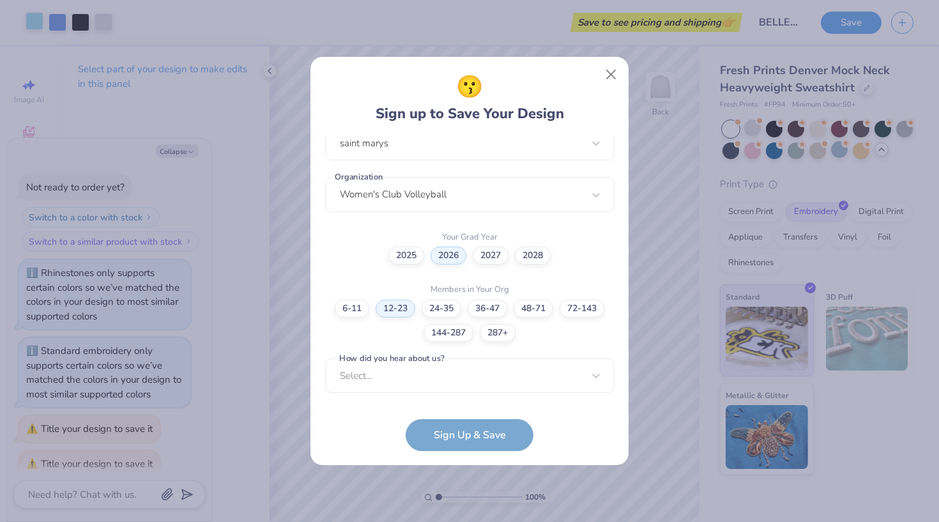
click at [449, 441] on form "[EMAIL_ADDRESS][DOMAIN_NAME] Email [PHONE_NUMBER] Phone [PERSON_NAME] Full Name…" at bounding box center [469, 294] width 289 height 314
click at [454, 377] on div "option Pinterest focused, 1 of 15. 15 results available. Use Up and Down to cho…" at bounding box center [469, 474] width 289 height 233
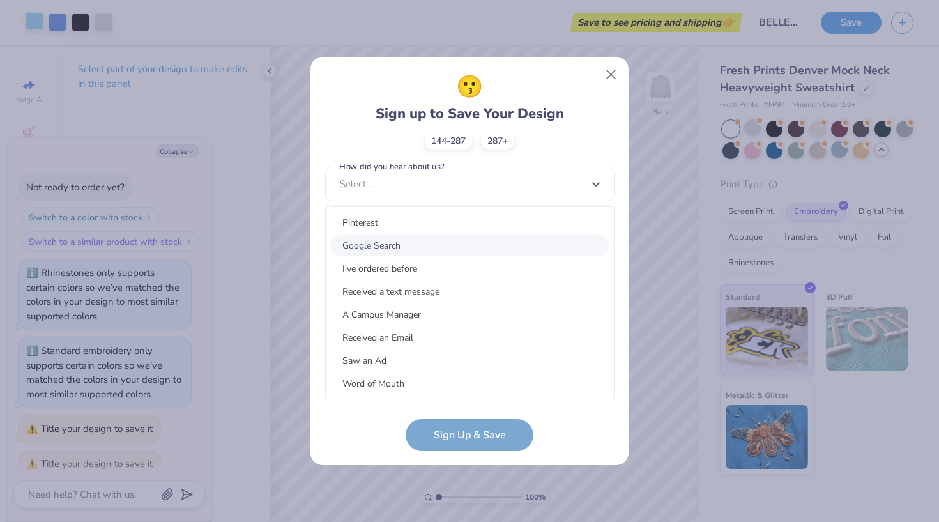
click at [410, 241] on div "Google Search" at bounding box center [470, 245] width 278 height 21
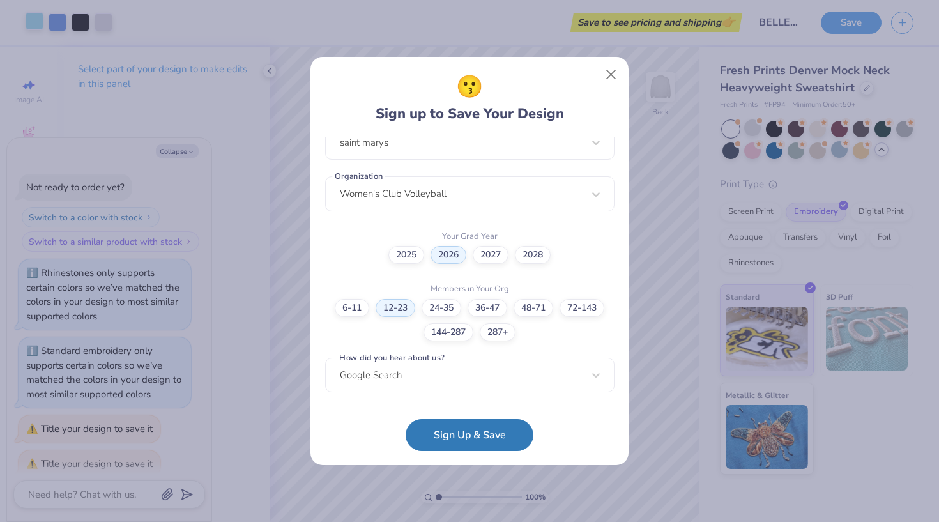
scroll to position [295, 0]
click at [458, 440] on button "Sign Up & Save" at bounding box center [470, 432] width 128 height 32
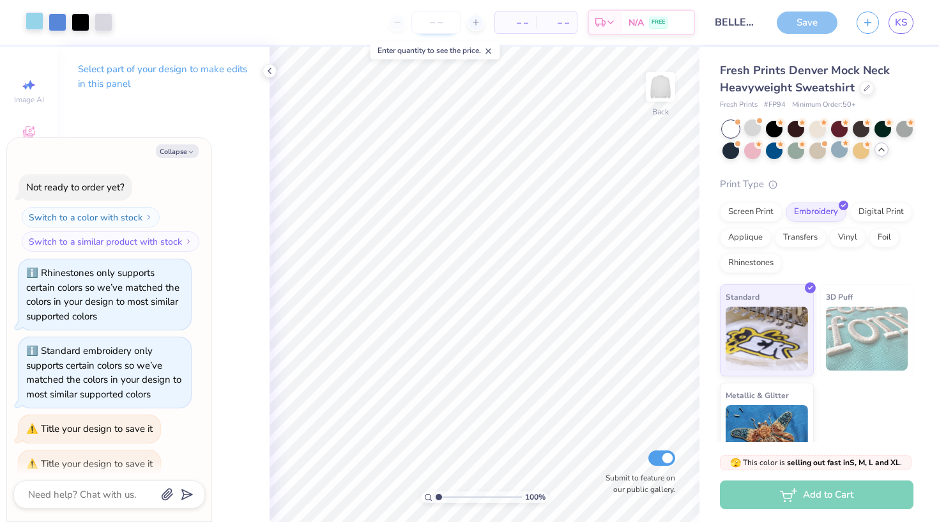
click at [449, 22] on input "number" at bounding box center [437, 22] width 50 height 23
click at [493, 41] on body "Art colors 50 N/A Per Item N/A Total Est. Delivery N/A FREE Design Title BELLEs…" at bounding box center [469, 261] width 939 height 522
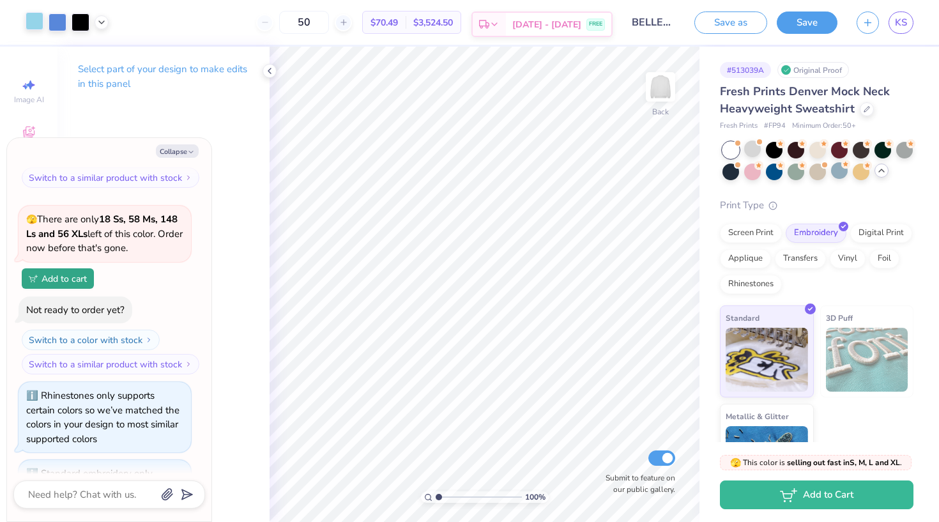
click at [500, 22] on icon at bounding box center [494, 24] width 10 height 10
click at [741, 236] on div "Screen Print" at bounding box center [751, 231] width 62 height 19
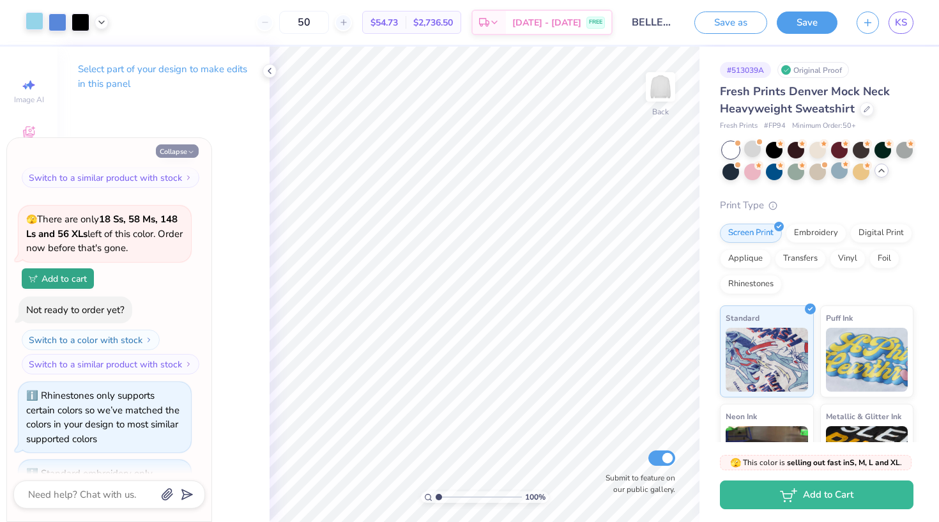
click at [162, 152] on button "Collapse" at bounding box center [177, 150] width 43 height 13
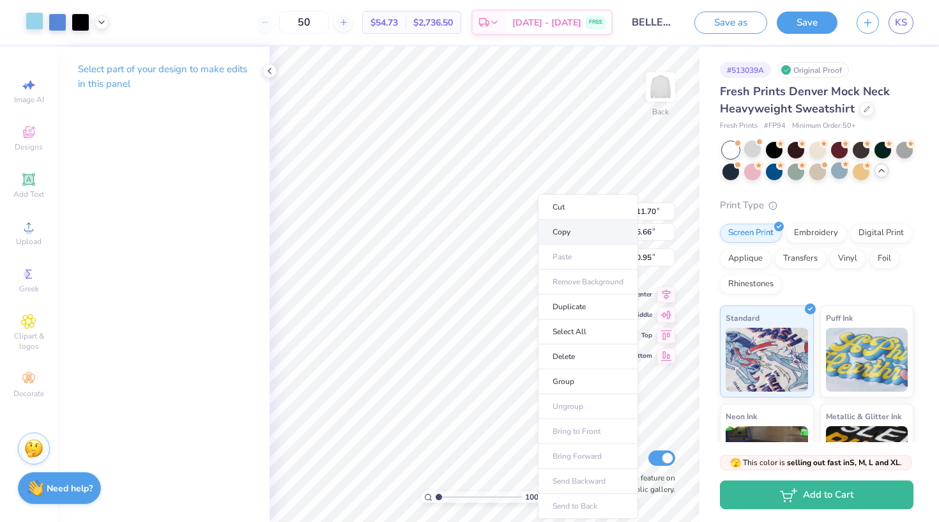
click at [564, 235] on li "Copy" at bounding box center [588, 232] width 100 height 25
click at [348, 19] on icon at bounding box center [343, 22] width 9 height 9
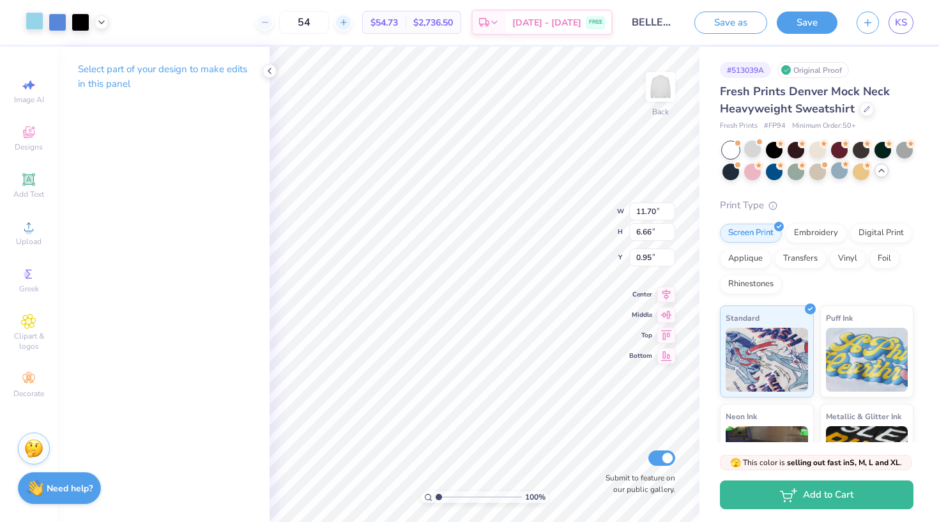
click at [348, 19] on icon at bounding box center [343, 22] width 9 height 9
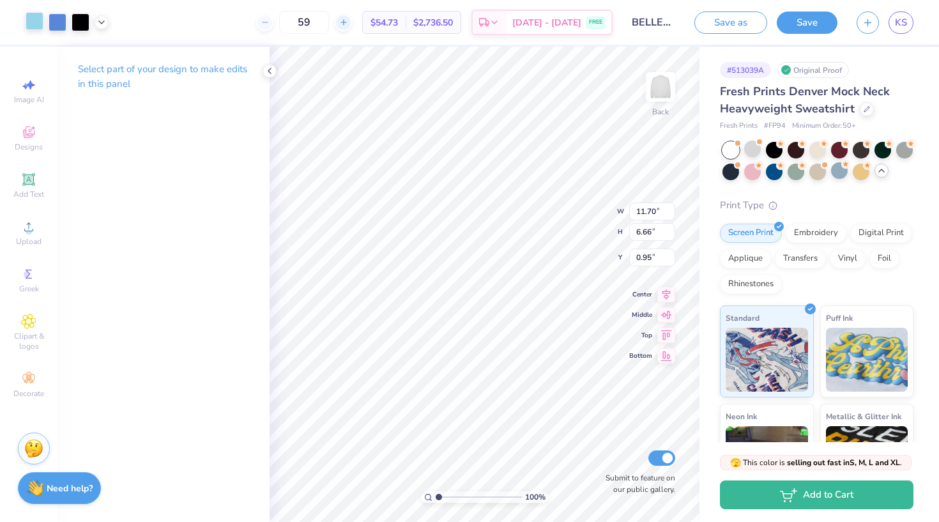
click at [348, 19] on icon at bounding box center [343, 22] width 9 height 9
click at [270, 24] on icon at bounding box center [265, 22] width 9 height 9
click at [324, 25] on input "60" at bounding box center [304, 22] width 50 height 23
click at [329, 24] on input "90" at bounding box center [304, 22] width 50 height 23
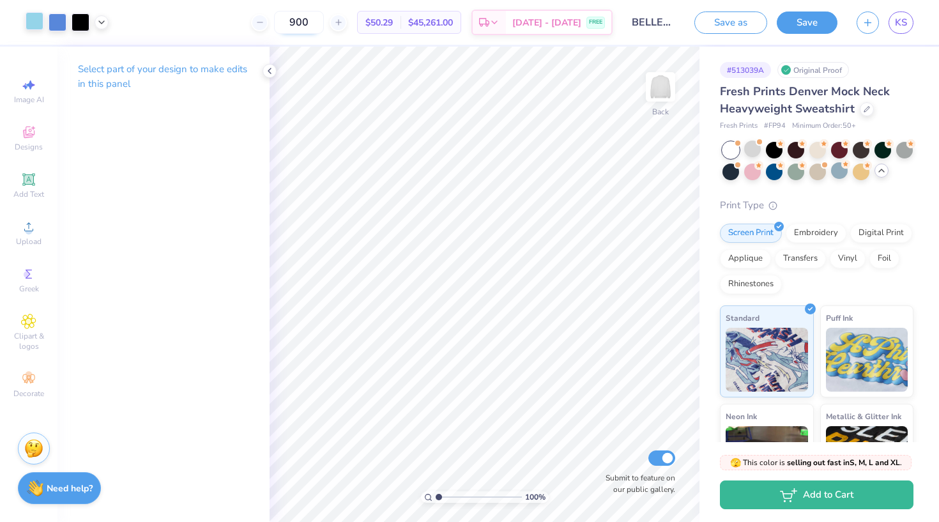
click at [324, 24] on input "900" at bounding box center [299, 22] width 50 height 23
click at [325, 25] on input "90" at bounding box center [304, 22] width 50 height 23
click at [794, 24] on button "Save" at bounding box center [807, 21] width 61 height 22
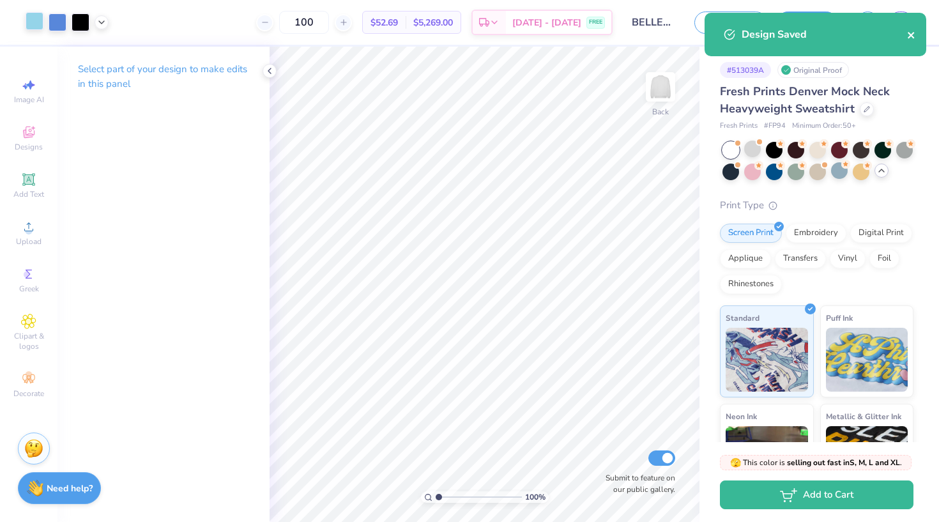
click at [913, 34] on icon "close" at bounding box center [911, 35] width 6 height 6
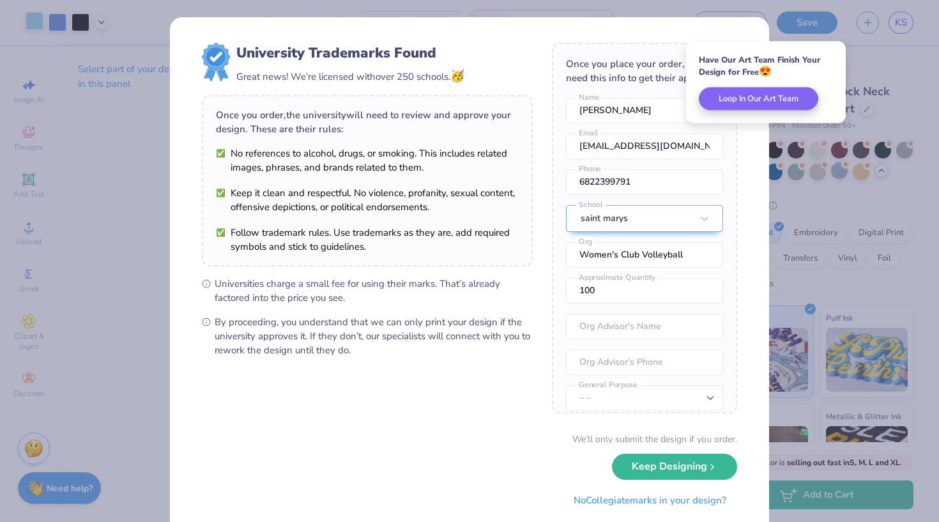
click at [818, 197] on div "University Trademarks Found Great news! We’re licensed with over 250 schools. 🥳…" at bounding box center [469, 261] width 939 height 522
